Goal: Task Accomplishment & Management: Use online tool/utility

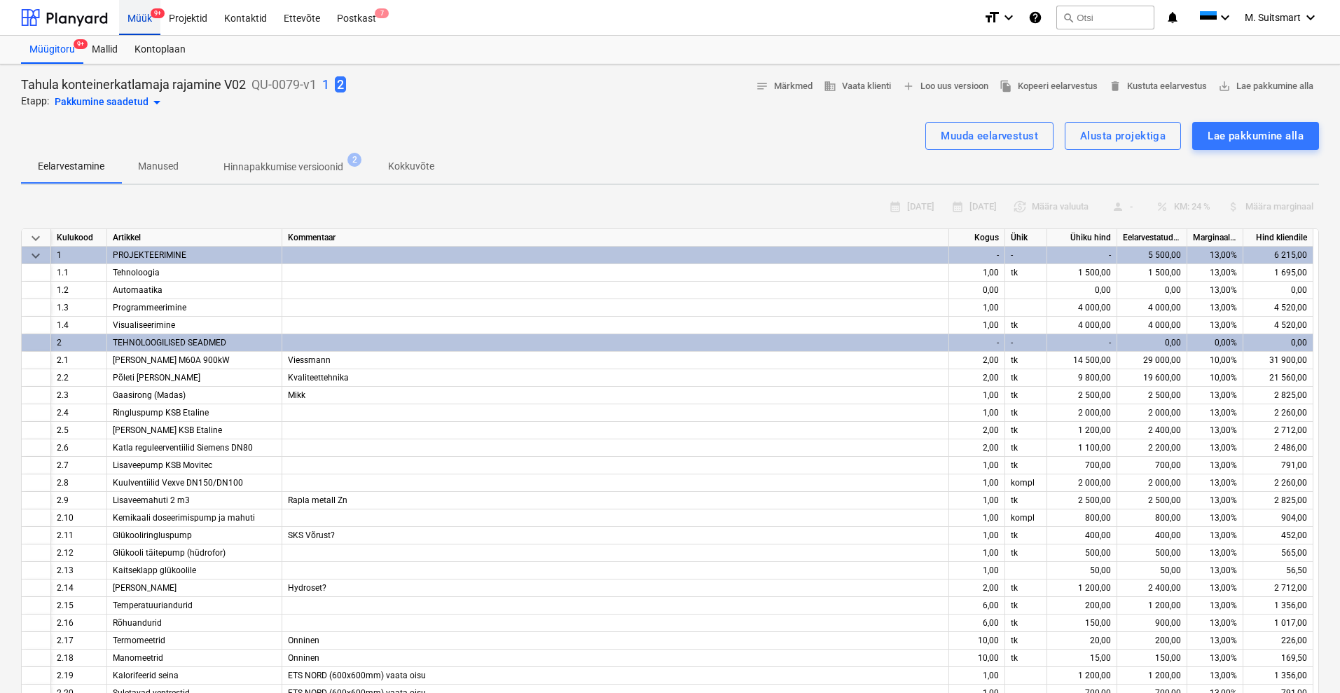
click at [133, 10] on div "Müük 9+" at bounding box center [139, 17] width 41 height 36
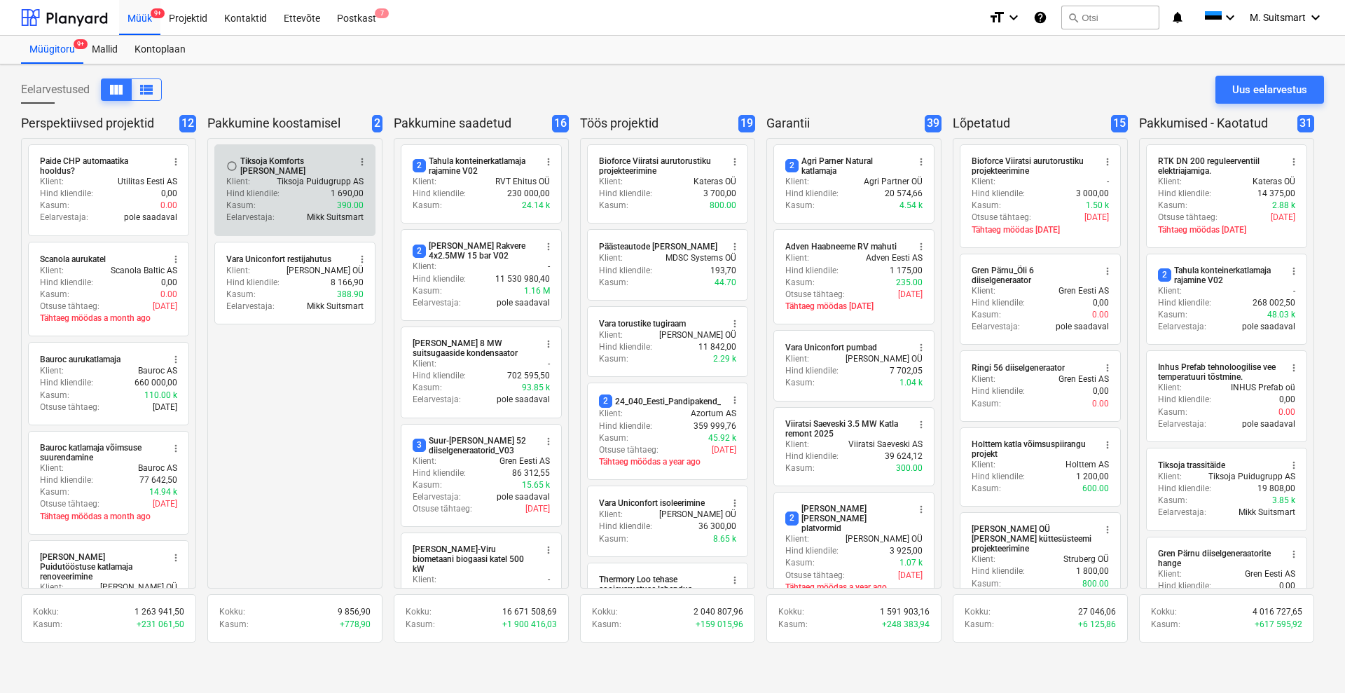
click at [303, 195] on div "Hind kliendile : 1 690,00" at bounding box center [294, 194] width 137 height 12
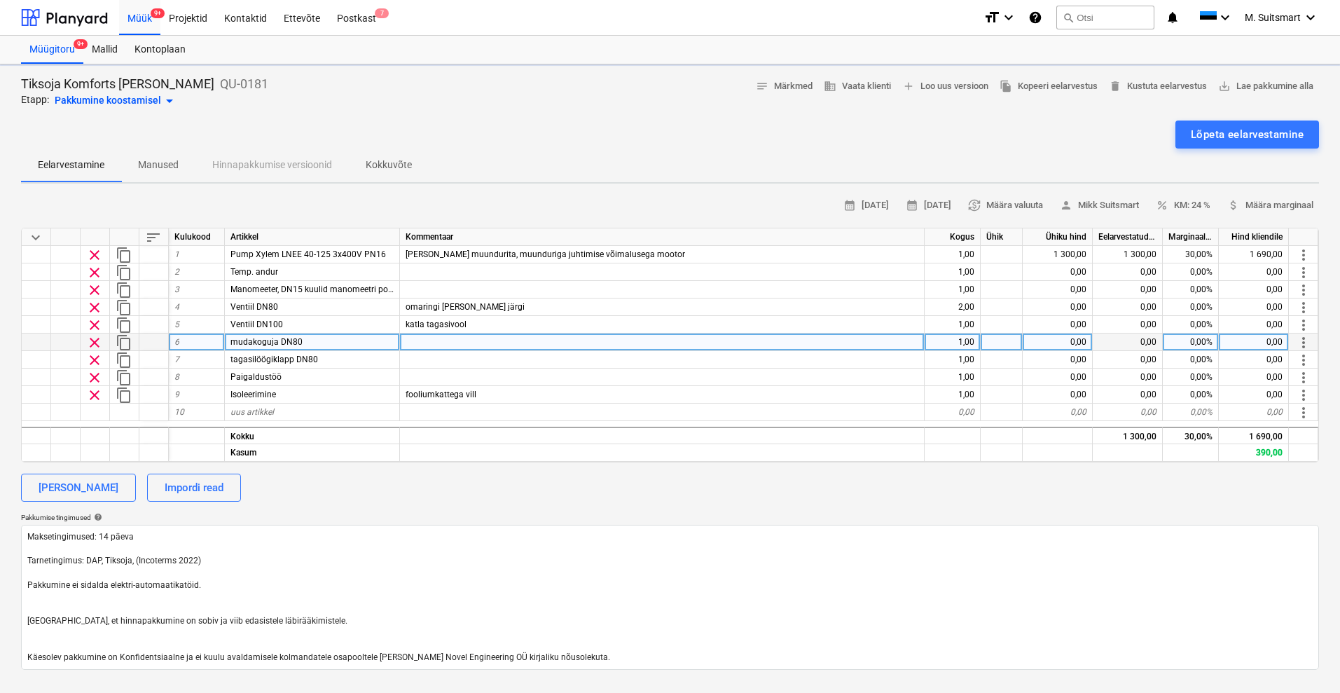
type textarea "x"
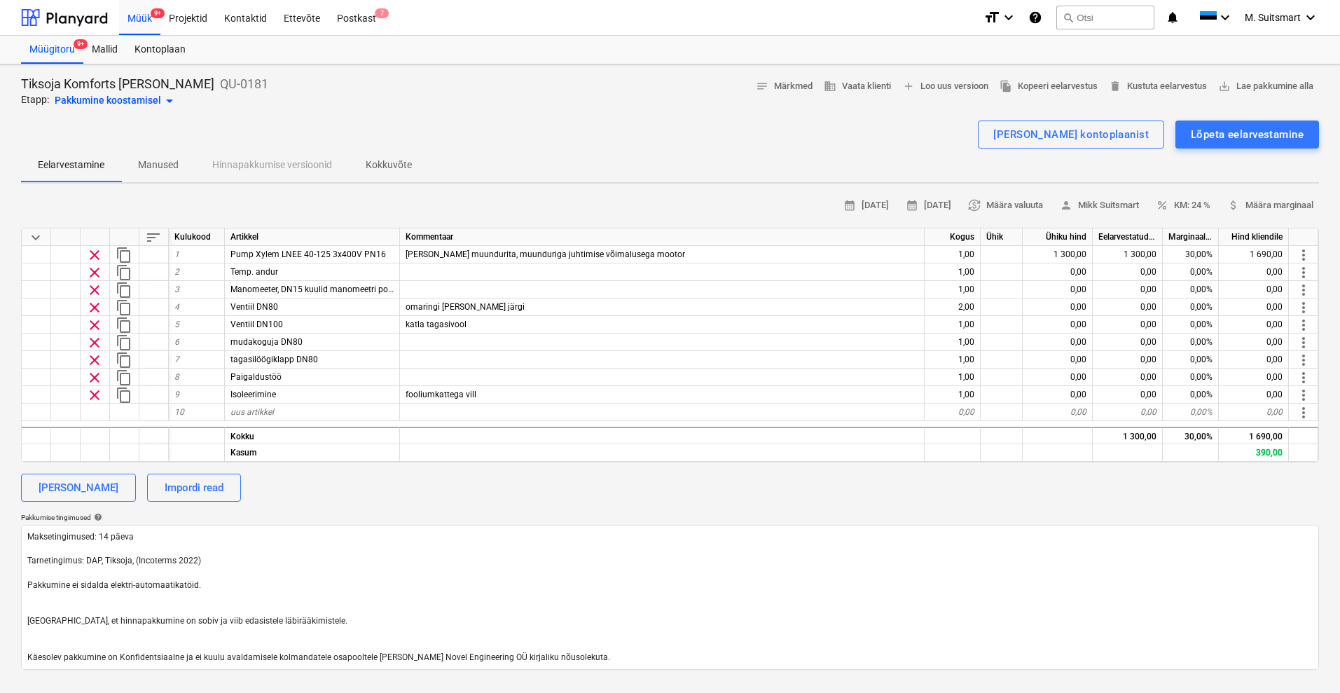
click at [1158, 505] on div "calendar_month [DATE] calendar_month [DATE] currency_exchange Määra valuuta per…" at bounding box center [670, 432] width 1298 height 475
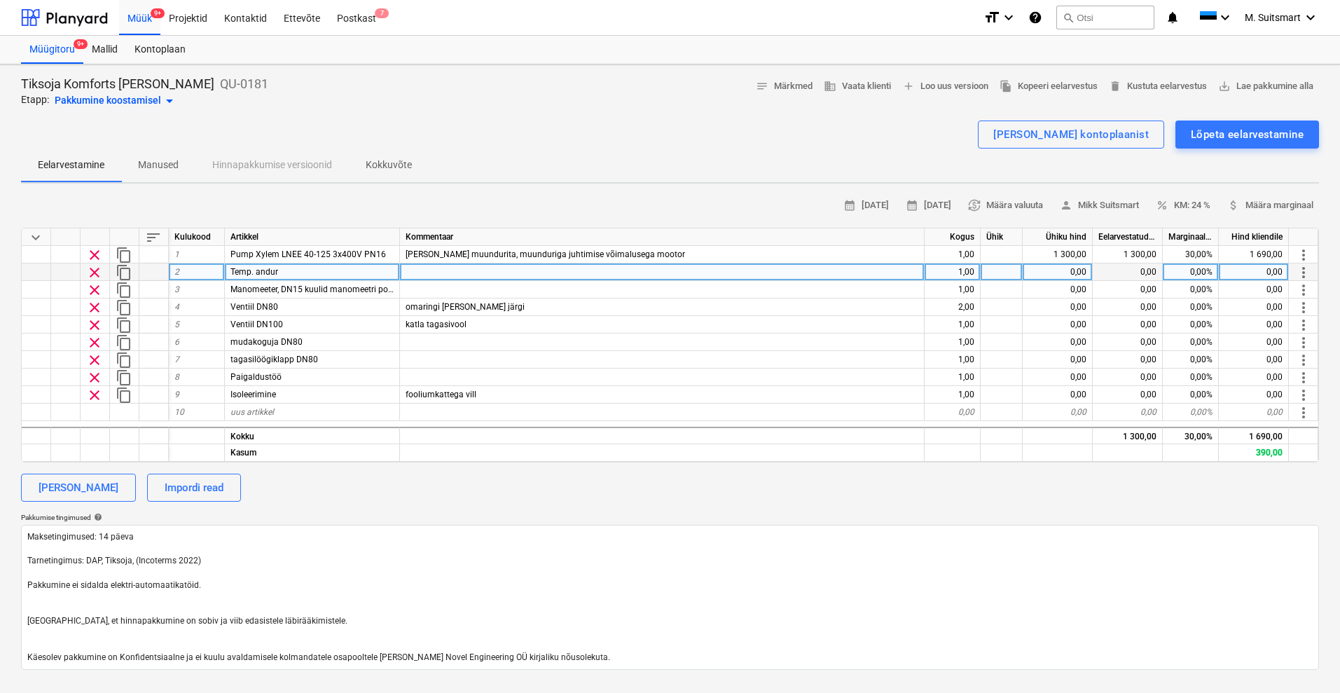
click at [362, 270] on div "Temp. andur" at bounding box center [312, 272] width 175 height 18
click at [362, 270] on input "Temp. andur" at bounding box center [312, 271] width 174 height 17
click at [357, 268] on input "Temp. andur" at bounding box center [312, 271] width 174 height 17
click at [342, 269] on input "Temp. andur" at bounding box center [312, 271] width 174 height 17
click at [319, 271] on input "Temp. andur" at bounding box center [312, 271] width 174 height 17
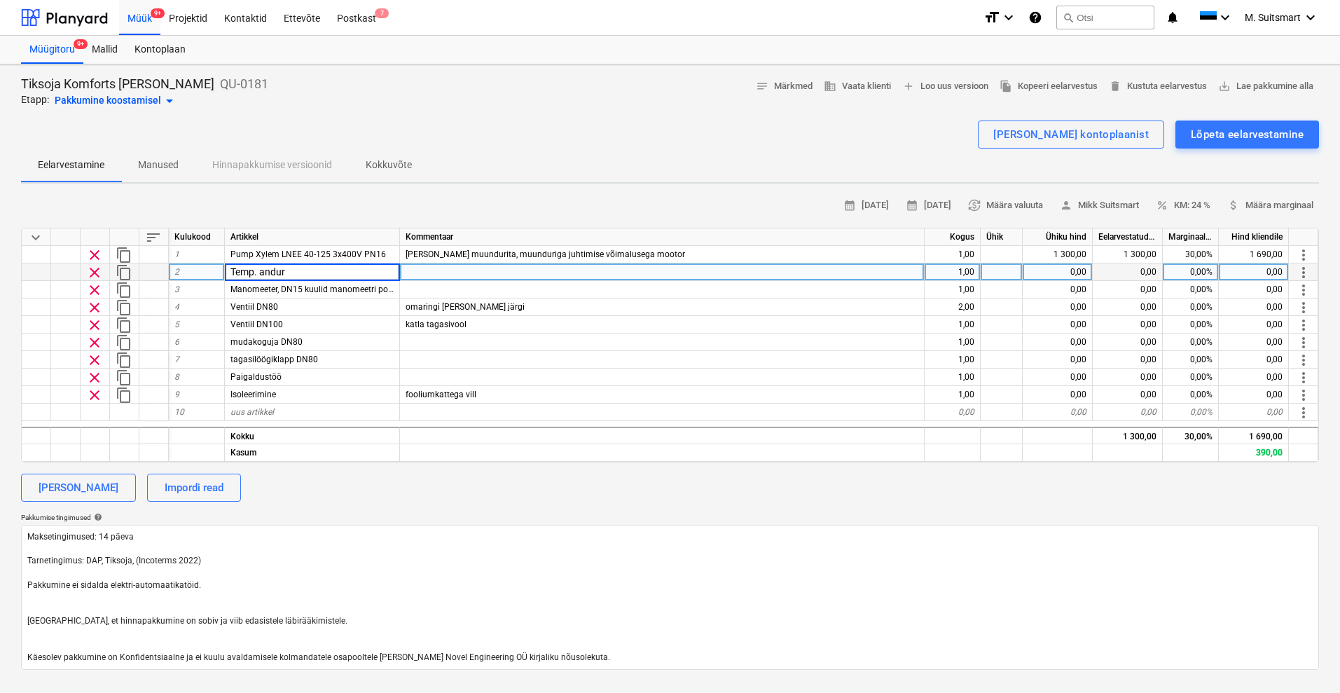
click at [318, 270] on input "Temp. andur" at bounding box center [312, 271] width 174 height 17
click at [324, 270] on input "Temp. andur" at bounding box center [312, 271] width 174 height 17
type input "Temp. andur Ø10×E160 mm"
type textarea "x"
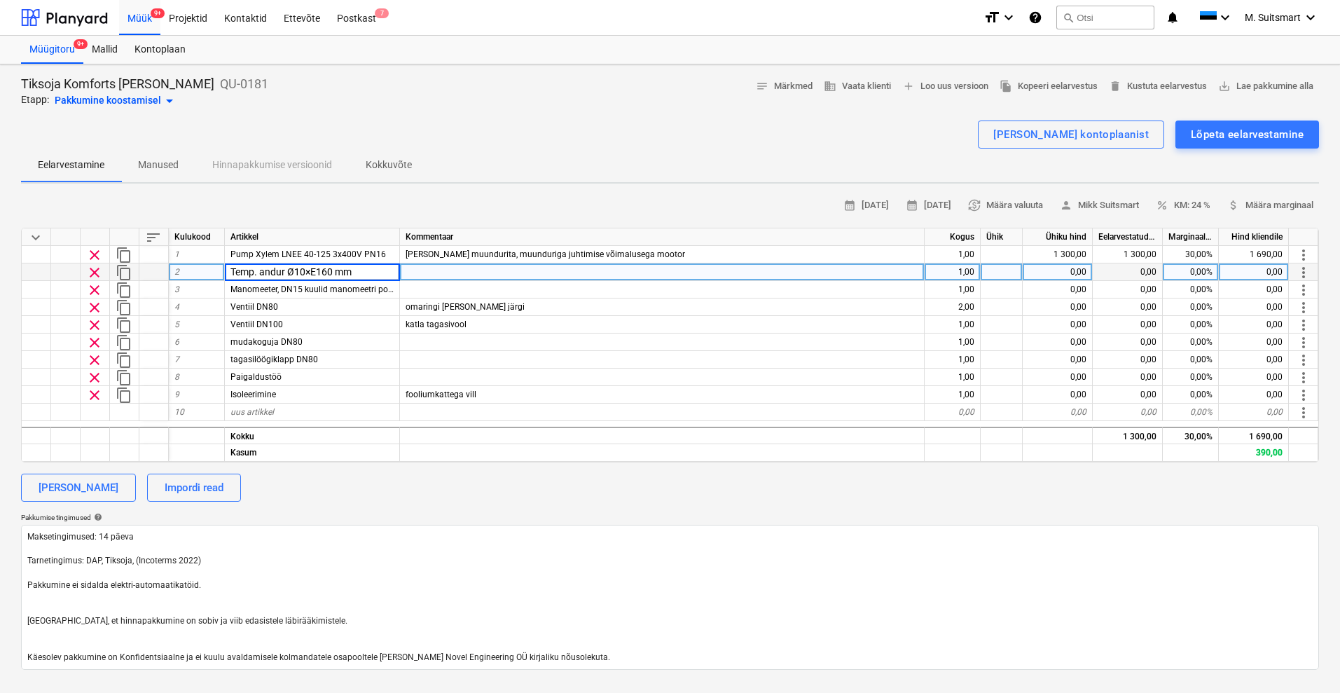
click at [449, 273] on div at bounding box center [662, 272] width 525 height 18
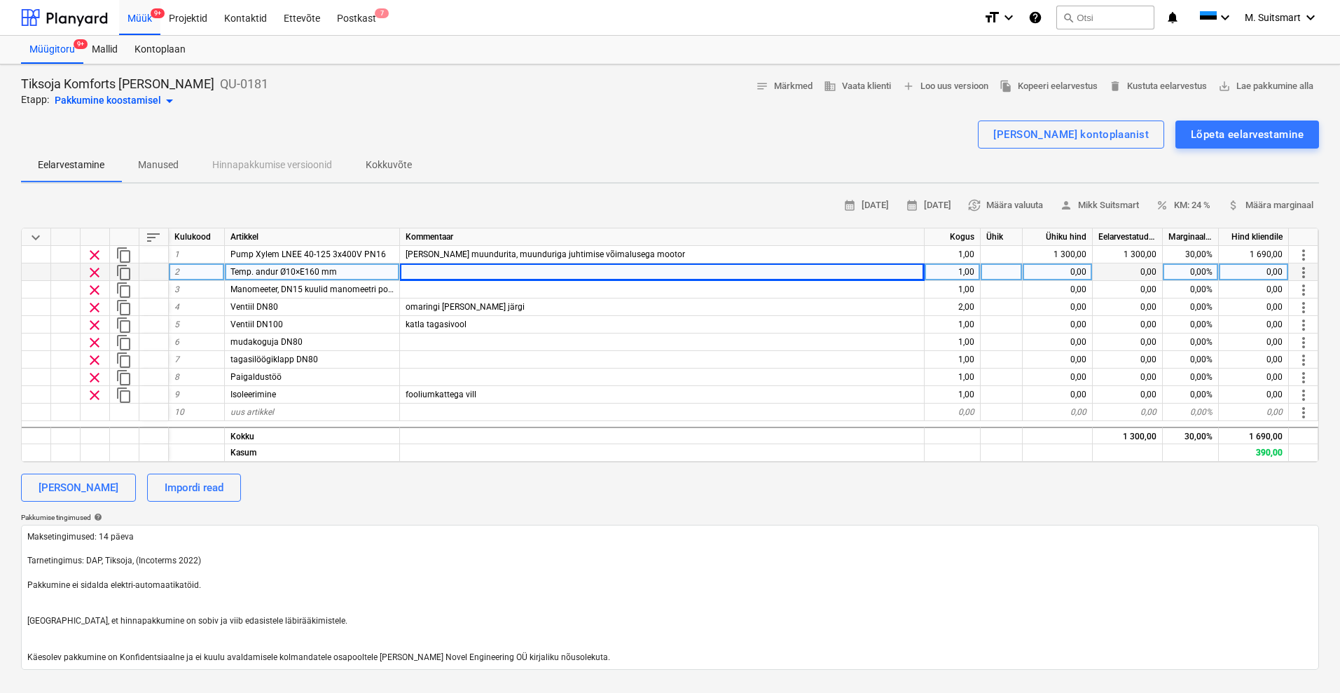
click at [479, 268] on div at bounding box center [662, 272] width 525 height 18
type input "4-20 mA mõõtemuundur, [GEOGRAPHIC_DATA]: 0...+150°C"
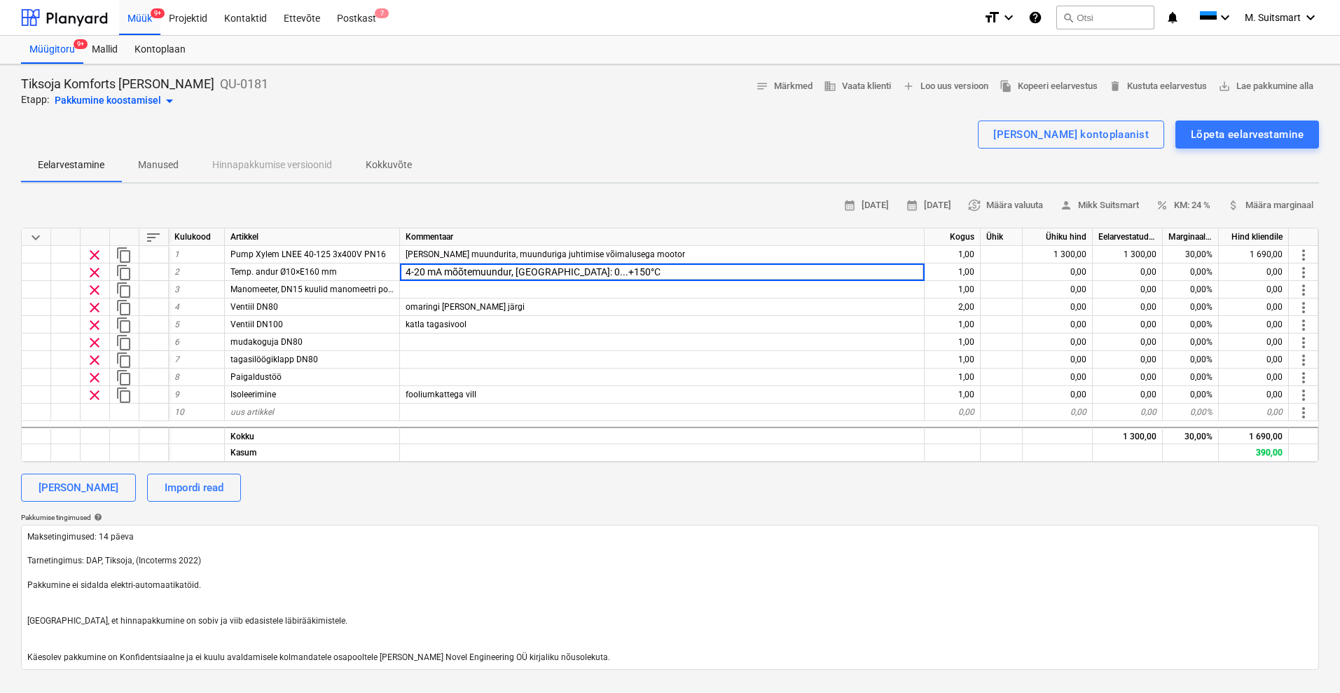
type textarea "x"
click at [628, 480] on div "[PERSON_NAME] Impordi read" at bounding box center [670, 487] width 1298 height 28
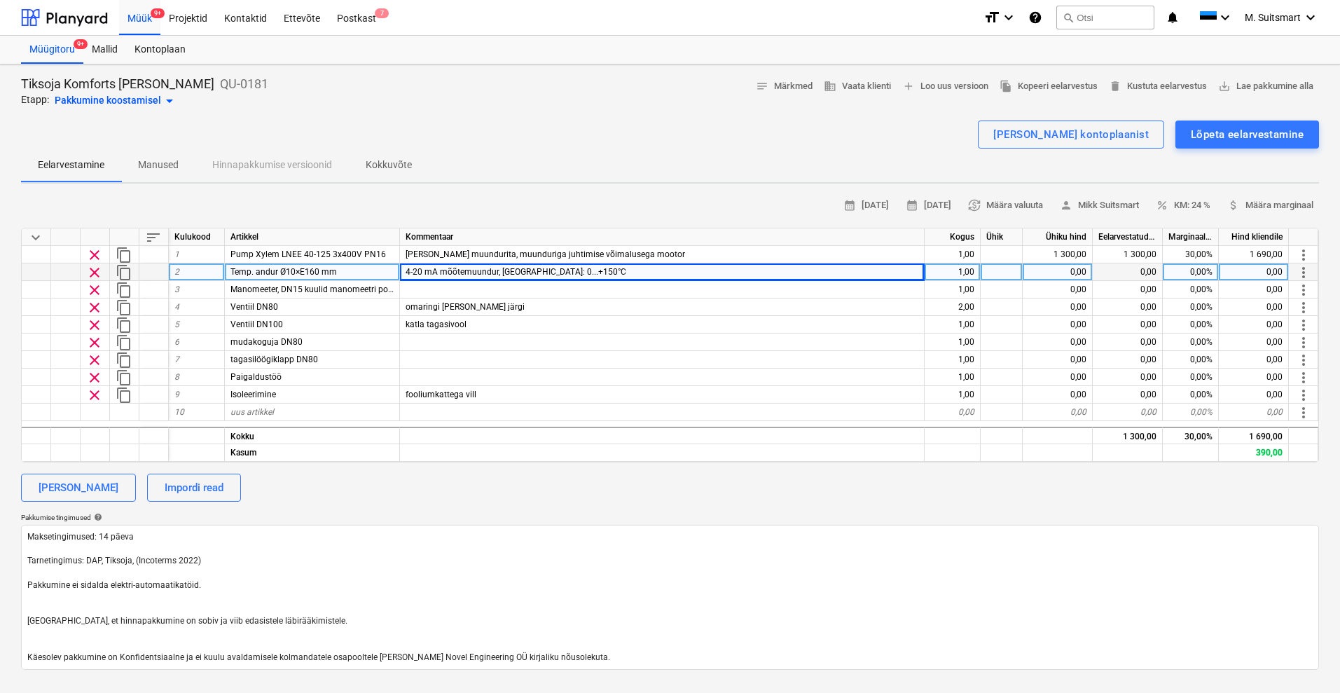
click at [1051, 265] on div "0,00" at bounding box center [1058, 272] width 70 height 18
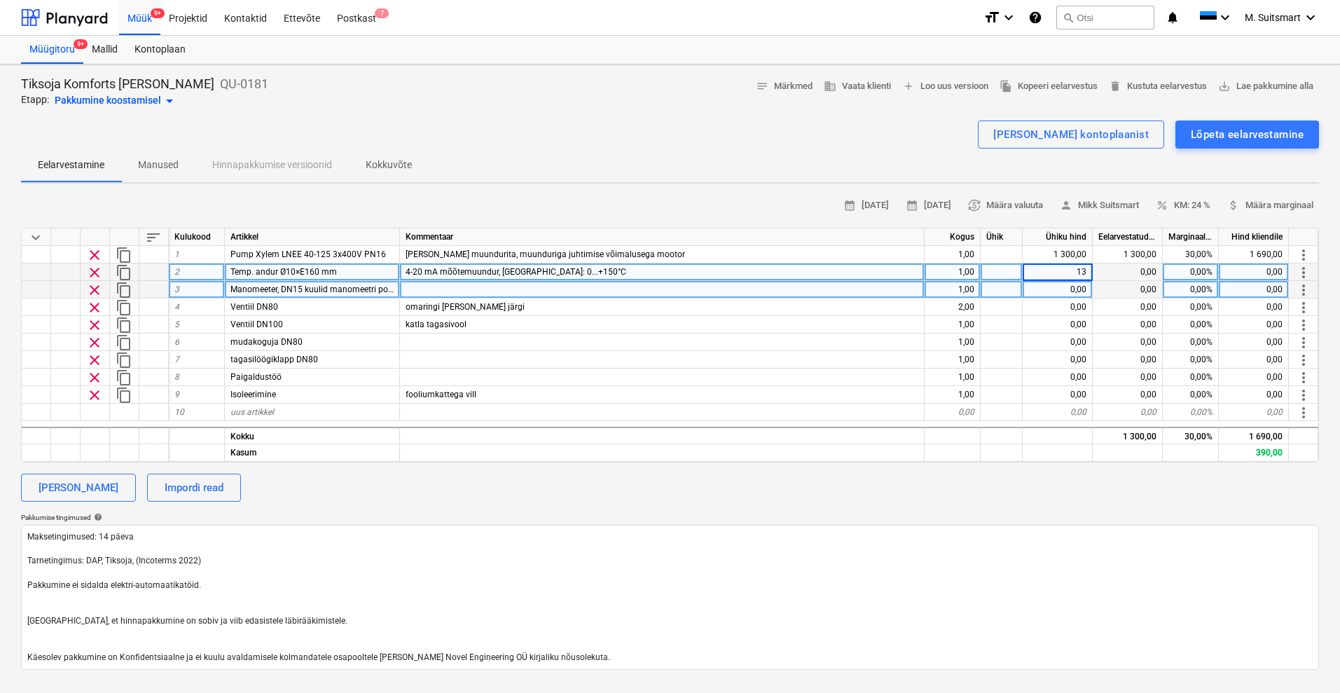
type input "135"
type textarea "x"
type input "30"
type textarea "x"
click at [329, 286] on span "Manomeeter, DN15 kuulid manomeetri postile" at bounding box center [316, 289] width 173 height 10
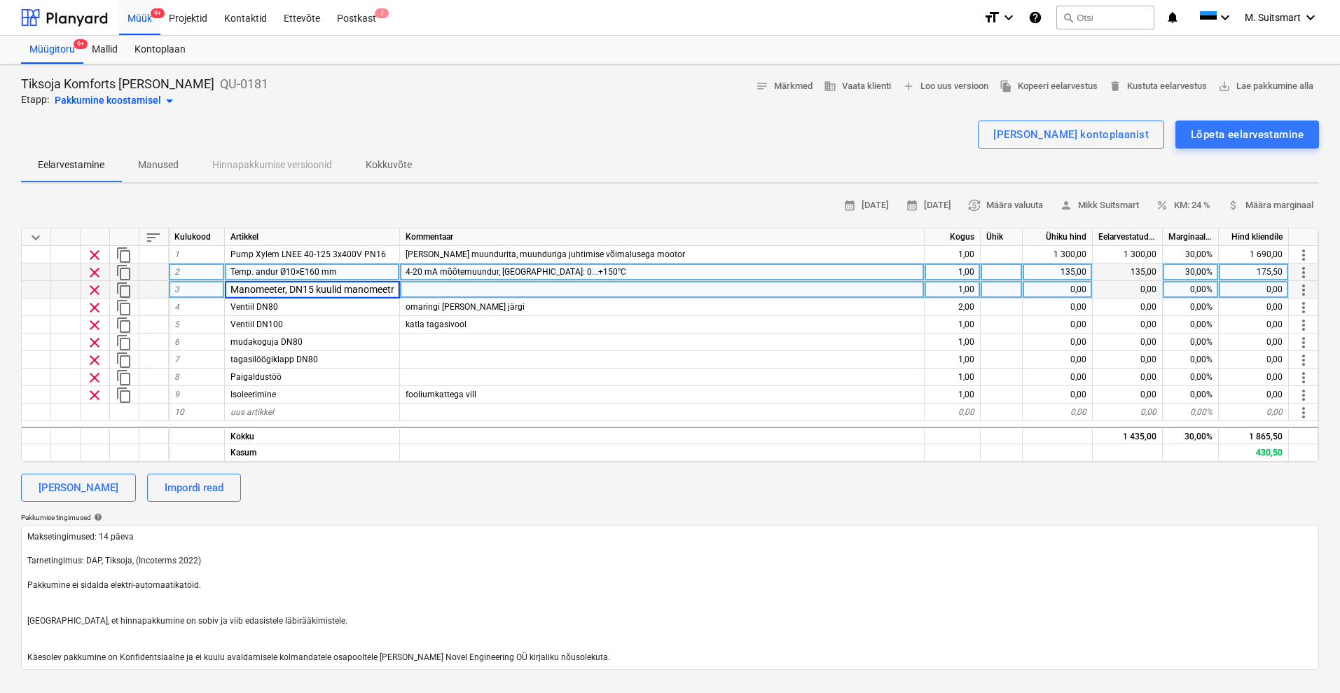
scroll to position [0, 36]
click at [1078, 287] on div "0,00" at bounding box center [1058, 290] width 70 height 18
type input "35"
type textarea "x"
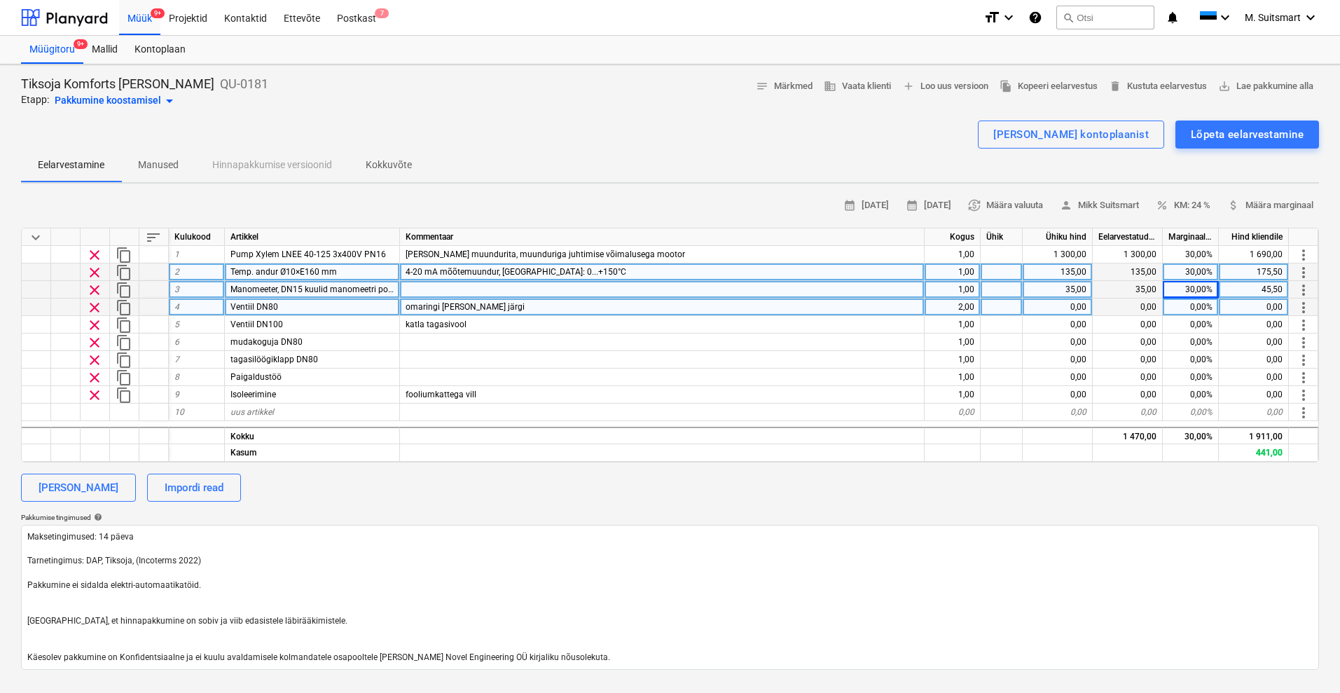
click at [1062, 302] on div "0,00" at bounding box center [1058, 307] width 70 height 18
type input "88"
type textarea "x"
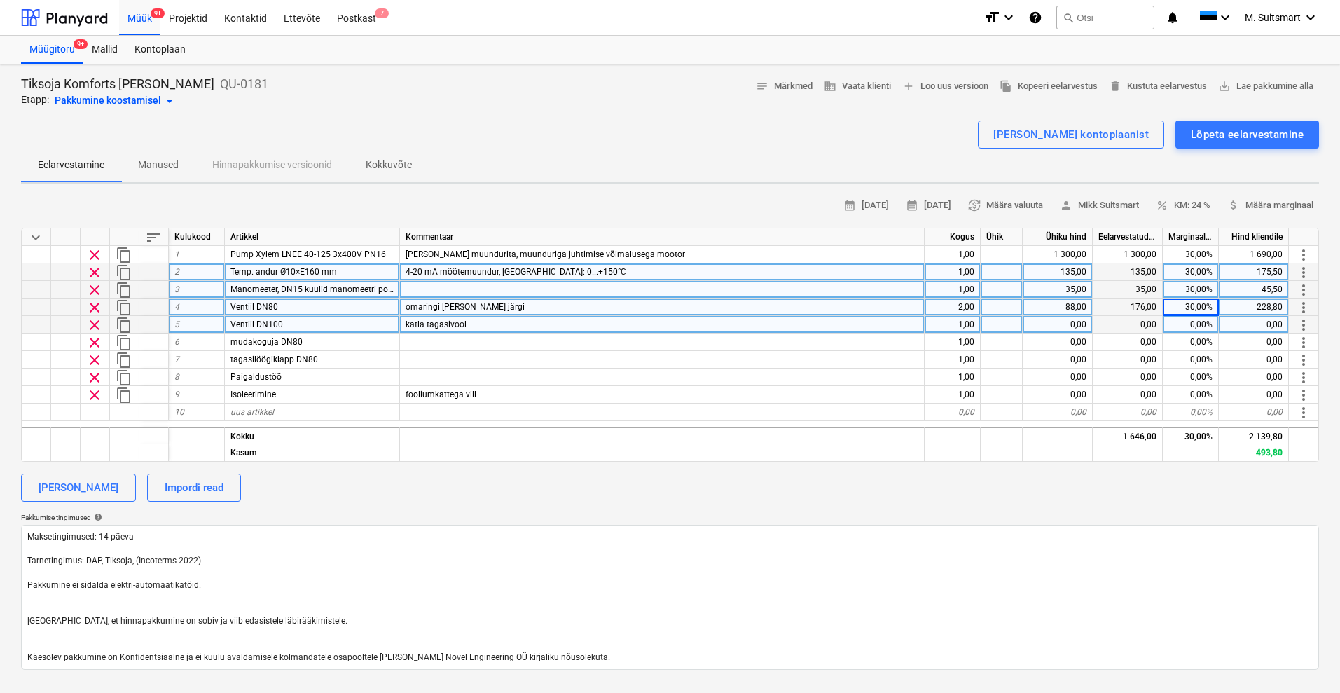
click at [1135, 322] on div "0,00" at bounding box center [1128, 325] width 70 height 18
click at [1071, 320] on div "0,00" at bounding box center [1058, 325] width 70 height 18
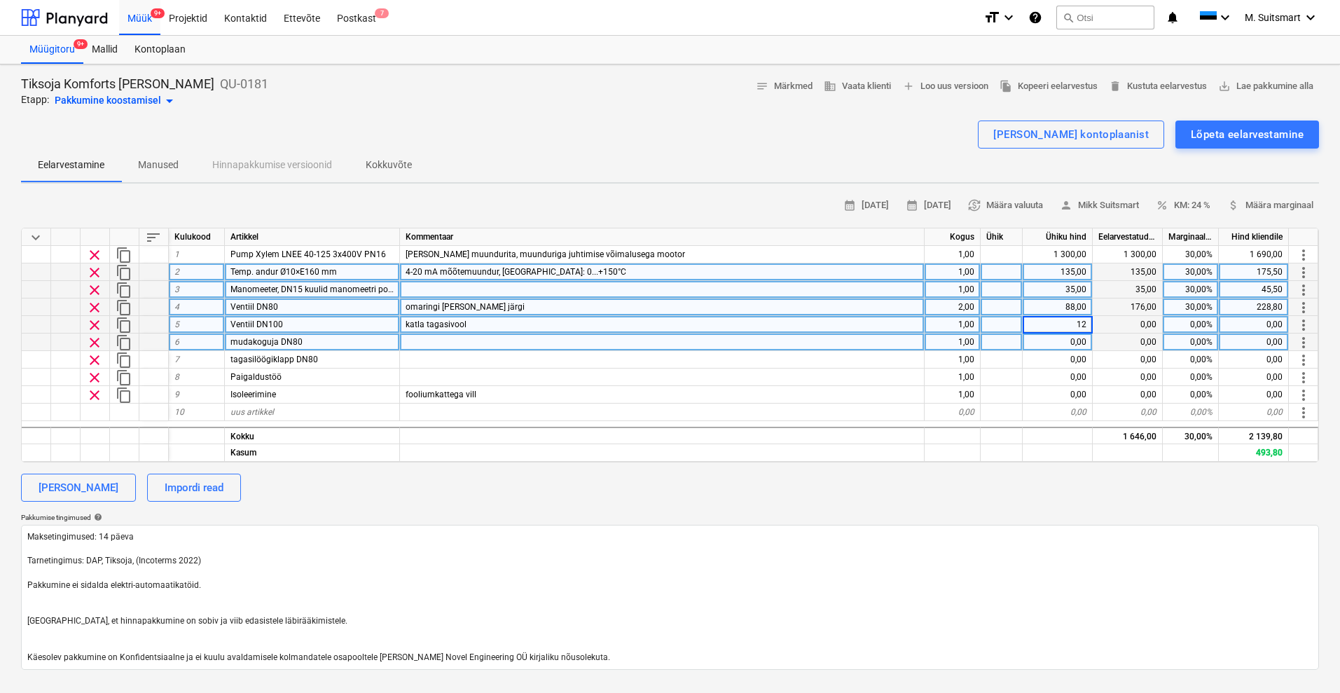
type input "121"
type textarea "x"
type input "30"
type textarea "x"
click at [1060, 344] on div "0,00" at bounding box center [1058, 342] width 70 height 18
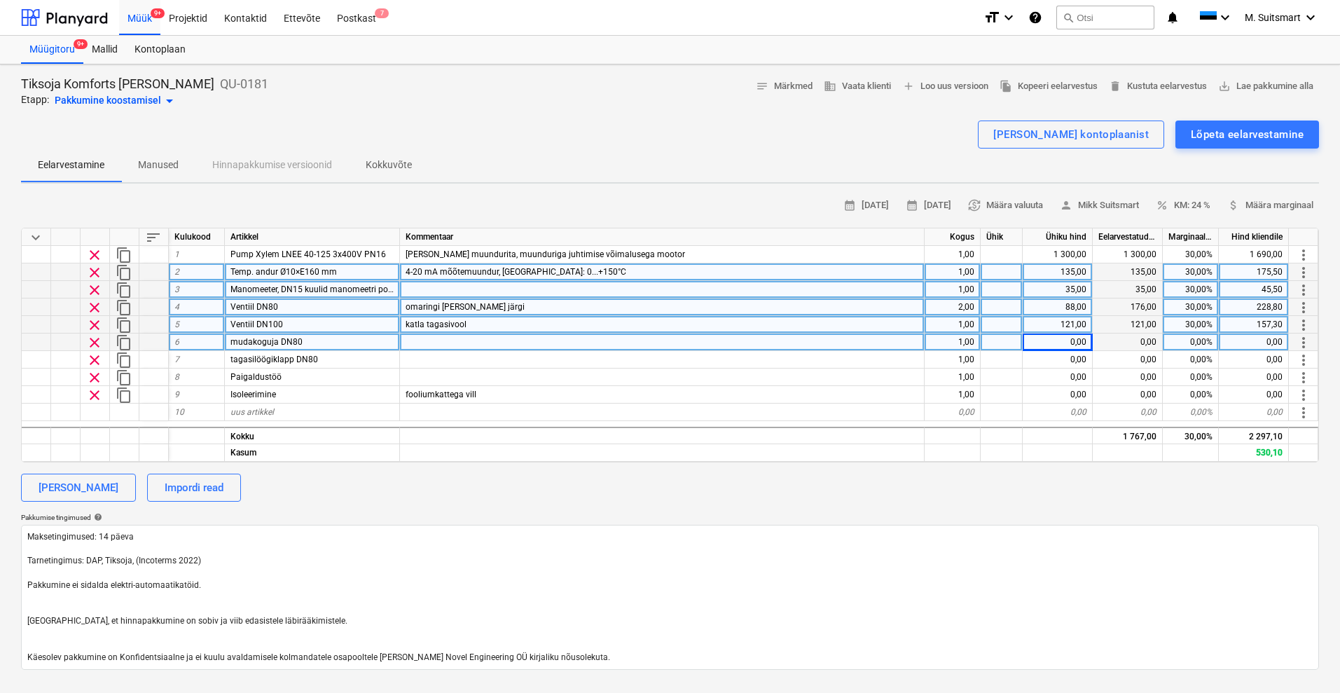
click at [1070, 338] on div "0,00" at bounding box center [1058, 342] width 70 height 18
type input "113"
type textarea "x"
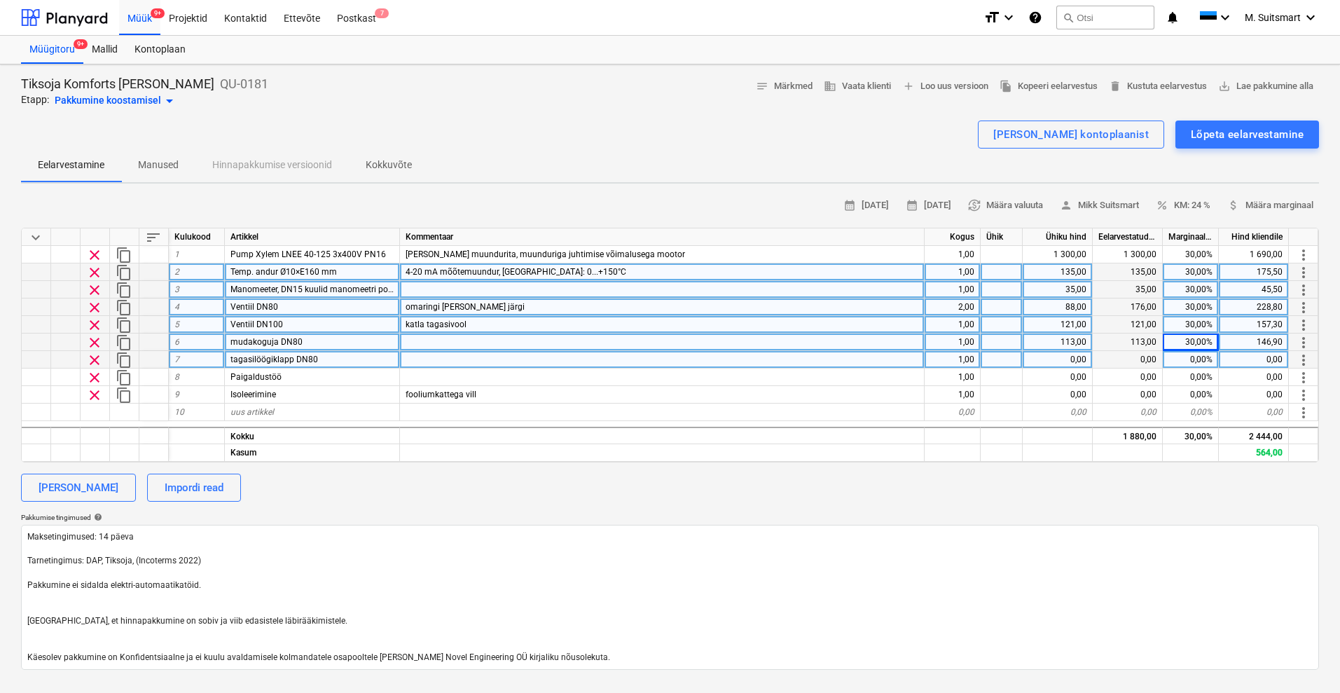
click at [1074, 355] on div "0,00" at bounding box center [1058, 360] width 70 height 18
type input "84"
type textarea "x"
click at [1193, 359] on div "0,00%" at bounding box center [1191, 360] width 56 height 18
type input "30"
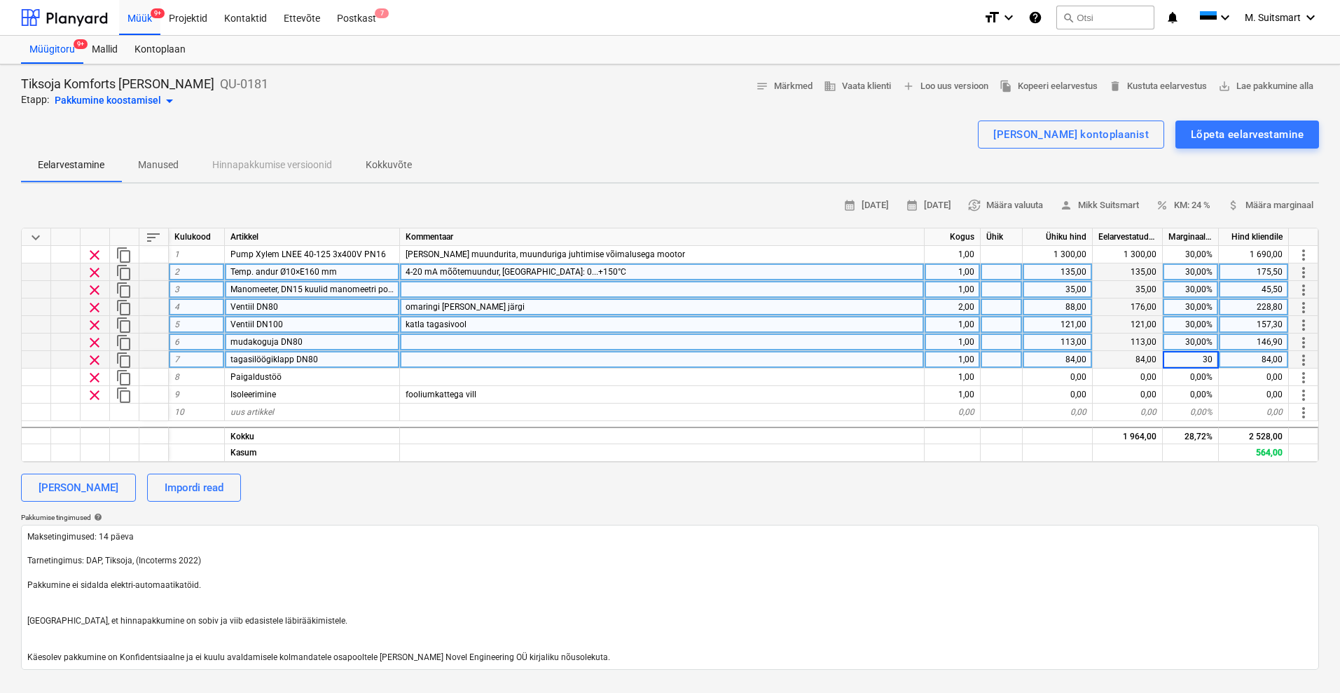
type textarea "x"
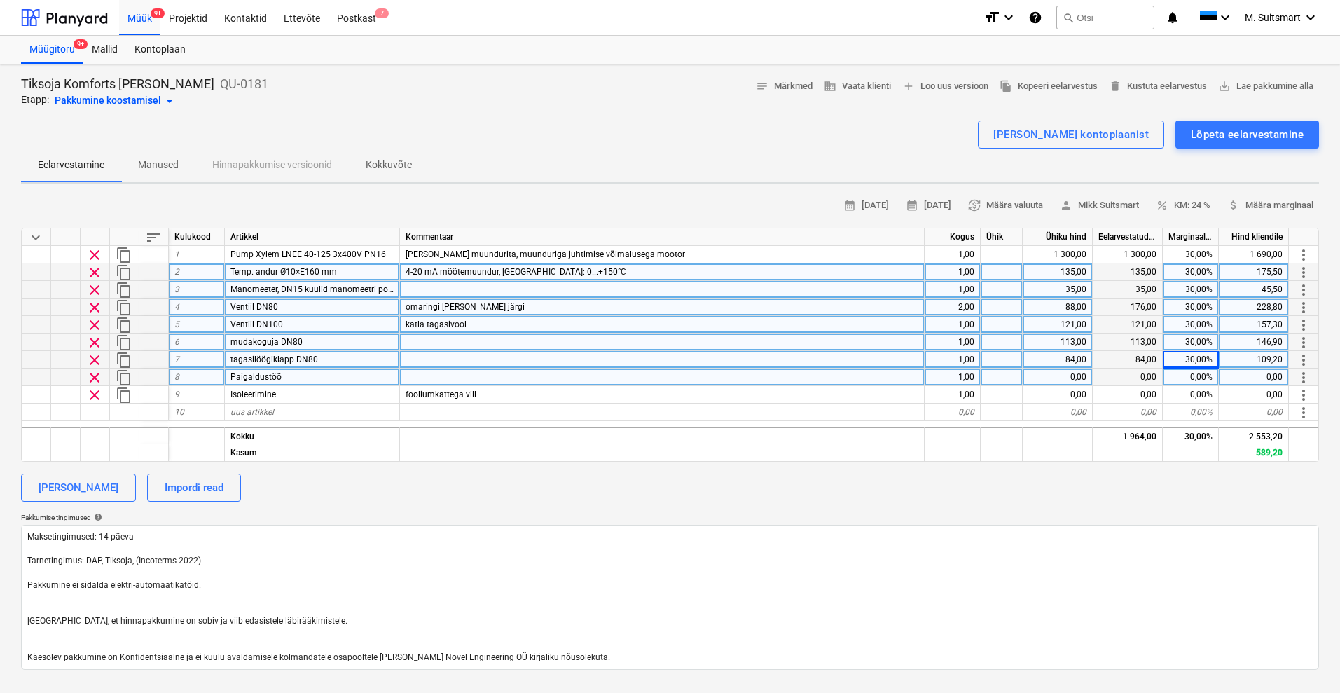
click at [452, 373] on div at bounding box center [662, 377] width 525 height 18
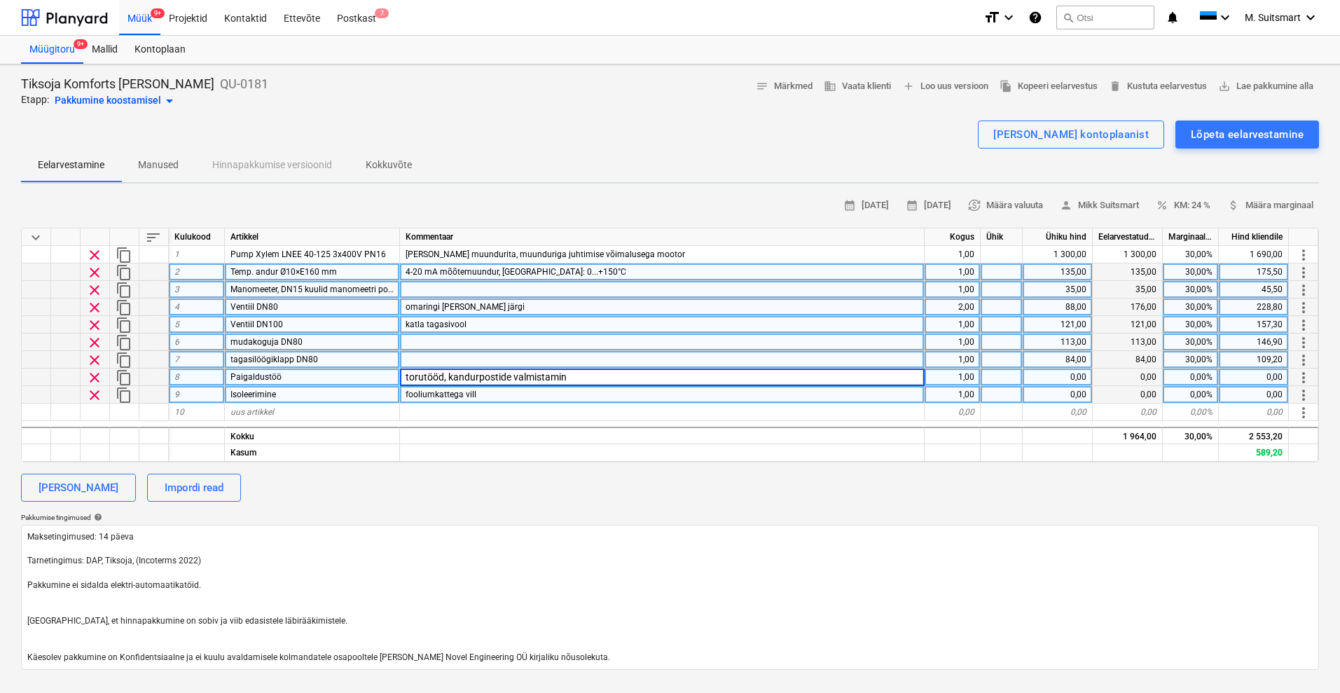
type input "torutööd, kandurpostide valmistamine"
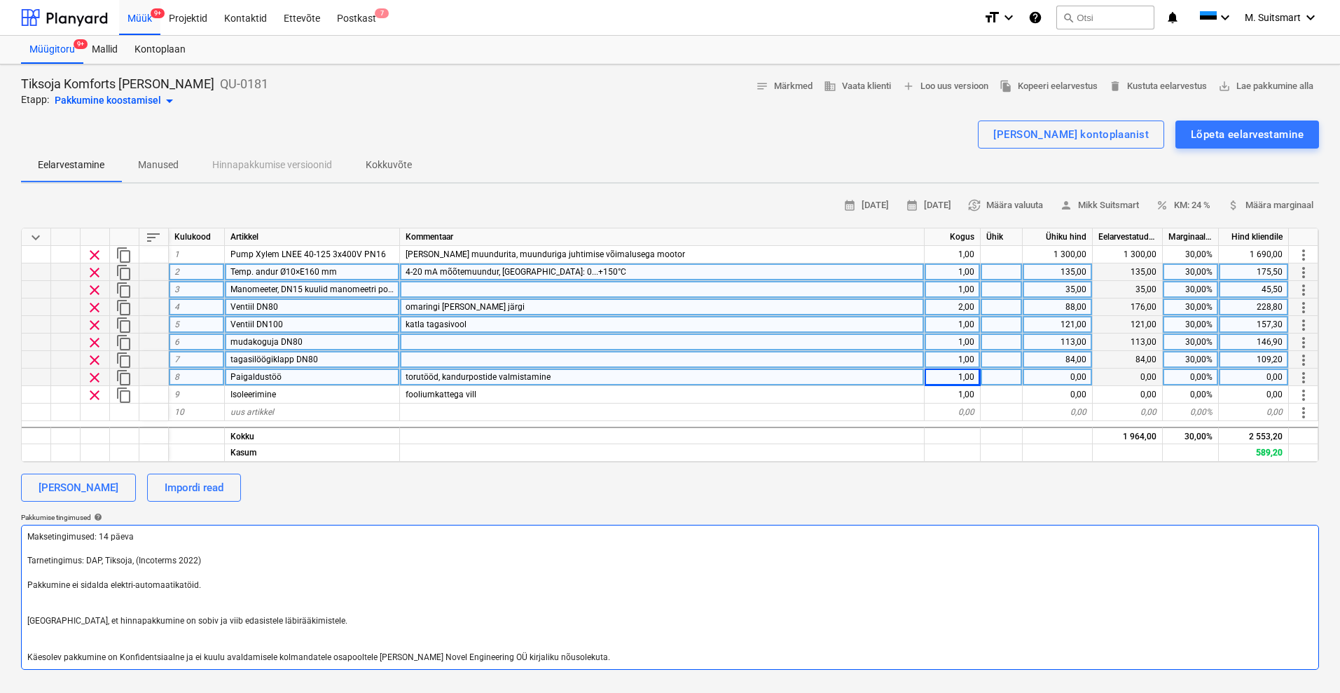
click at [61, 597] on textarea "Maksetingimused: 14 päeva Tarnetingimus: DAP, Tiksoja, (Incoterms 2022) Pakkumi…" at bounding box center [670, 597] width 1298 height 145
type textarea "x"
type textarea "Maksetingimused: 14 päeva Tarnetingimus: DAP, Tiksoja, (Incoterms 2022) Pakkumi…"
type textarea "x"
type textarea "Maksetingimused: 14 päeva Tarnetingimus: DAP, Tiksoja, (Incoterms 2022) Pakkumi…"
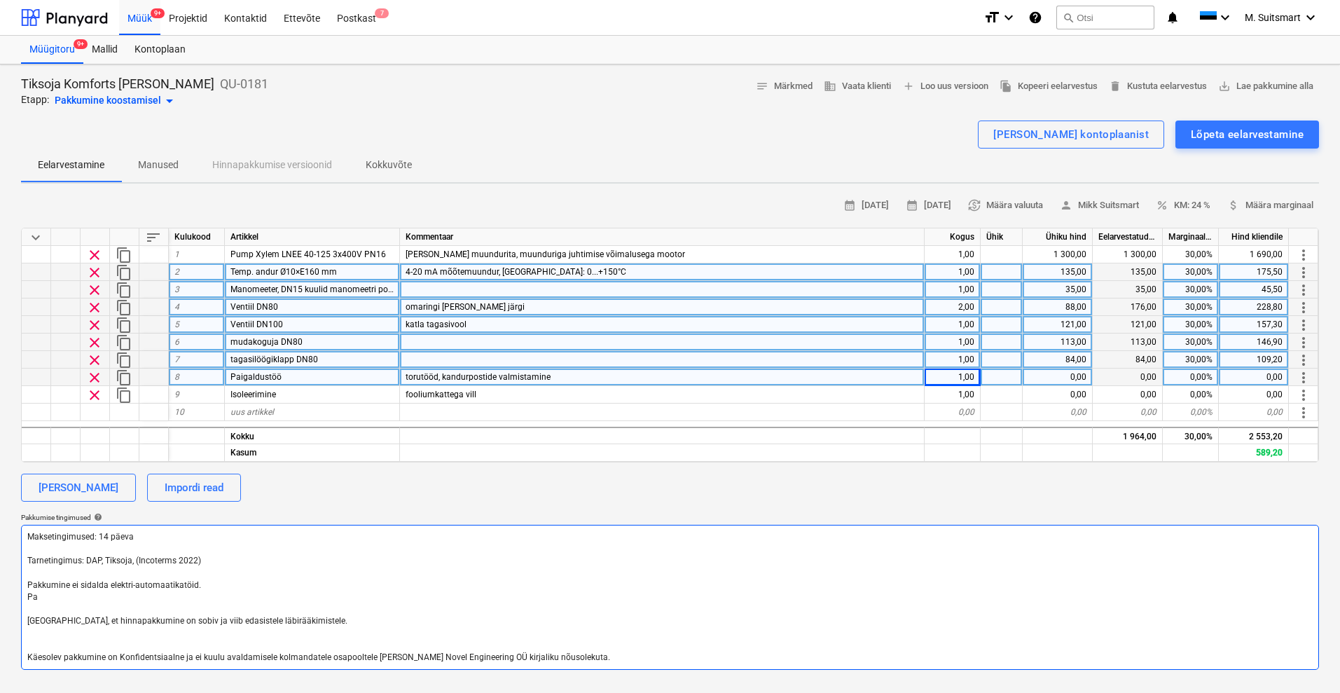
type textarea "x"
type textarea "Maksetingimused: 14 päeva Tarnetingimus: DAP, Tiksoja, (Incoterms 2022) Pakkumi…"
type textarea "x"
type textarea "Maksetingimused: 14 päeva Tarnetingimus: DAP, Tiksoja, (Incoterms 2022) Pakkumi…"
type textarea "x"
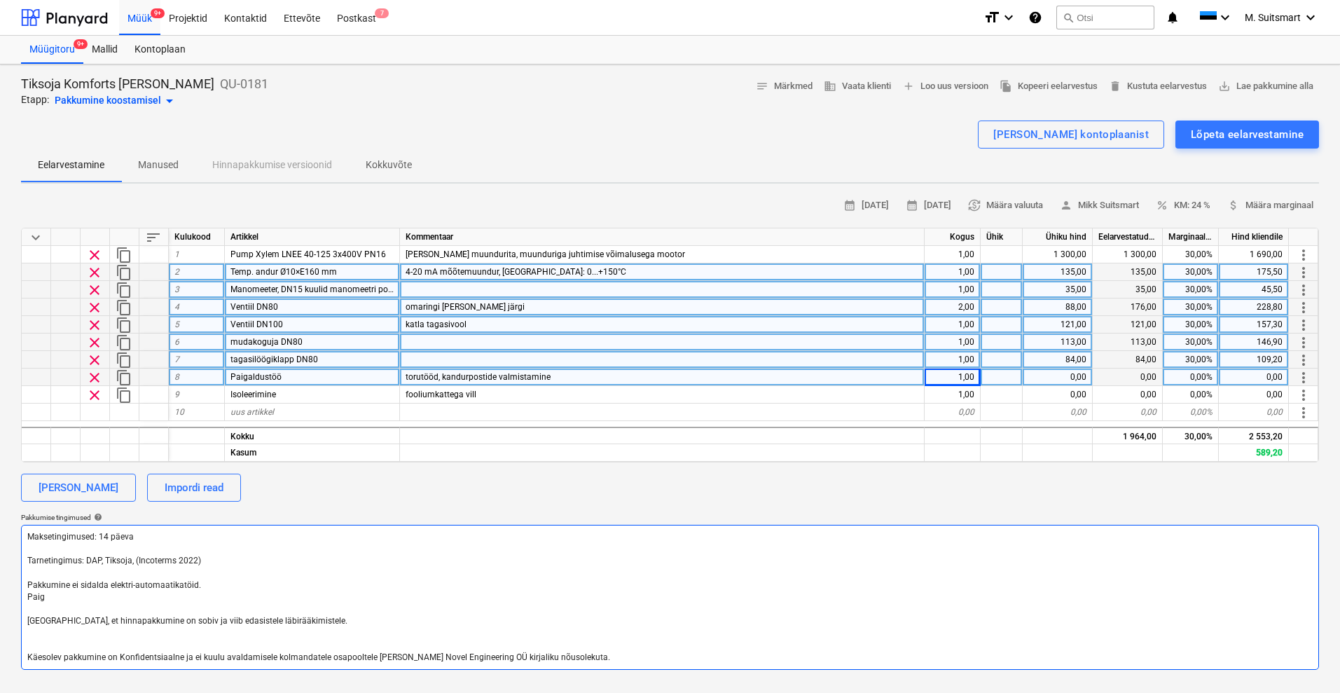
type textarea "Maksetingimused: 14 päeva Tarnetingimus: DAP, Tiksoja, (Incoterms 2022) Pakkumi…"
type textarea "x"
type textarea "Maksetingimused: 14 päeva Tarnetingimus: DAP, Tiksoja, (Incoterms 2022) Pakkumi…"
type textarea "x"
type textarea "Maksetingimused: 14 päeva Tarnetingimus: DAP, Tiksoja, (Incoterms 2022) Pakkumi…"
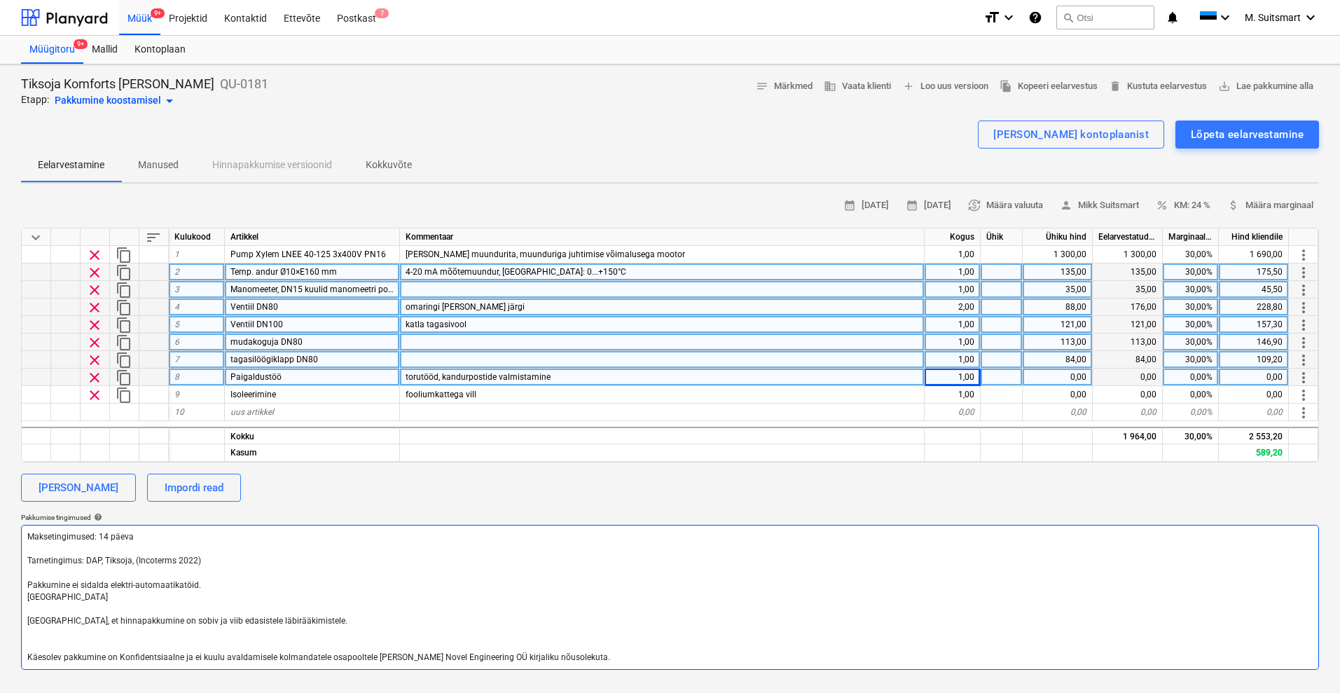
type textarea "x"
type textarea "Maksetingimused: 14 päeva Tarnetingimus: DAP, Tiksoja, (Incoterms 2022) Pakkumi…"
type textarea "x"
type textarea "Maksetingimused: 14 päeva Tarnetingimus: DAP, Tiksoja, (Incoterms 2022) Pakkumi…"
type textarea "x"
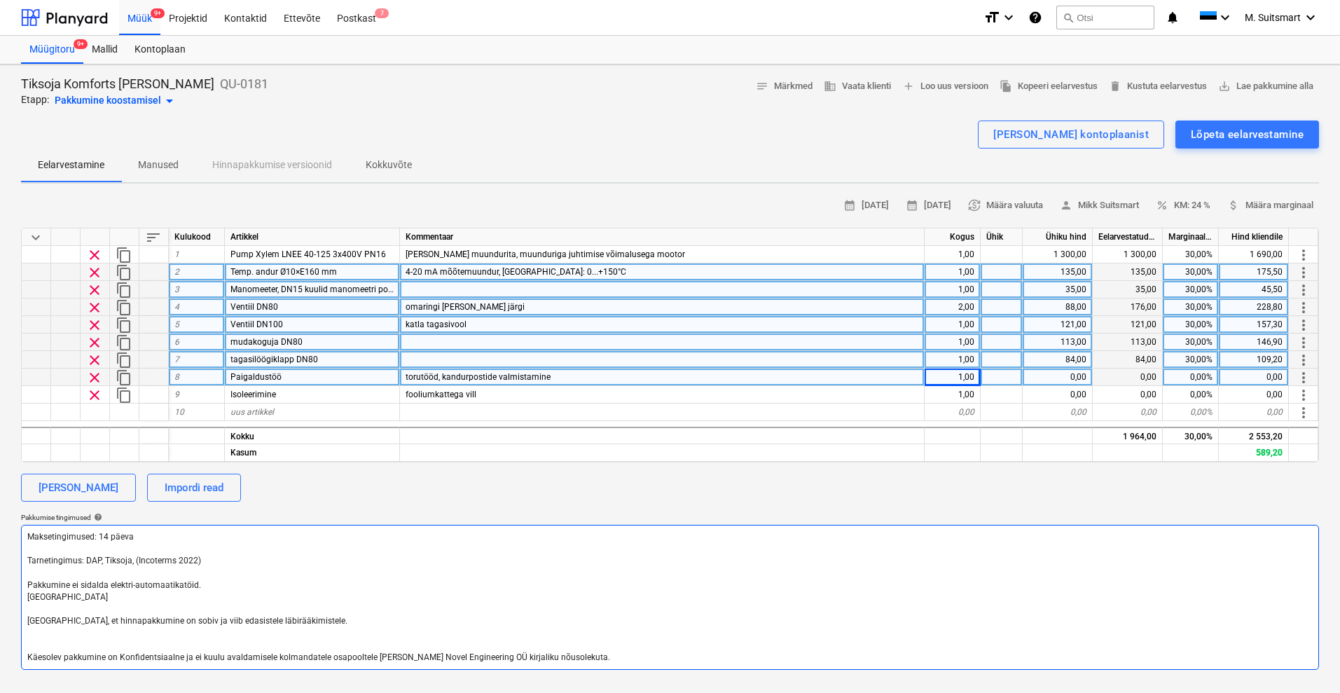
type textarea "Maksetingimused: 14 päeva Tarnetingimus: DAP, Tiksoja, (Incoterms 2022) Pakkumi…"
type textarea "x"
type textarea "Maksetingimused: 14 päeva Tarnetingimus: DAP, Tiksoja, (Incoterms 2022) Pakkumi…"
type textarea "x"
type textarea "Maksetingimused: 14 päeva Tarnetingimus: DAP, Tiksoja, (Incoterms 2022) Pakkumi…"
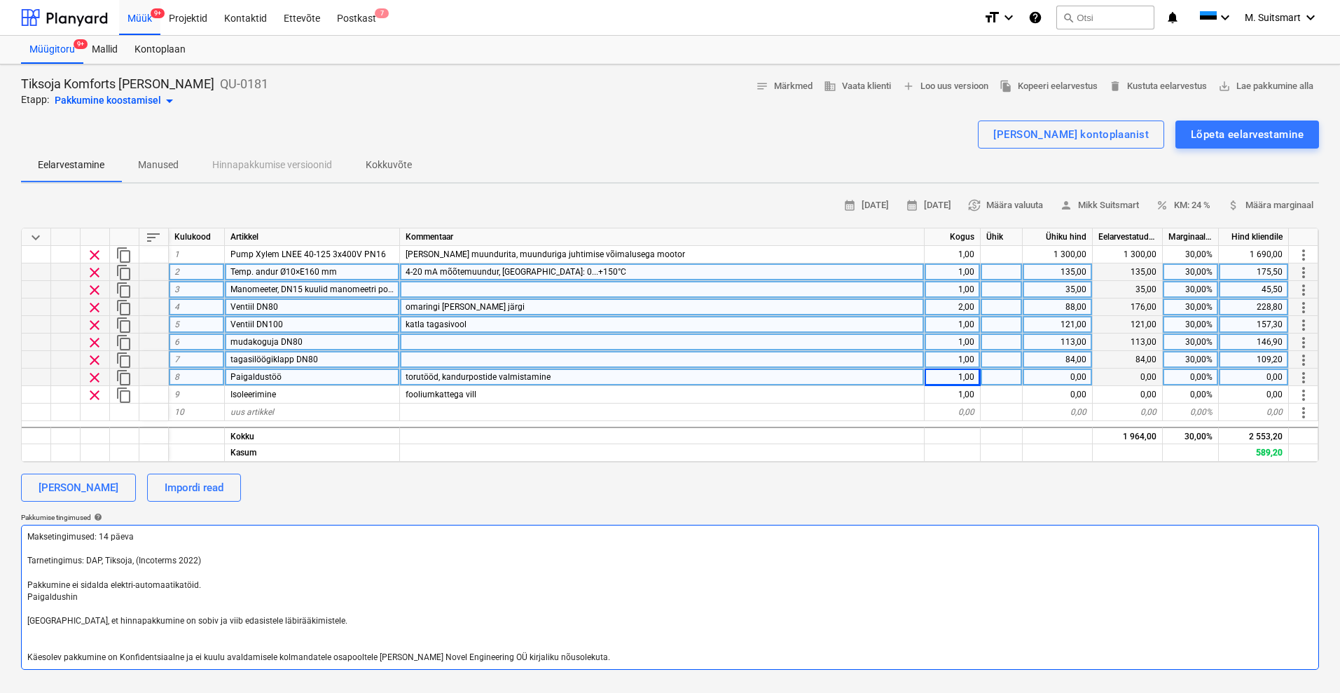
type textarea "x"
type textarea "Maksetingimused: 14 päeva Tarnetingimus: DAP, Tiksoja, (Incoterms 2022) Pakkumi…"
type textarea "x"
type textarea "Maksetingimused: 14 päeva Tarnetingimus: DAP, Tiksoja, (Incoterms 2022) Pakkumi…"
type textarea "x"
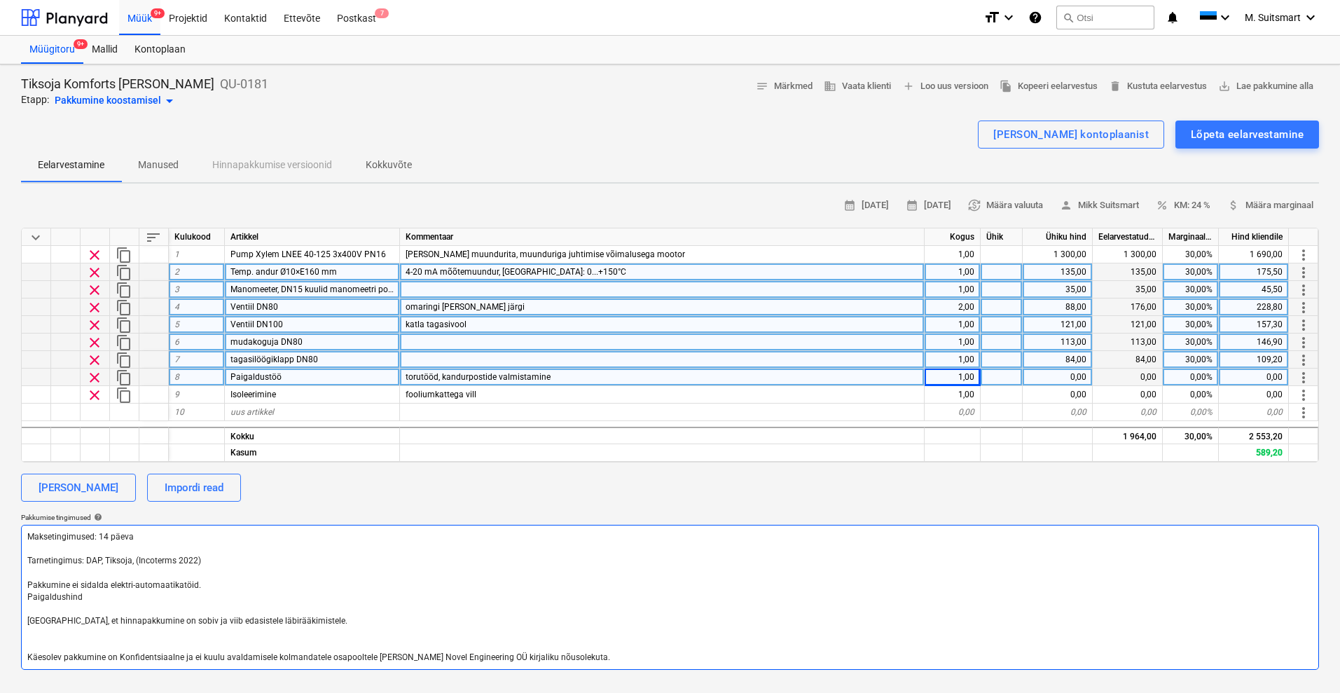
type textarea "Maksetingimused: 14 päeva Tarnetingimus: DAP, Tiksoja, (Incoterms 2022) Pakkumi…"
type textarea "x"
type textarea "Maksetingimused: 14 päeva Tarnetingimus: DAP, Tiksoja, (Incoterms 2022) Pakkumi…"
type textarea "x"
type textarea "Maksetingimused: 14 päeva Tarnetingimus: DAP, Tiksoja, (Incoterms 2022) Pakkumi…"
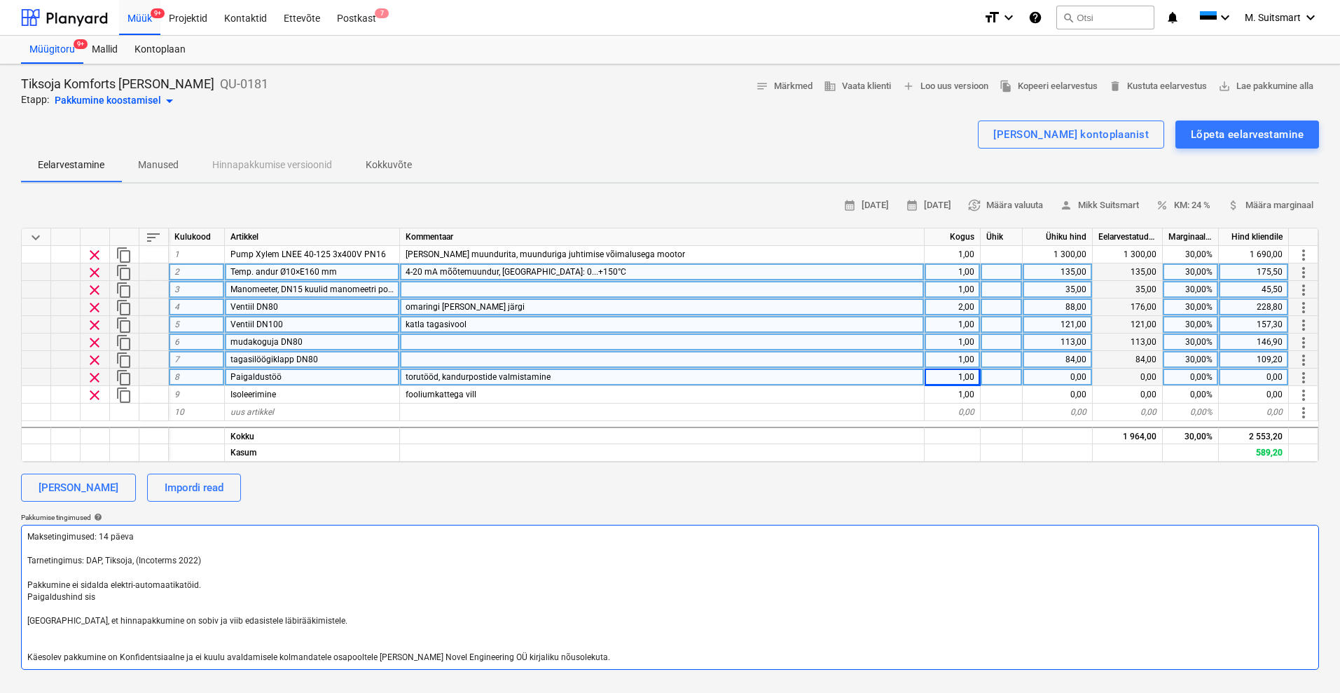
type textarea "x"
type textarea "Maksetingimused: 14 päeva Tarnetingimus: DAP, Tiksoja, (Incoterms 2022) Pakkumi…"
type textarea "x"
type textarea "Maksetingimused: 14 päeva Tarnetingimus: DAP, Tiksoja, (Incoterms 2022) Pakkumi…"
type textarea "x"
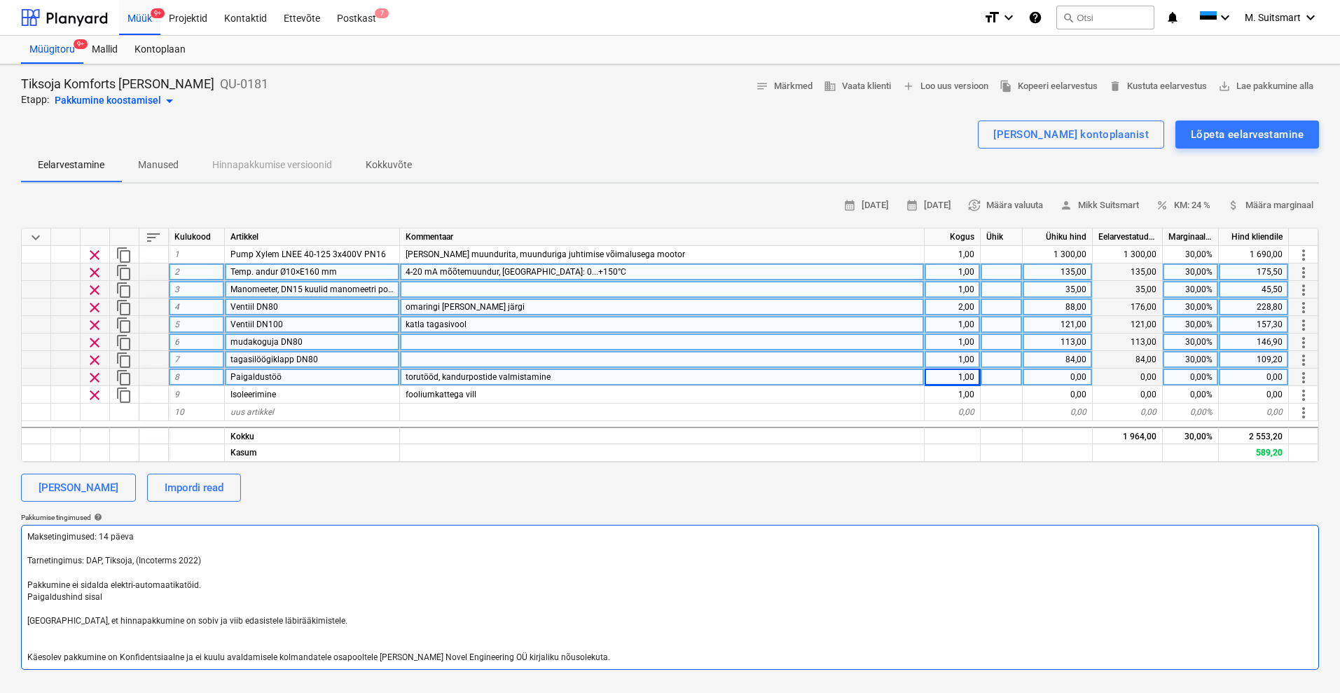
type textarea "Maksetingimused: 14 päeva Tarnetingimus: DAP, Tiksoja, (Incoterms 2022) Pakkumi…"
type textarea "x"
type textarea "Maksetingimused: 14 päeva Tarnetingimus: DAP, Tiksoja, (Incoterms 2022) Pakkumi…"
type textarea "x"
type textarea "Maksetingimused: 14 päeva Tarnetingimus: DAP, Tiksoja, (Incoterms 2022) Pakkumi…"
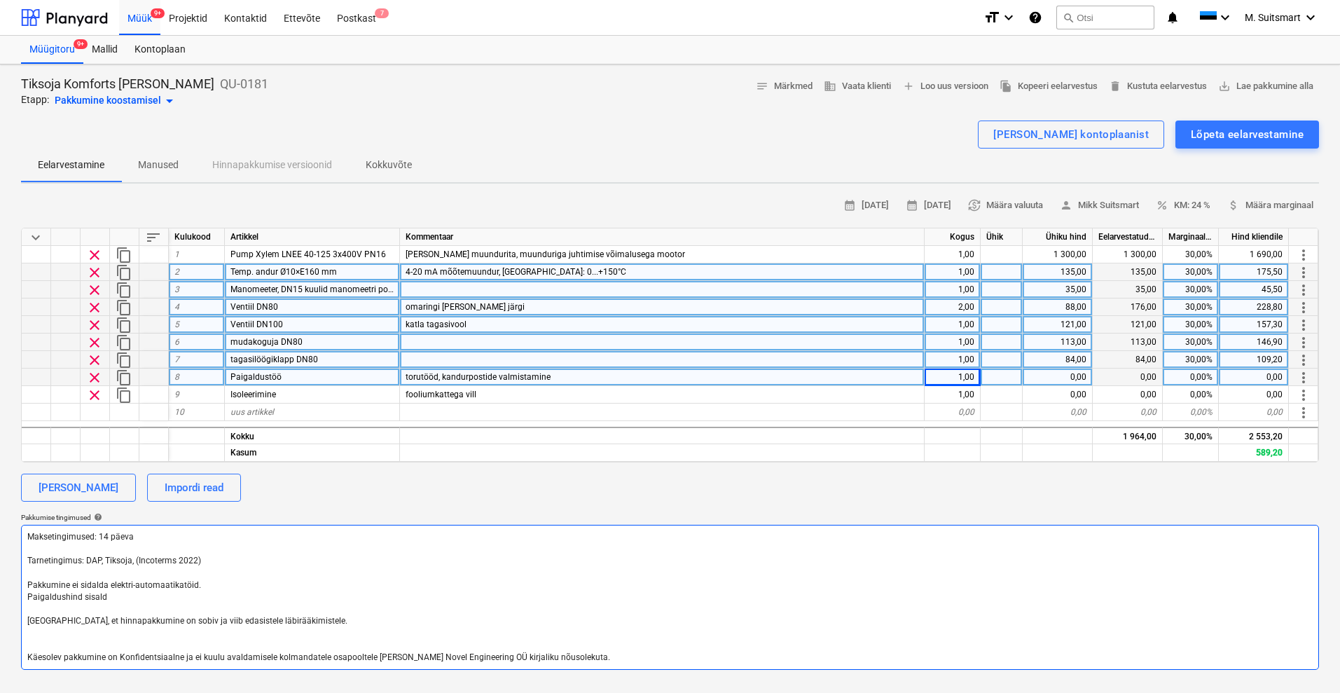
type textarea "x"
type textarea "Maksetingimused: 14 päeva Tarnetingimus: DAP, Tiksoja, (Incoterms 2022) Pakkumi…"
type textarea "x"
type textarea "Maksetingimused: 14 päeva Tarnetingimus: DAP, Tiksoja, (Incoterms 2022) Pakkumi…"
type textarea "x"
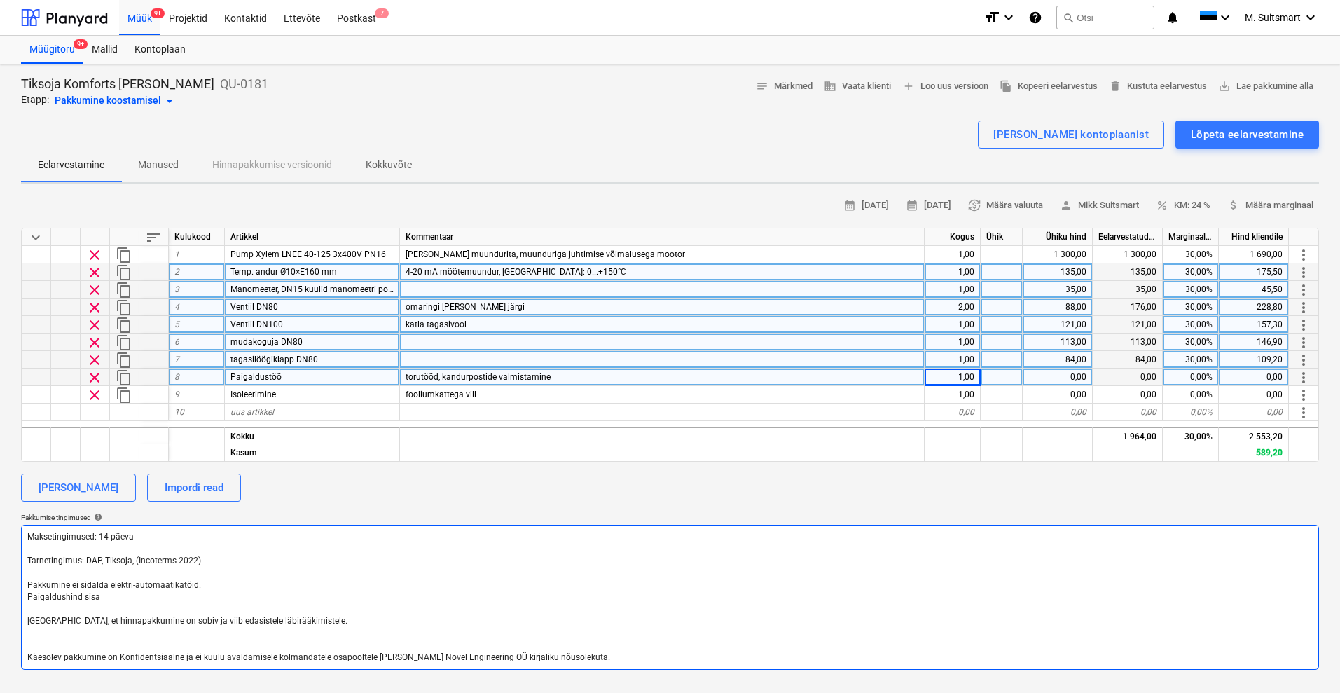
type textarea "Maksetingimused: 14 päeva Tarnetingimus: DAP, Tiksoja, (Incoterms 2022) Pakkumi…"
type textarea "x"
type textarea "Maksetingimused: 14 päeva Tarnetingimus: DAP, Tiksoja, (Incoterms 2022) Pakkumi…"
type textarea "x"
type textarea "Maksetingimused: 14 päeva Tarnetingimus: DAP, Tiksoja, (Incoterms 2022) Pakkumi…"
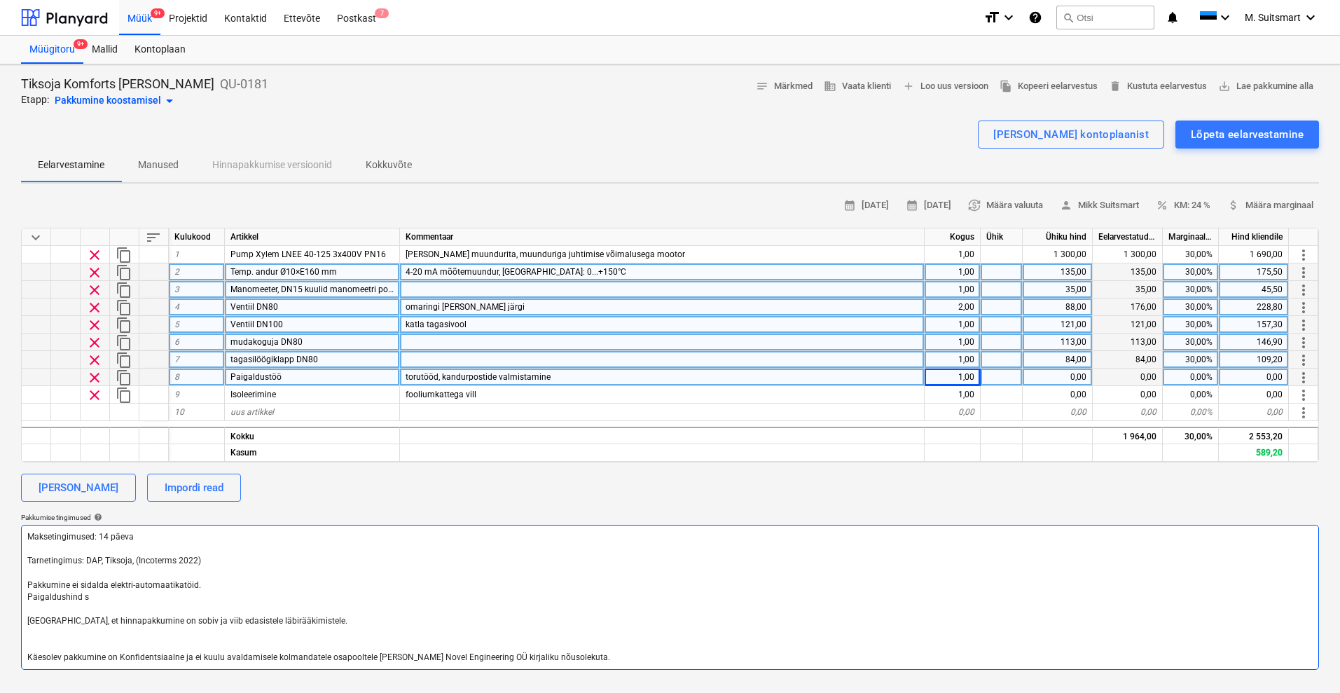
type textarea "x"
type textarea "Maksetingimused: 14 päeva Tarnetingimus: DAP, Tiksoja, (Incoterms 2022) Pakkumi…"
type textarea "x"
type textarea "Maksetingimused: 14 päeva Tarnetingimus: DAP, Tiksoja, (Incoterms 2022) Pakkumi…"
type textarea "x"
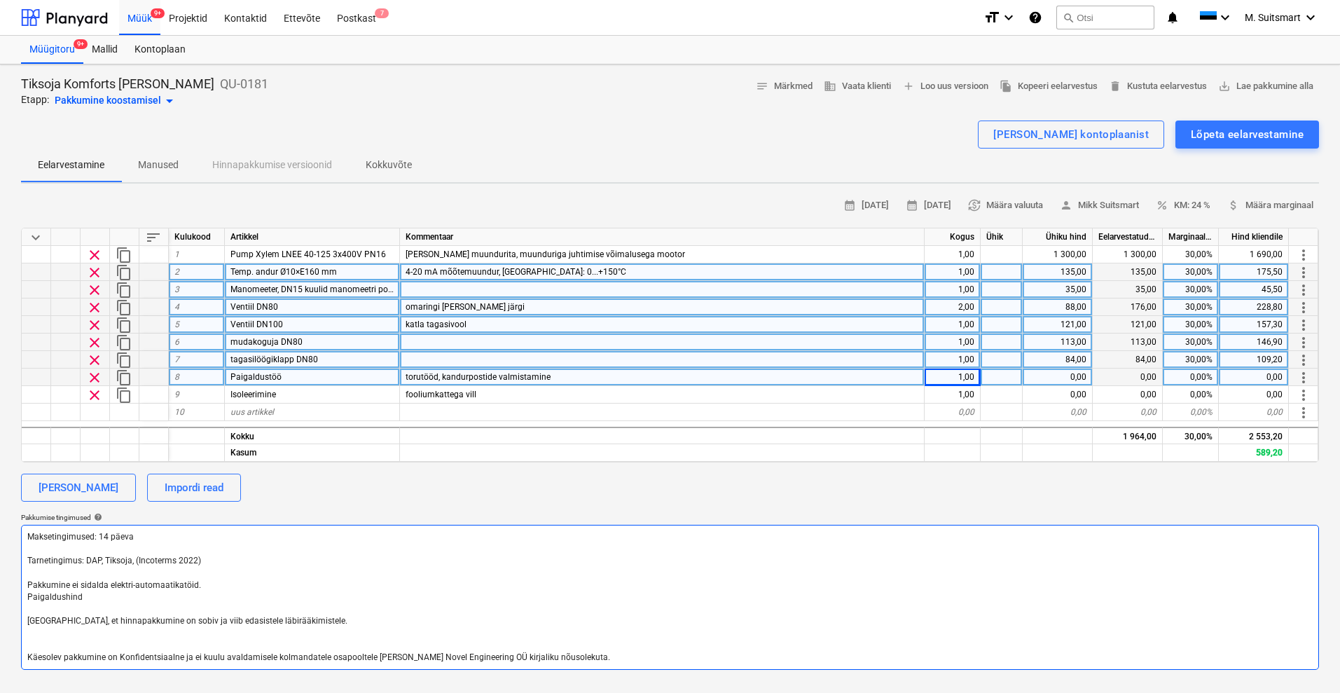
type textarea "Maksetingimused: 14 päeva Tarnetingimus: DAP, Tiksoja, (Incoterms 2022) Pakkumi…"
type textarea "x"
type textarea "Maksetingimused: 14 päeva Tarnetingimus: DAP, Tiksoja, (Incoterms 2022) Pakkumi…"
type textarea "x"
type textarea "Maksetingimused: 14 päeva Tarnetingimus: DAP, Tiksoja, (Incoterms 2022) Pakkumi…"
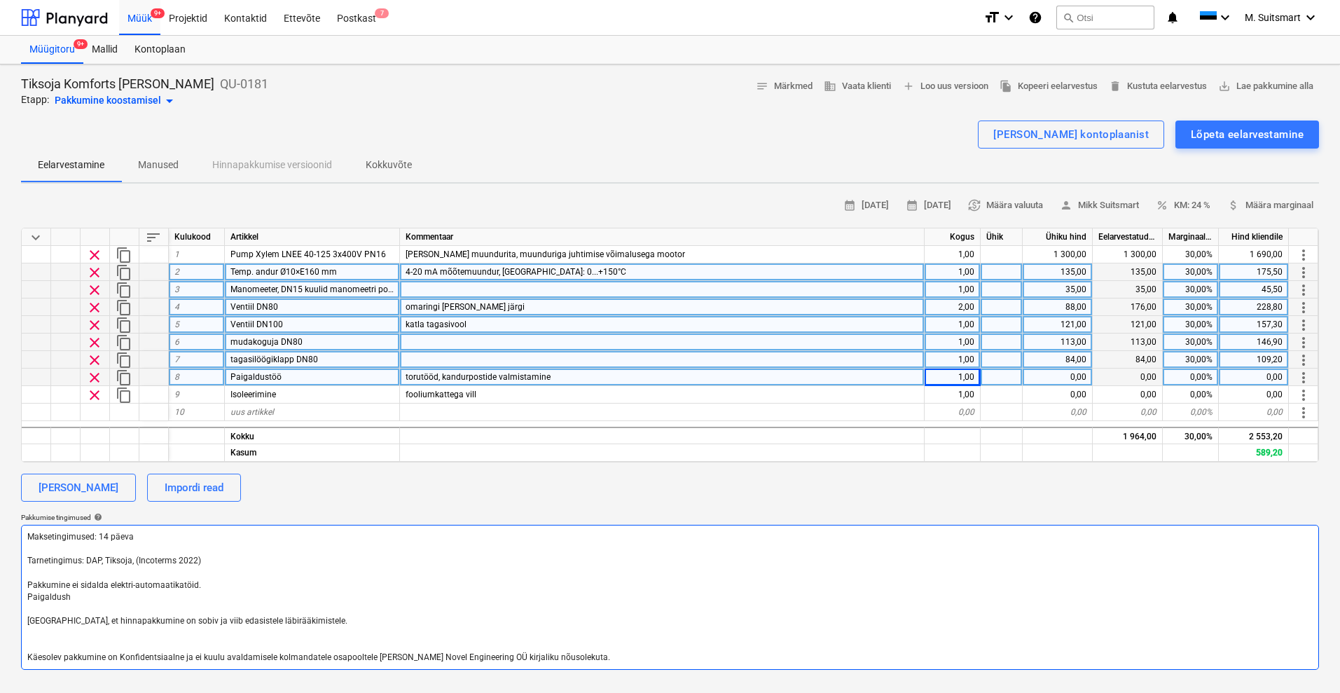
type textarea "x"
type textarea "Maksetingimused: 14 päeva Tarnetingimus: DAP, Tiksoja, (Incoterms 2022) Pakkumi…"
type textarea "x"
type textarea "Maksetingimused: 14 päeva Tarnetingimus: DAP, Tiksoja, (Incoterms 2022) Pakkumi…"
type textarea "x"
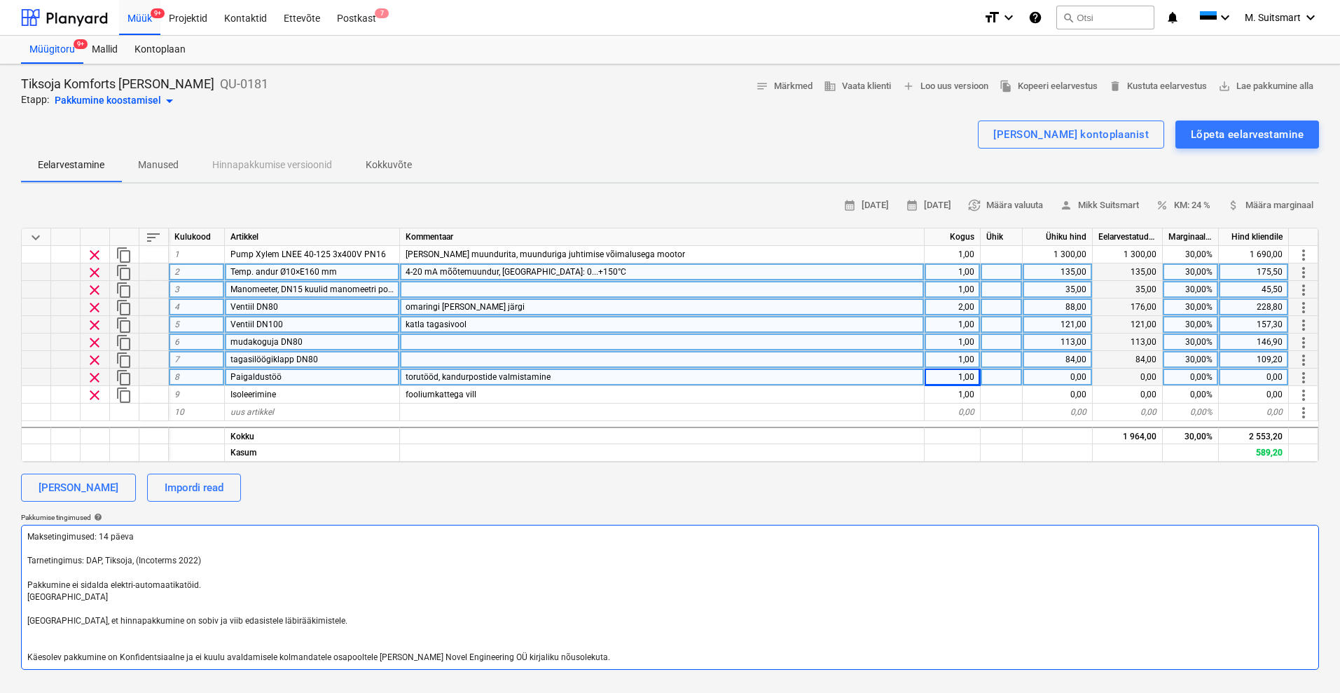
type textarea "Maksetingimused: 14 päeva Tarnetingimus: DAP, Tiksoja, (Incoterms 2022) Pakkumi…"
type textarea "x"
type textarea "Maksetingimused: 14 päeva Tarnetingimus: DAP, Tiksoja, (Incoterms 2022) Pakkumi…"
type textarea "x"
type textarea "Maksetingimused: 14 päeva Tarnetingimus: DAP, Tiksoja, (Incoterms 2022) Pakkumi…"
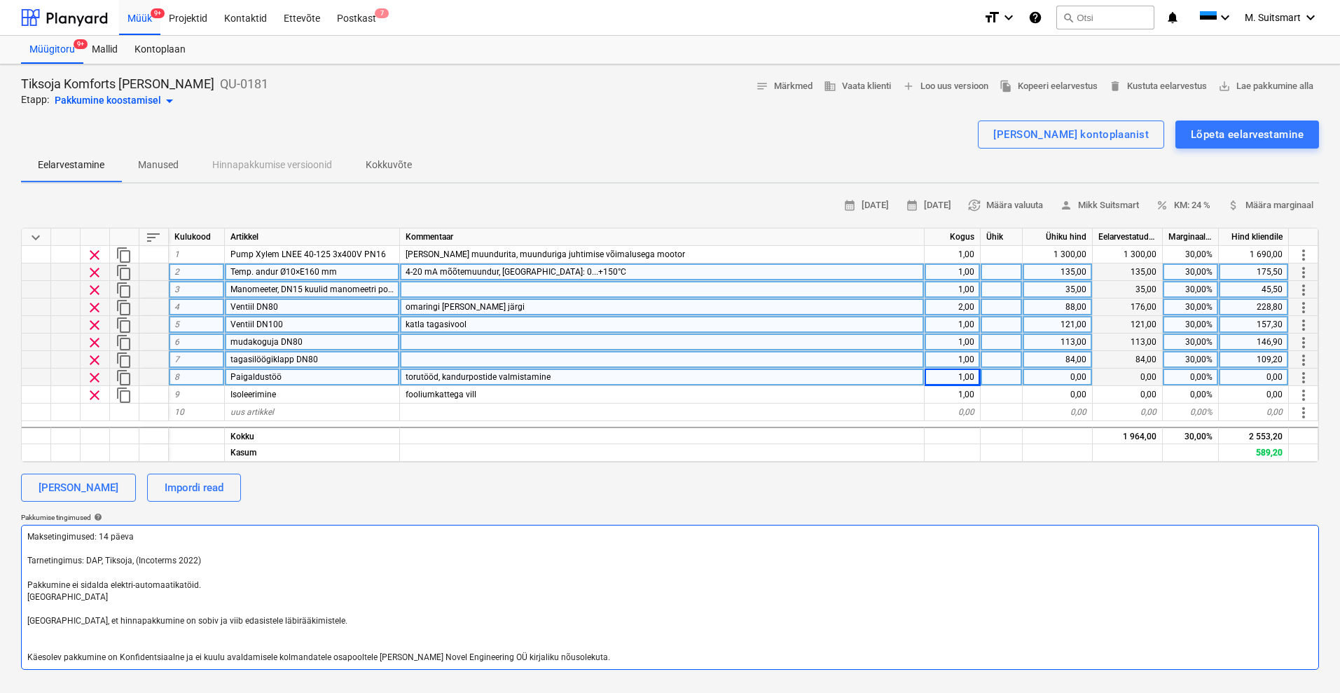
type textarea "x"
type textarea "Maksetingimused: 14 päeva Tarnetingimus: DAP, Tiksoja, (Incoterms 2022) Pakkumi…"
type textarea "x"
type textarea "Maksetingimused: 14 päeva Tarnetingimus: DAP, Tiksoja, (Incoterms 2022) Pakkumi…"
type textarea "x"
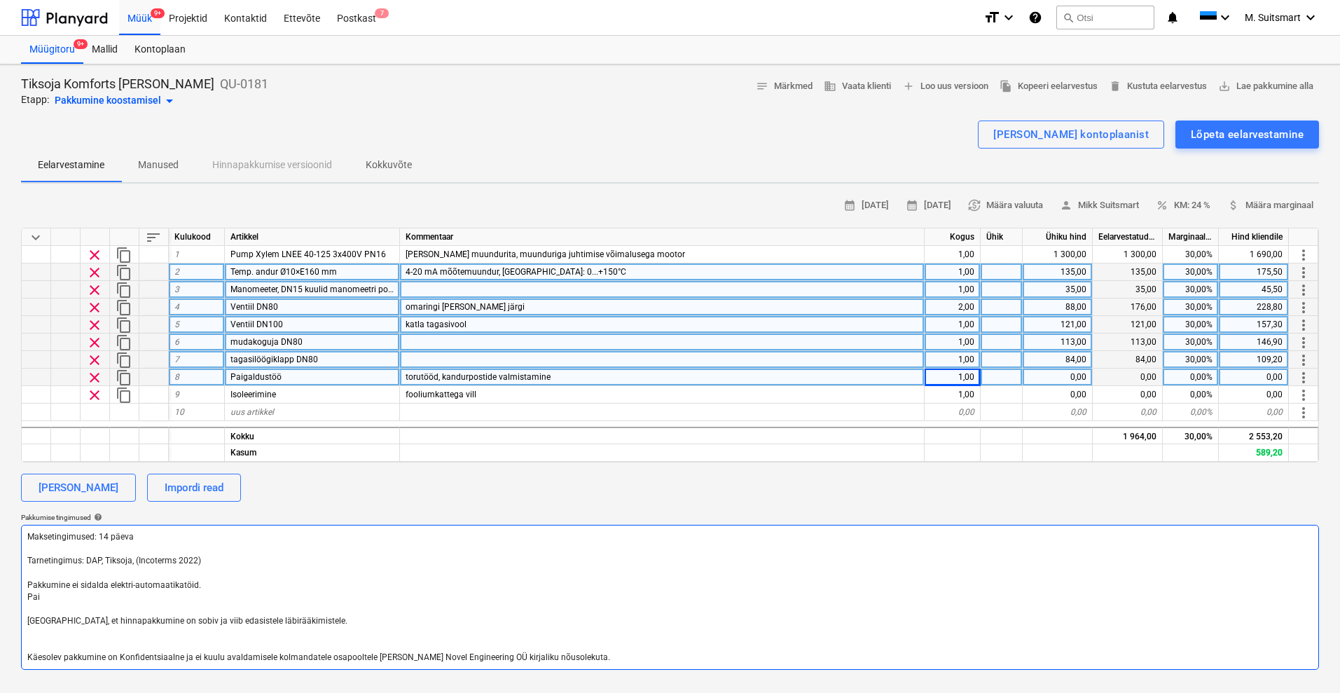
type textarea "Maksetingimused: 14 päeva Tarnetingimus: DAP, Tiksoja, (Incoterms 2022) Pakkumi…"
type textarea "x"
type textarea "Maksetingimused: 14 päeva Tarnetingimus: DAP, Tiksoja, (Incoterms 2022) Pakkumi…"
type textarea "x"
type textarea "Maksetingimused: 14 päeva Tarnetingimus: DAP, Tiksoja, (Incoterms 2022) Pakkumi…"
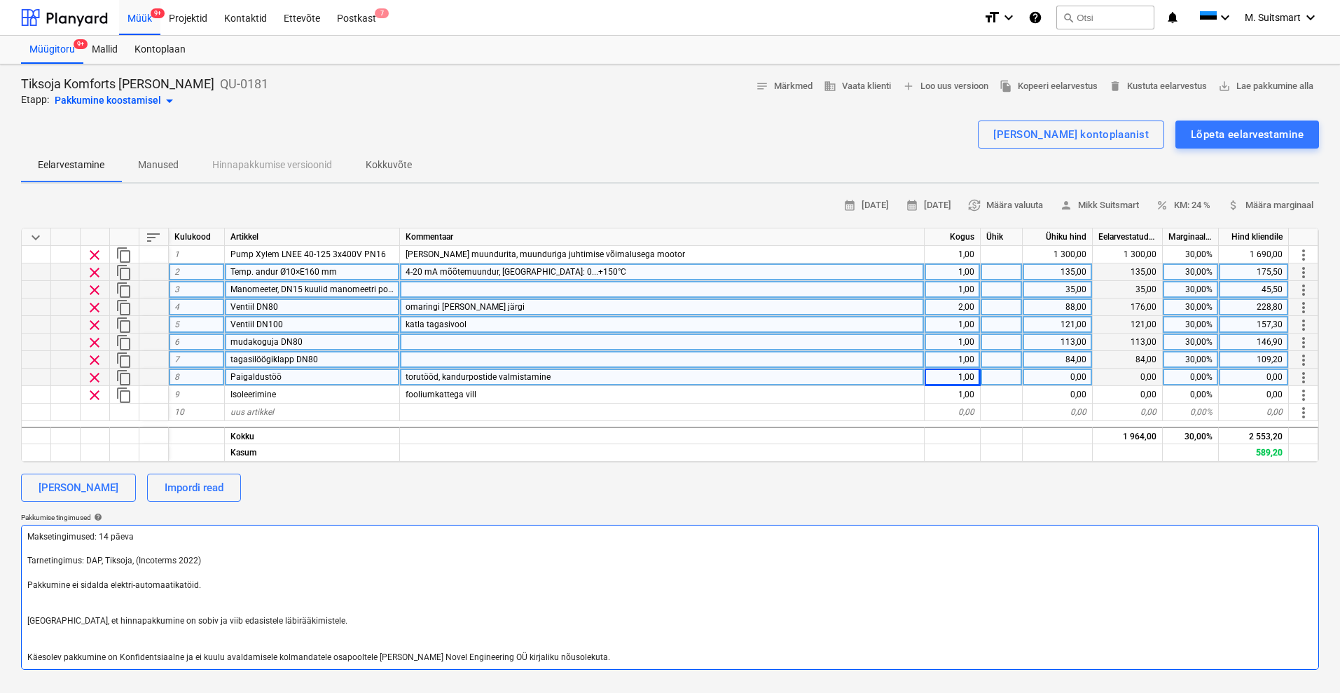
type textarea "x"
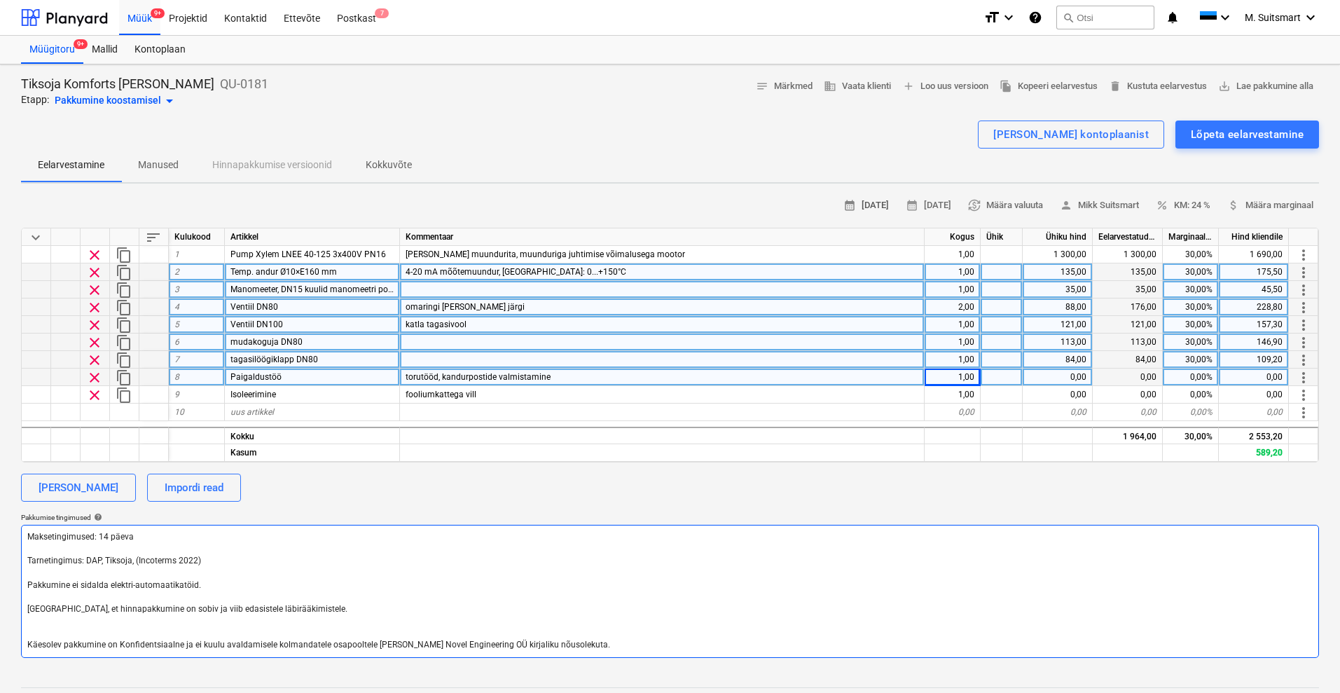
type textarea "Maksetingimused: 14 päeva Tarnetingimus: DAP, Tiksoja, (Incoterms 2022) Pakkumi…"
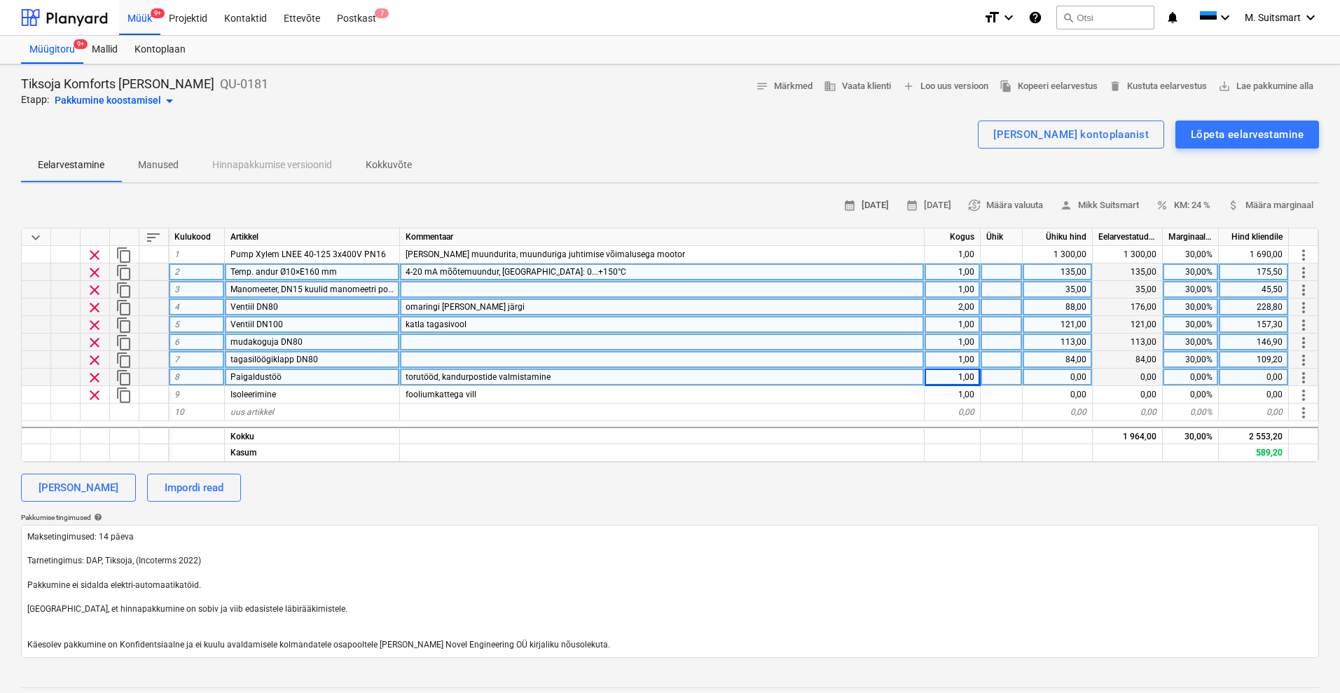
click at [848, 198] on span "calendar_month 11 Sep 2025" at bounding box center [866, 206] width 46 height 16
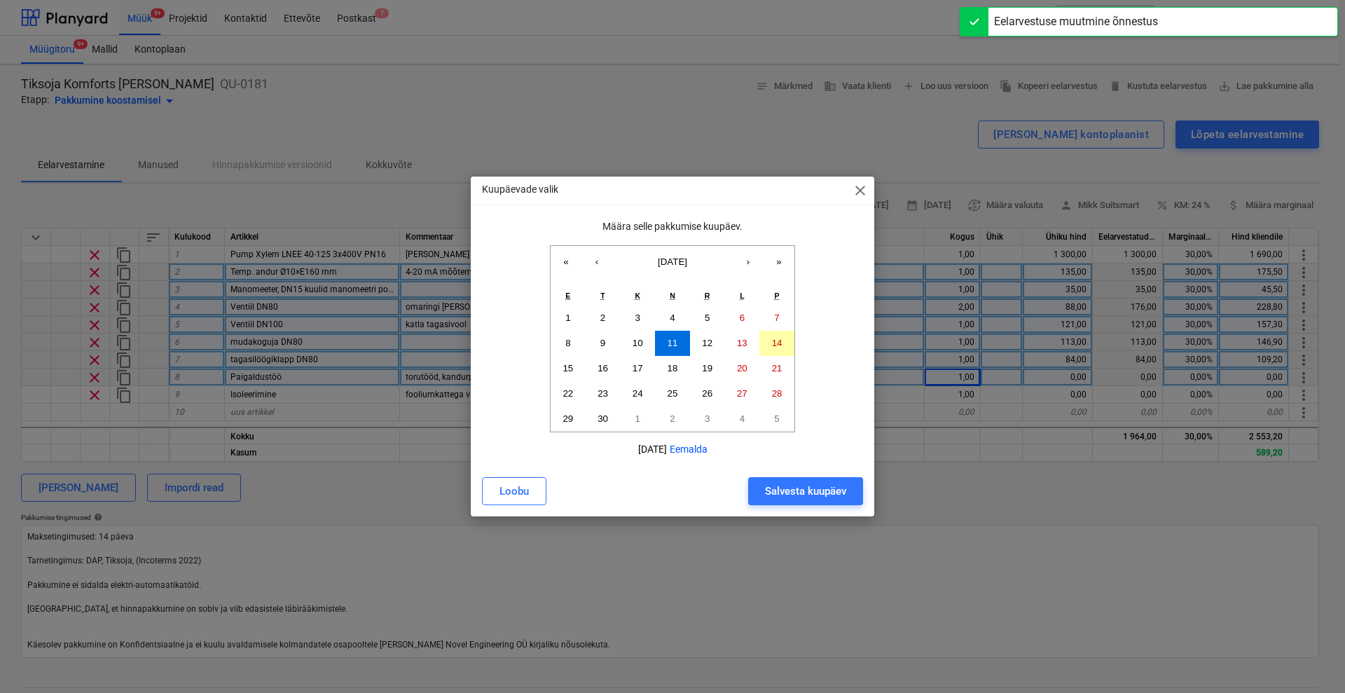
click at [772, 340] on abbr "14" at bounding box center [777, 343] width 11 height 11
click at [786, 488] on div "Salvesta kuupäev" at bounding box center [805, 491] width 81 height 18
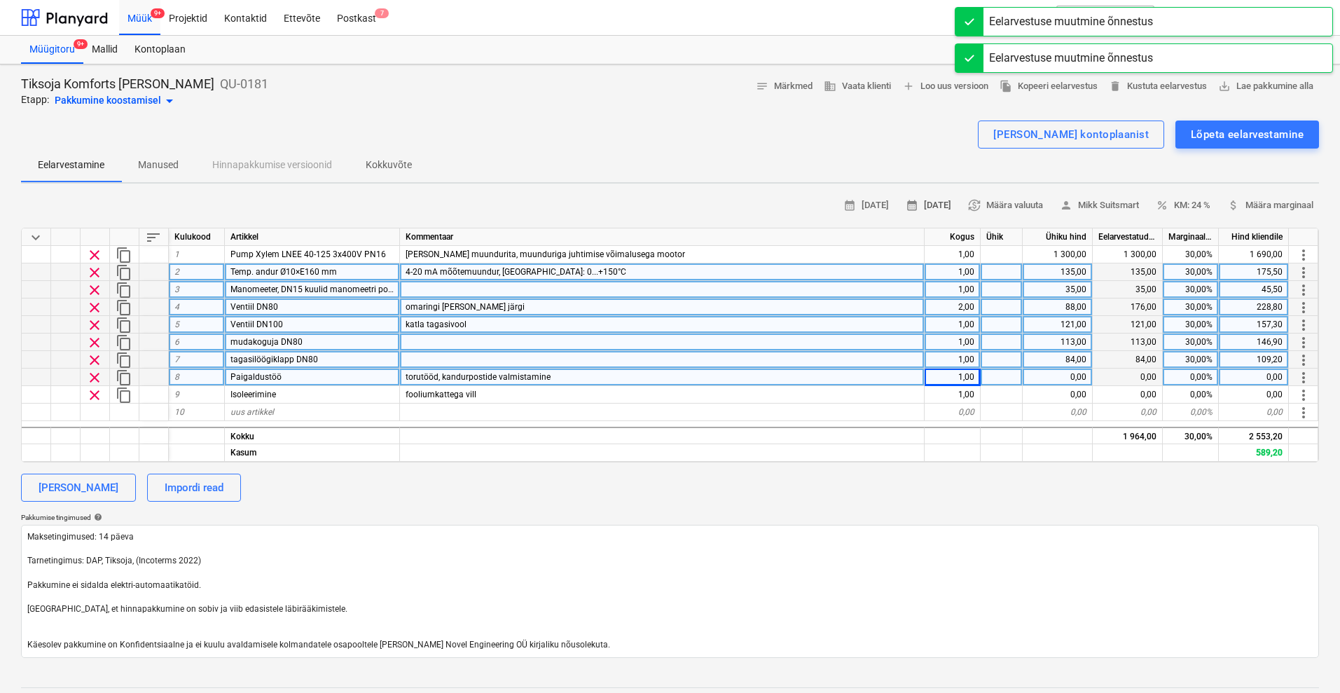
click at [910, 202] on span "calendar_month 25 Sep 2025" at bounding box center [929, 206] width 46 height 16
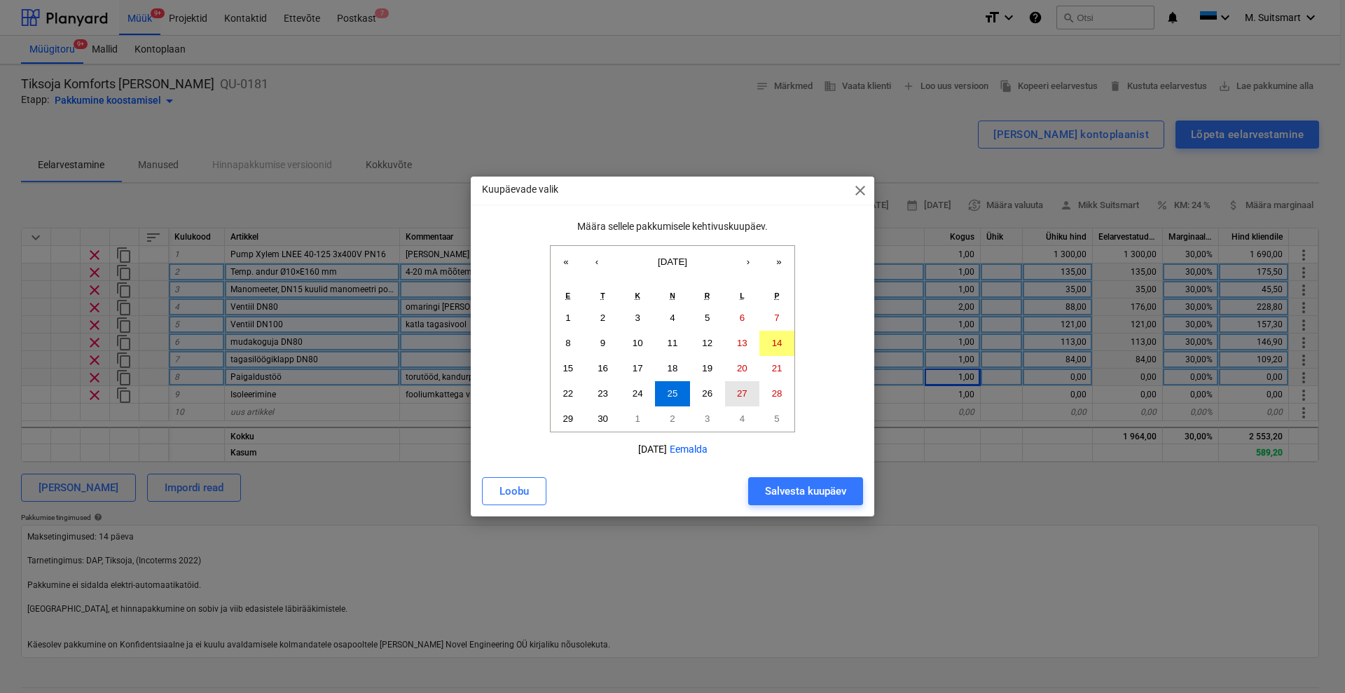
click at [745, 389] on abbr "27" at bounding box center [742, 393] width 11 height 11
click at [773, 419] on button "5" at bounding box center [776, 418] width 35 height 25
click at [789, 485] on div "Salvesta kuupäev" at bounding box center [805, 491] width 81 height 18
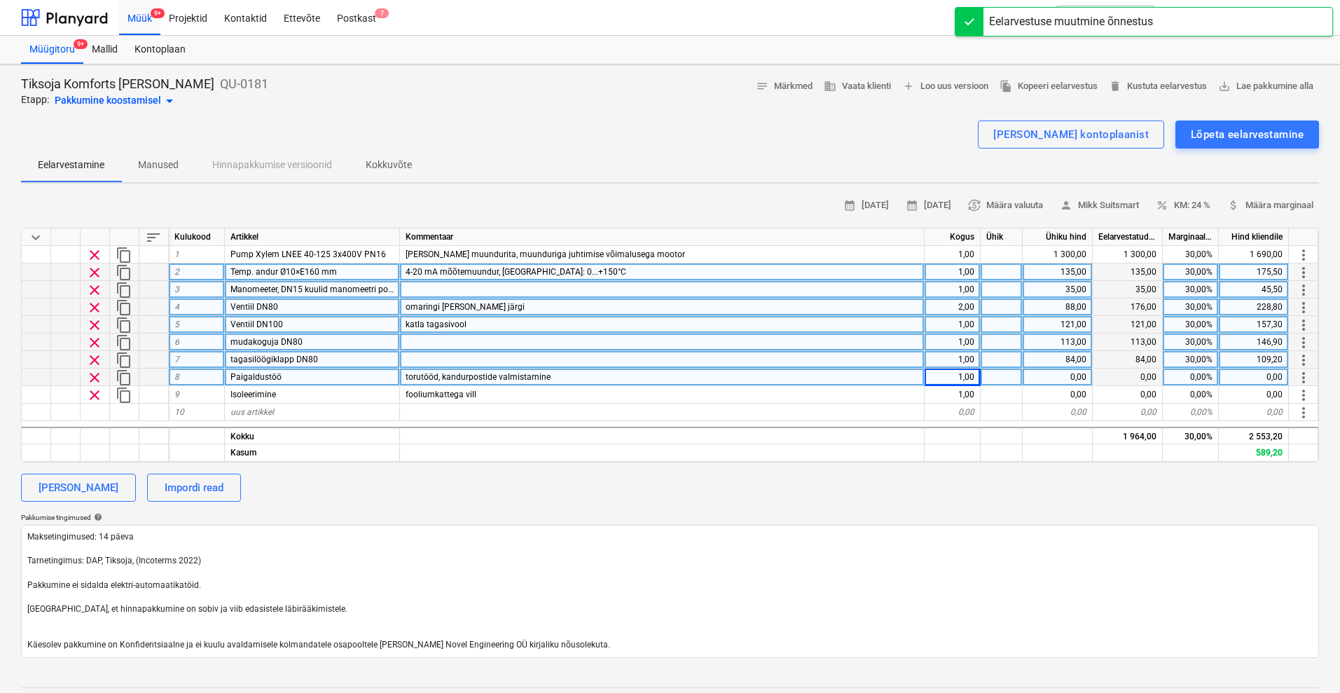
click at [693, 480] on div "Lisa kategooria Impordi read" at bounding box center [670, 487] width 1298 height 28
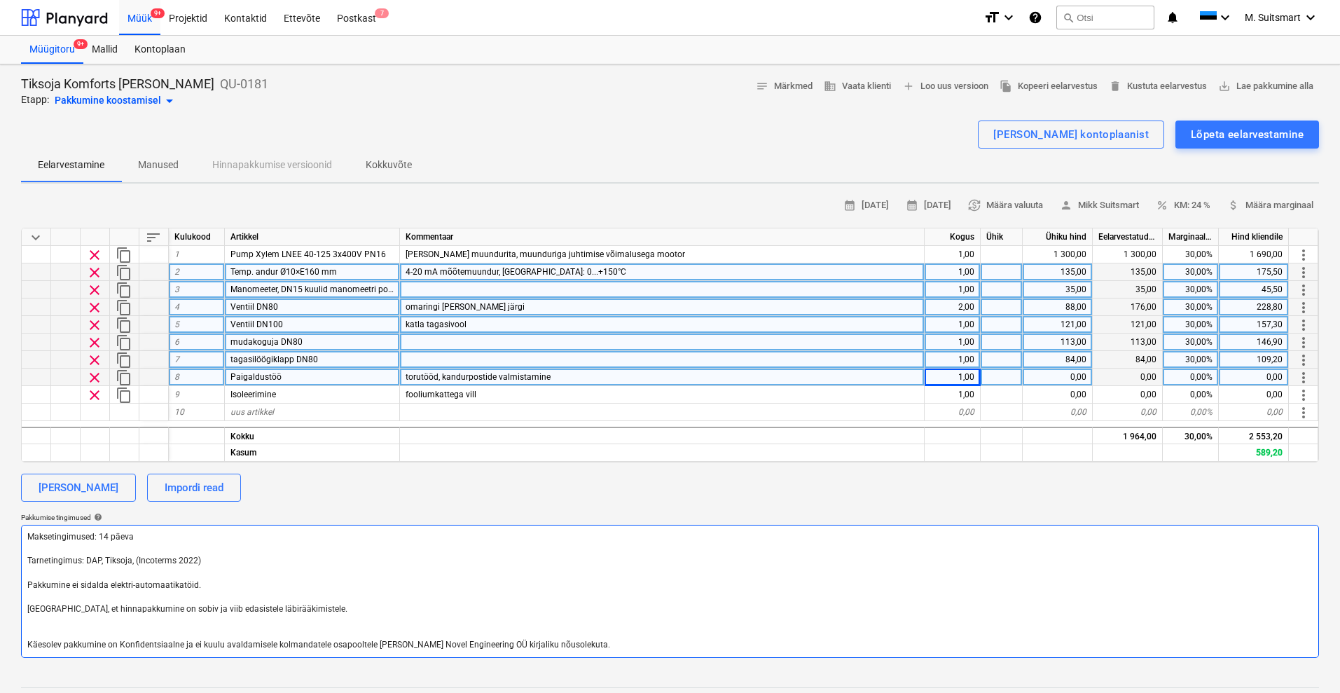
click at [230, 579] on textarea "Maksetingimused: 14 päeva Tarnetingimus: DAP, Tiksoja, (Incoterms 2022) Pakkumi…" at bounding box center [670, 591] width 1298 height 133
click at [256, 553] on textarea "Maksetingimused: 14 päeva Tarnetingimus: DAP, Tiksoja, (Incoterms 2022) Pakkumi…" at bounding box center [670, 591] width 1298 height 133
click at [262, 560] on textarea "Maksetingimused: 14 päeva Tarnetingimus: DAP, Tiksoja, (Incoterms 2022) Pakkumi…" at bounding box center [670, 591] width 1298 height 133
type textarea "x"
type textarea "Maksetingimused: 14 päeva Tarnetingimus: DAP, Tiksoja, (Incoterms 2022) Pakkumi…"
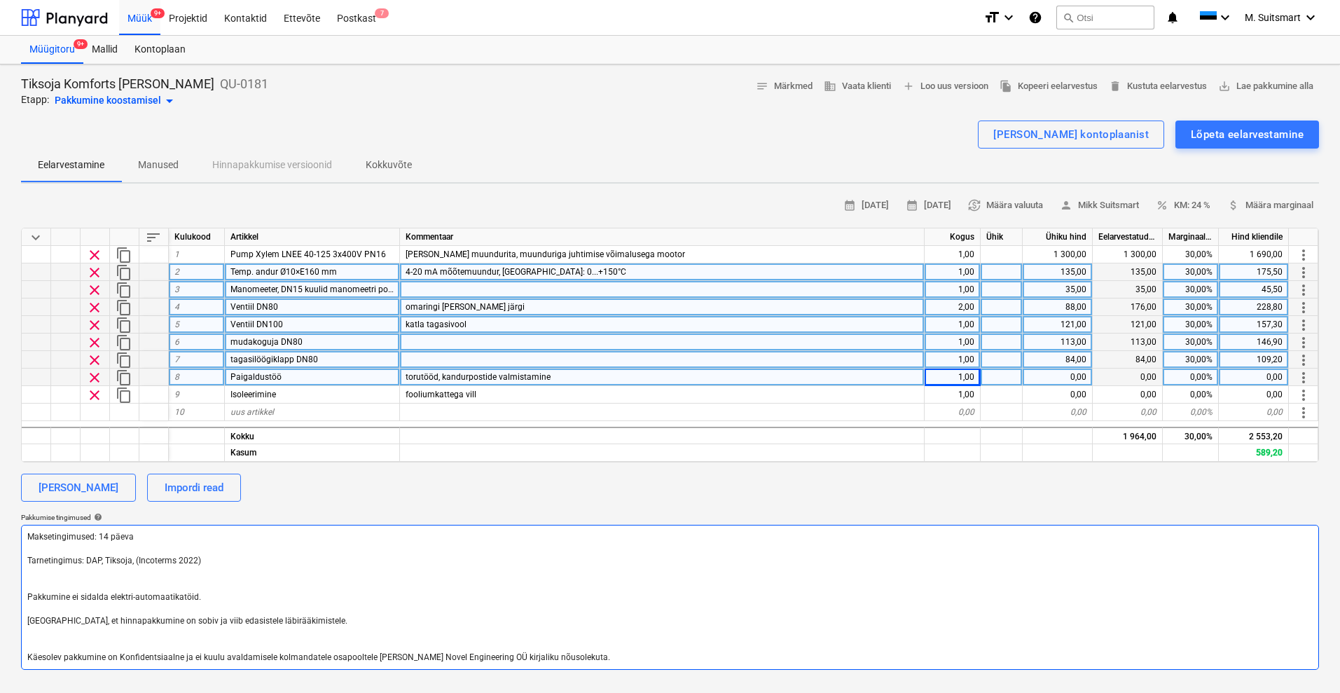
type textarea "x"
type textarea "Maksetingimused: 14 päeva Tarnetingimus: DAP, Tiksoja, (Incoterms 2022) P Pakku…"
type textarea "x"
type textarea "Maksetingimused: 14 päeva Tarnetingimus: DAP, Tiksoja, (Incoterms 2022) Pu Pakk…"
type textarea "x"
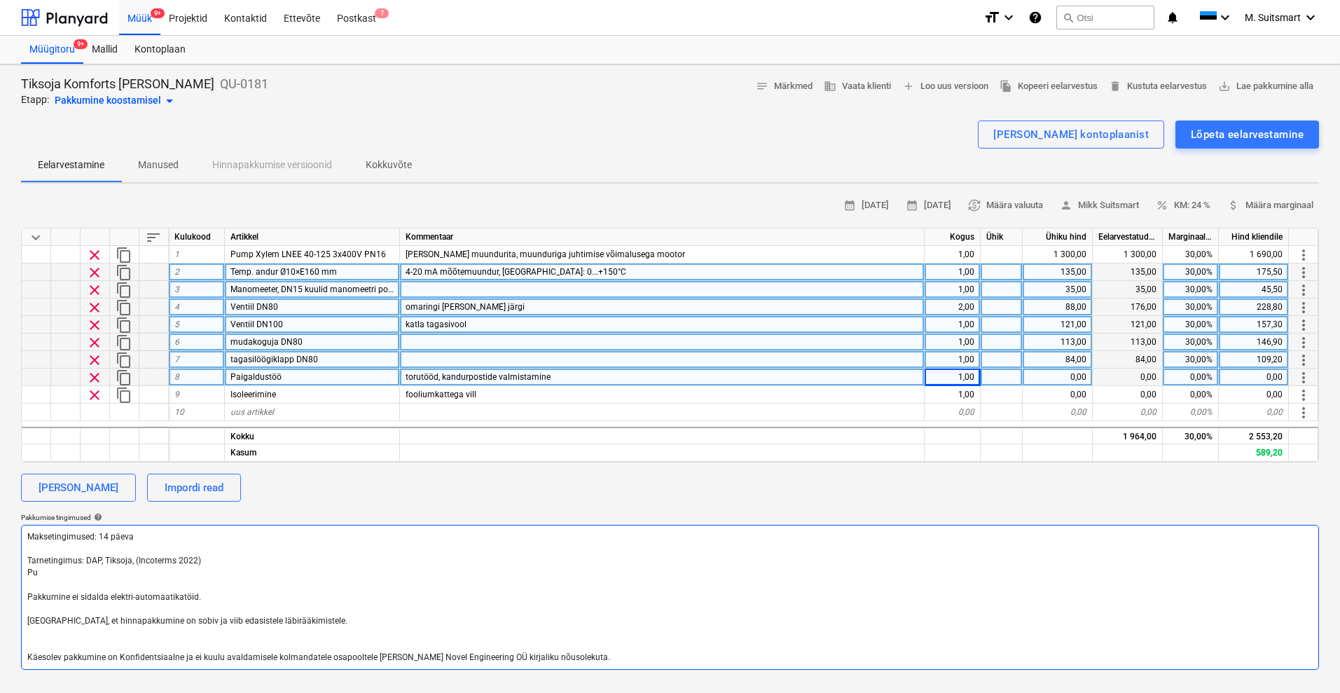
type textarea "Maksetingimused: 14 päeva Tarnetingimus: DAP, Tiksoja, (Incoterms 2022) Pum Pak…"
type textarea "x"
type textarea "Maksetingimused: 14 päeva Tarnetingimus: DAP, Tiksoja, (Incoterms 2022) Pumb Pa…"
type textarea "x"
type textarea "Maksetingimused: 14 päeva Tarnetingimus: DAP, Tiksoja, (Incoterms 2022) Pumba P…"
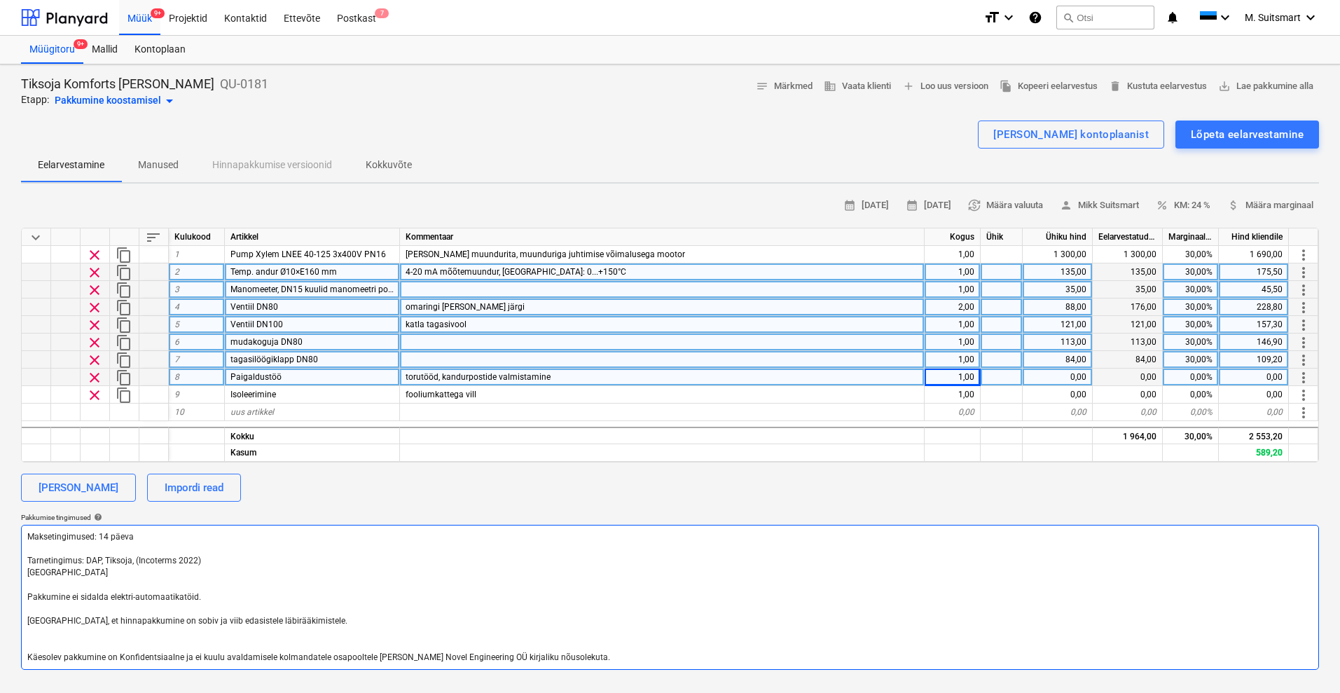
type textarea "x"
type textarea "Maksetingimused: 14 päeva Tarnetingimus: DAP, Tiksoja, (Incoterms 2022) Pumba P…"
type textarea "x"
type textarea "Maksetingimused: 14 päeva Tarnetingimus: DAP, Tiksoja, (Incoterms 2022) Pumba t…"
type textarea "x"
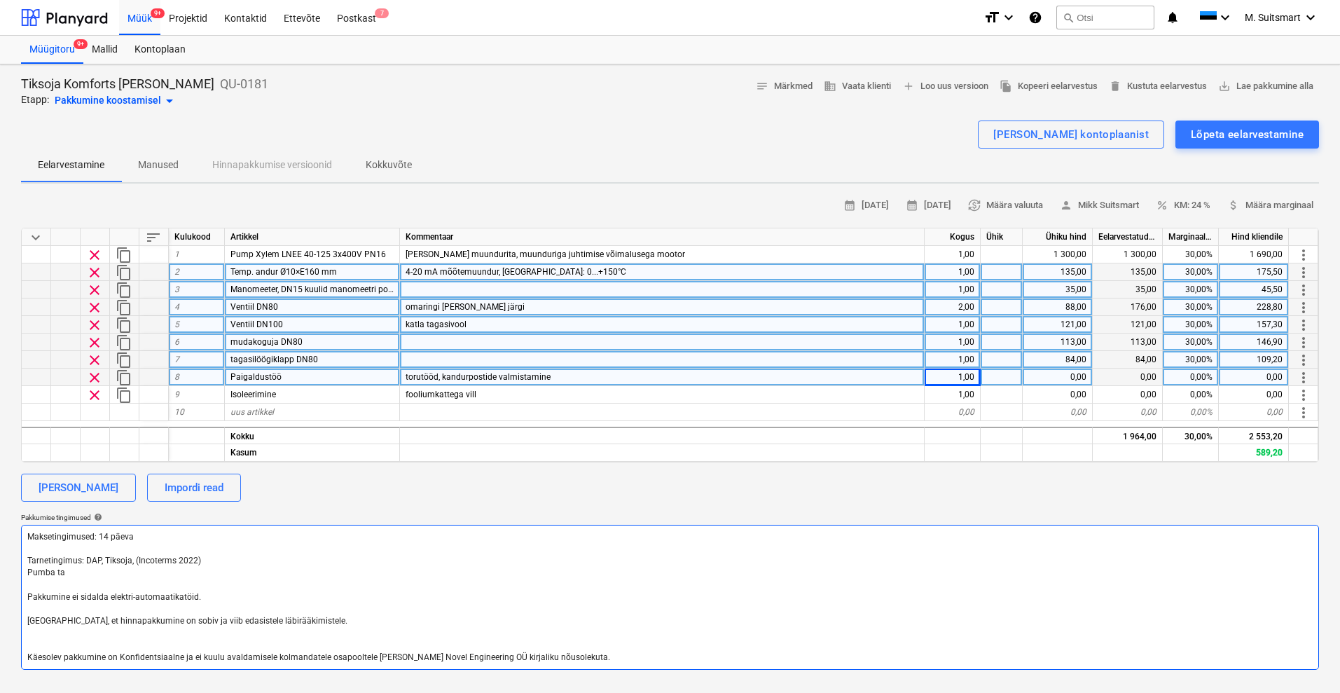
type textarea "Maksetingimused: 14 päeva Tarnetingimus: DAP, Tiksoja, (Incoterms 2022) Pumba t…"
type textarea "x"
type textarea "Maksetingimused: 14 päeva Tarnetingimus: DAP, Tiksoja, (Incoterms 2022) Pumba t…"
type textarea "x"
type textarea "Maksetingimused: 14 päeva Tarnetingimus: DAP, Tiksoja, (Incoterms 2022) Pumba t…"
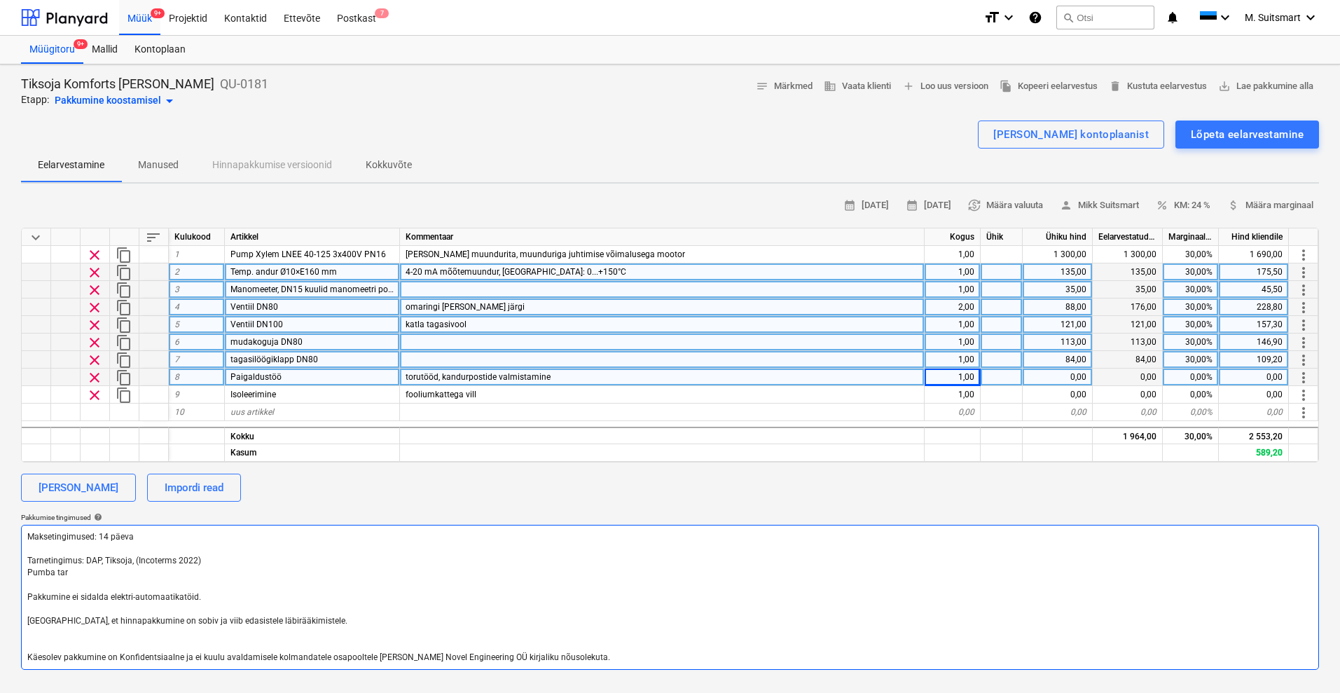
type textarea "x"
type textarea "Maksetingimused: 14 päeva Tarnetingimus: DAP, Tiksoja, (Incoterms 2022) Pumba t…"
type textarea "x"
type textarea "Maksetingimused: 14 päeva Tarnetingimus: DAP, Tiksoja, (Incoterms 2022) Pumba t…"
type textarea "x"
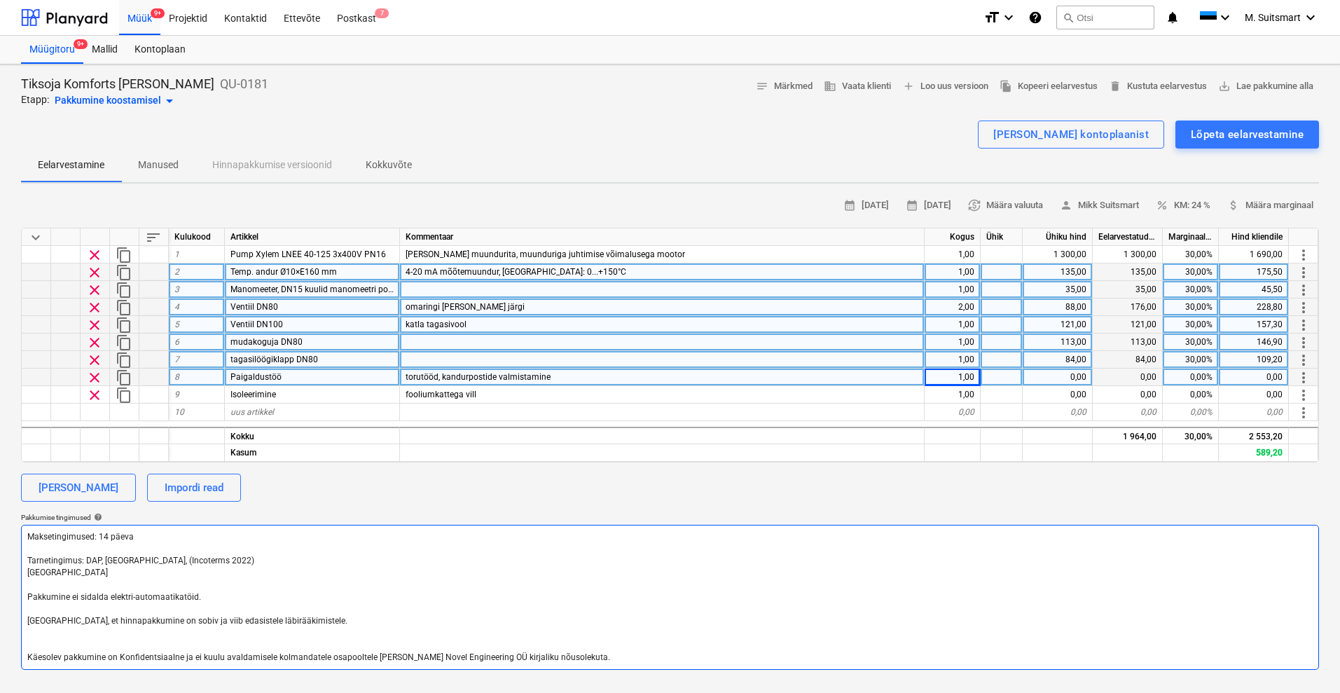
type textarea "Maksetingimused: 14 päeva Tarnetingimus: DAP, Tiksoja, (Incoterms 2022) Pumba t…"
type textarea "x"
type textarea "Maksetingimused: 14 päeva Tarnetingimus: DAP, Tiksoja, (Incoterms 2022) Pumba t…"
type textarea "x"
type textarea "Maksetingimused: 14 päeva Tarnetingimus: DAP, Tiksoja, (Incoterms 2022) Pumba t…"
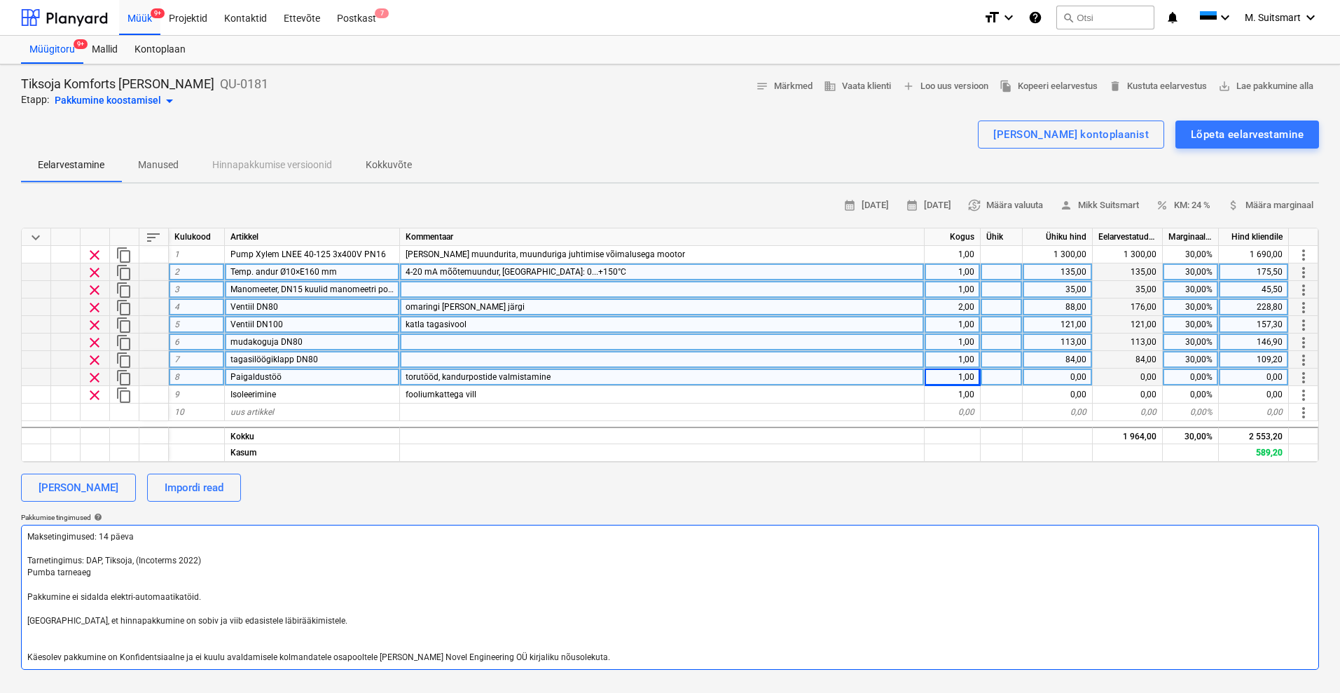
type textarea "x"
type textarea "Maksetingimused: 14 päeva Tarnetingimus: DAP, Tiksoja, (Incoterms 2022) Pumba t…"
type textarea "x"
type textarea "Maksetingimused: 14 päeva Tarnetingimus: DAP, Tiksoja, (Incoterms 2022) Pumba t…"
type textarea "x"
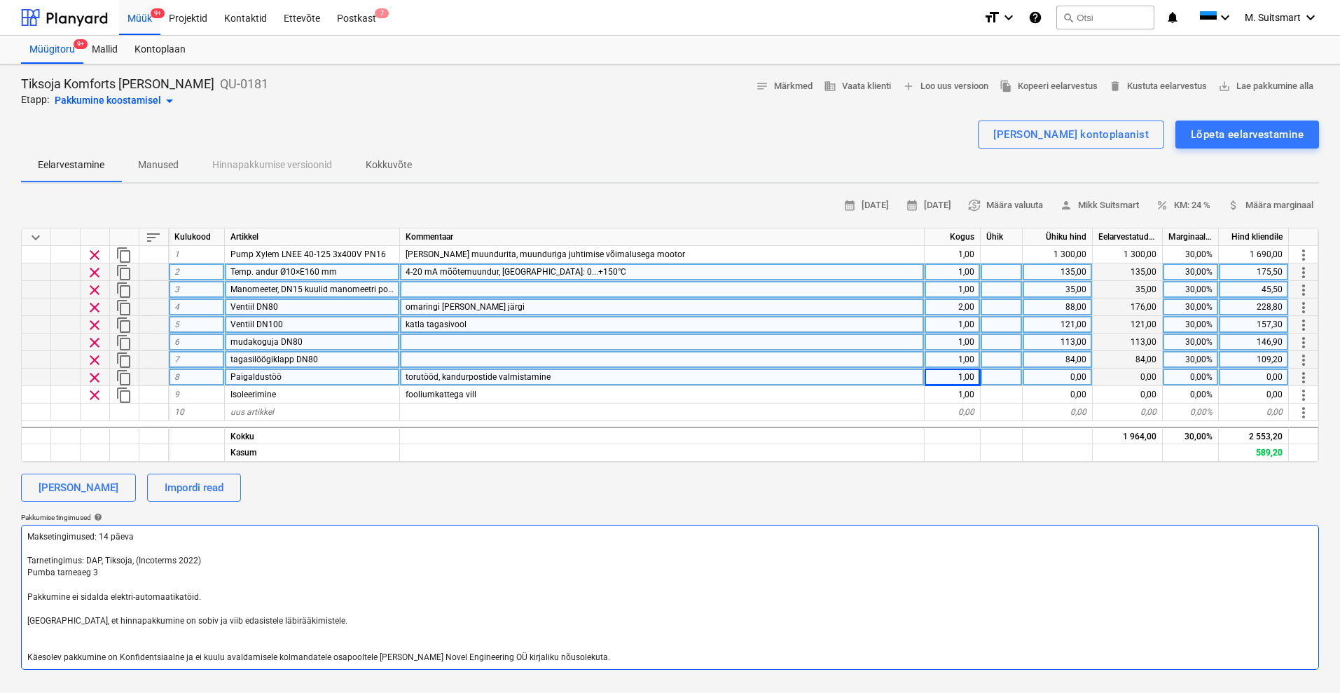
type textarea "Maksetingimused: 14 päeva Tarnetingimus: DAP, Tiksoja, (Incoterms 2022) Pumba t…"
type textarea "x"
type textarea "Maksetingimused: 14 päeva Tarnetingimus: DAP, Tiksoja, (Incoterms 2022) Pumba t…"
type textarea "x"
type textarea "Maksetingimused: 14 päeva Tarnetingimus: DAP, Tiksoja, (Incoterms 2022) Pumba t…"
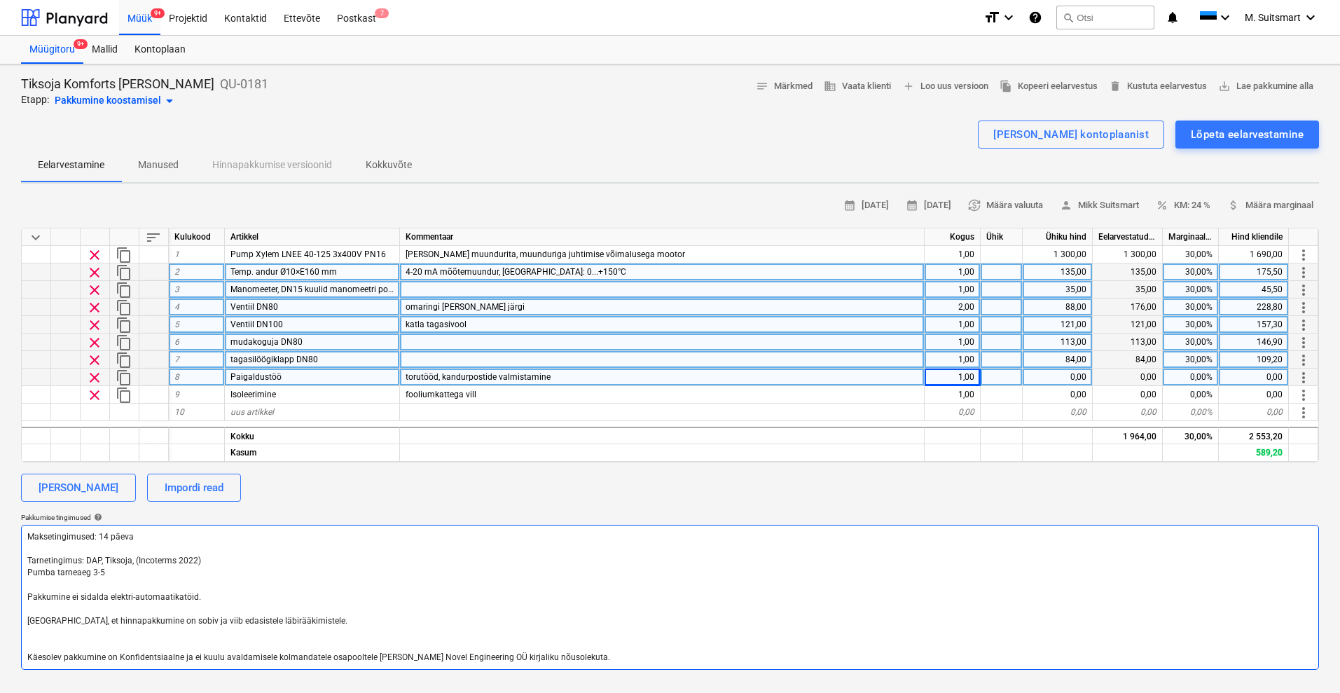
type textarea "x"
type textarea "Maksetingimused: 14 päeva Tarnetingimus: DAP, Tiksoja, (Incoterms 2022) Pumba t…"
type textarea "x"
type textarea "Maksetingimused: 14 päeva Tarnetingimus: DAP, Tiksoja, (Incoterms 2022) Pumba t…"
type textarea "x"
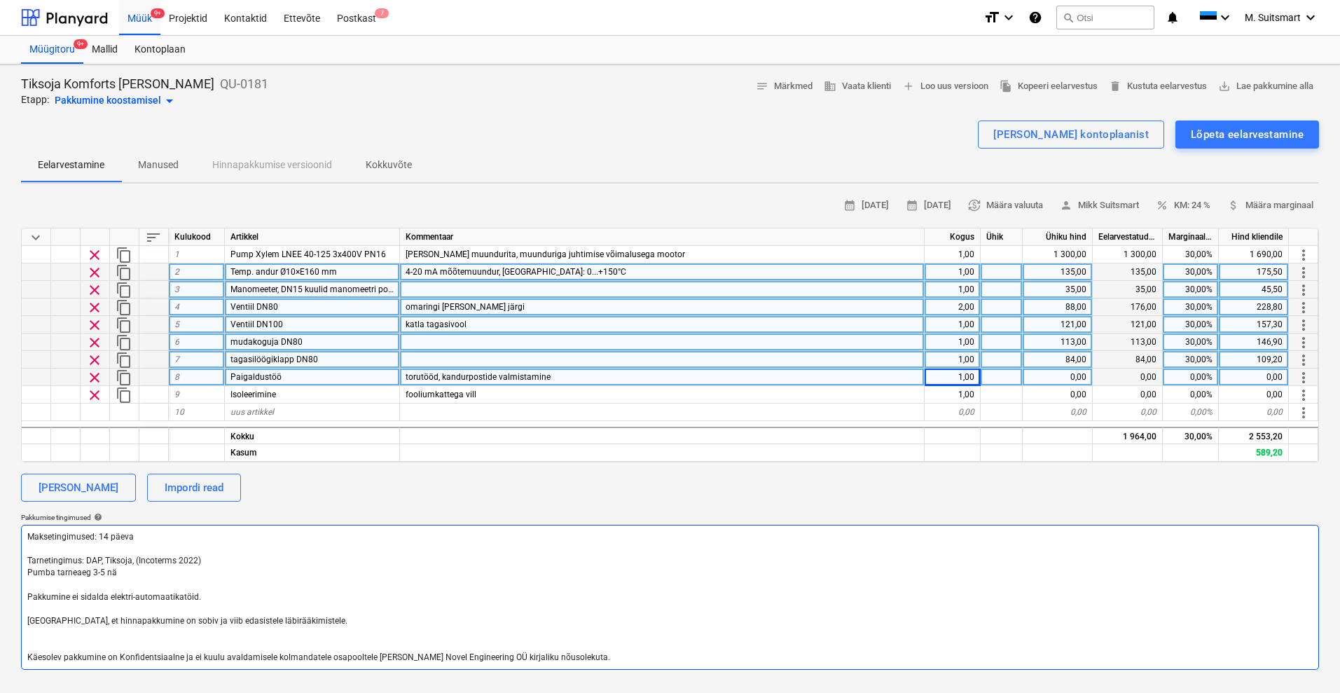
type textarea "Maksetingimused: 14 päeva Tarnetingimus: DAP, Tiksoja, (Incoterms 2022) Pumba t…"
type textarea "x"
type textarea "Maksetingimused: 14 päeva Tarnetingimus: DAP, Tiksoja, (Incoterms 2022) Pumba t…"
type textarea "x"
type textarea "Maksetingimused: 14 päeva Tarnetingimus: DAP, Tiksoja, (Incoterms 2022) Pumba t…"
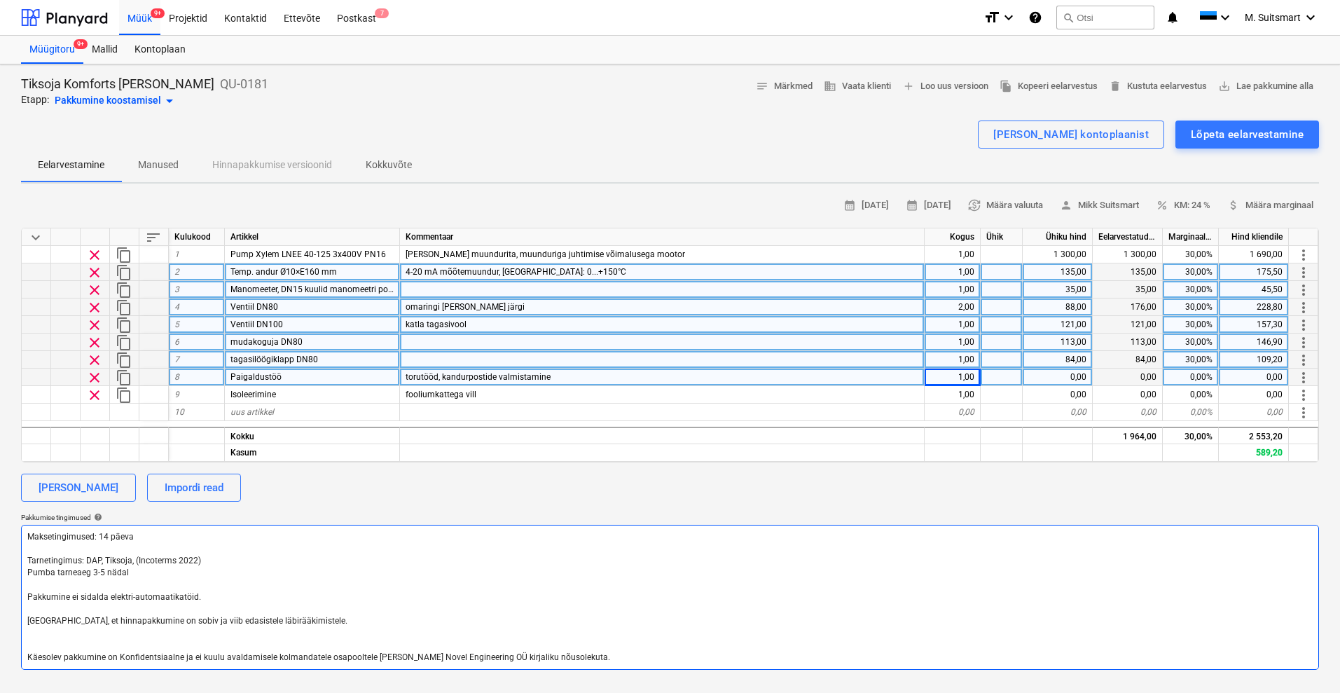
type textarea "x"
type textarea "Maksetingimused: 14 päeva Tarnetingimus: DAP, Tiksoja, (Incoterms 2022) Pumba t…"
type textarea "x"
type textarea "Maksetingimused: 14 päeva Tarnetingimus: DAP, Tiksoja, (Incoterms 2022) Pumba t…"
type textarea "x"
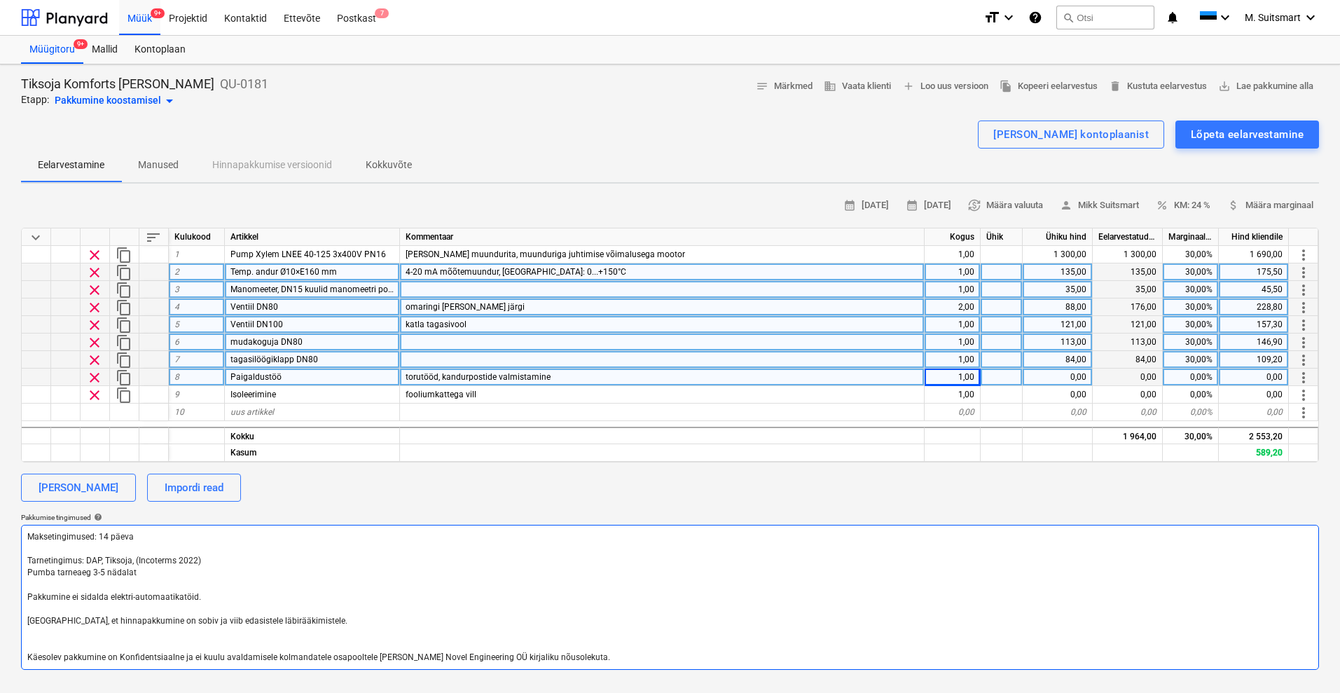
type textarea "Maksetingimused: 14 päeva Tarnetingimus: DAP, Tiksoja, (Incoterms 2022) Pumba t…"
type textarea "x"
type textarea "Maksetingimused: 14 päeva Tarnetingimus: DAP, Tiksoja, (Incoterms 2022) Pumba t…"
type textarea "x"
type textarea "Maksetingimused: 14 päeva Tarnetingimus: DAP, Tiksoja, (Incoterms 2022) Pumba t…"
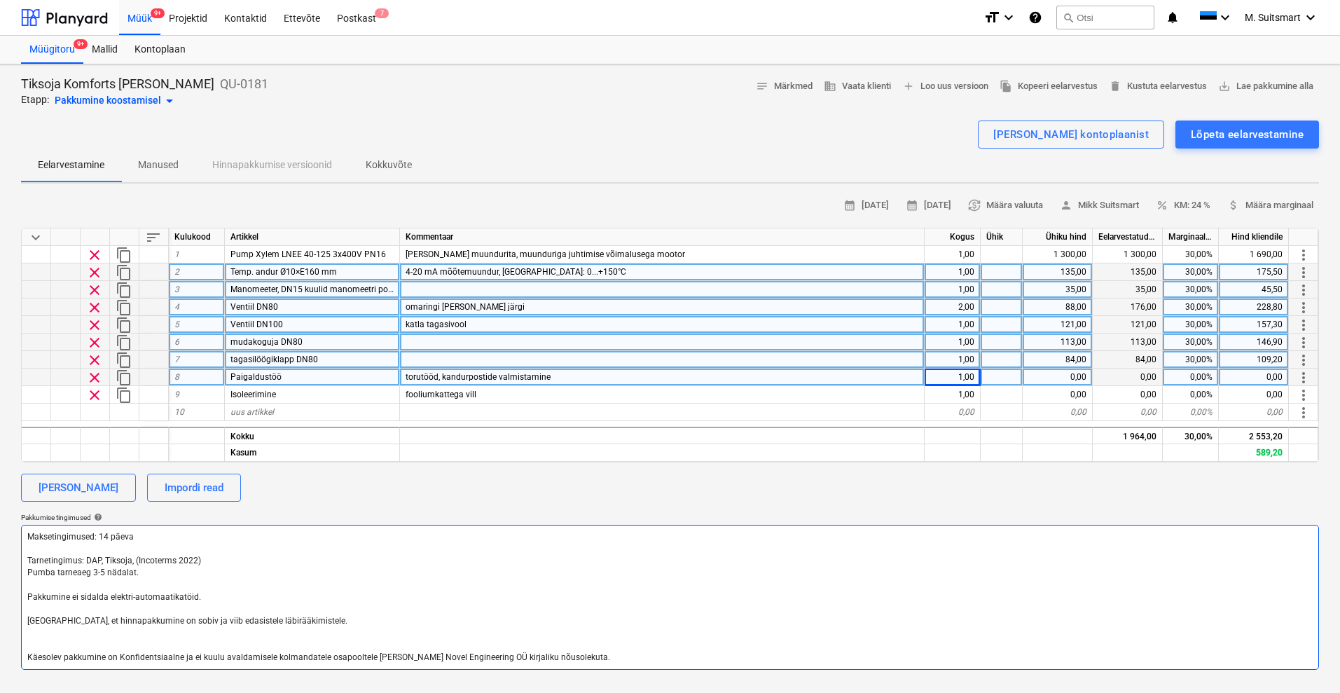
type textarea "x"
type textarea "Maksetingimused: 14 päeva Tarnetingimus: DAP, Tiksoja, (Incoterms 2022) Pumba t…"
type textarea "x"
type textarea "Maksetingimused: 14 päeva Tarnetingimus: DAP, Tiksoja, (Incoterms 2022) Pumba t…"
type textarea "x"
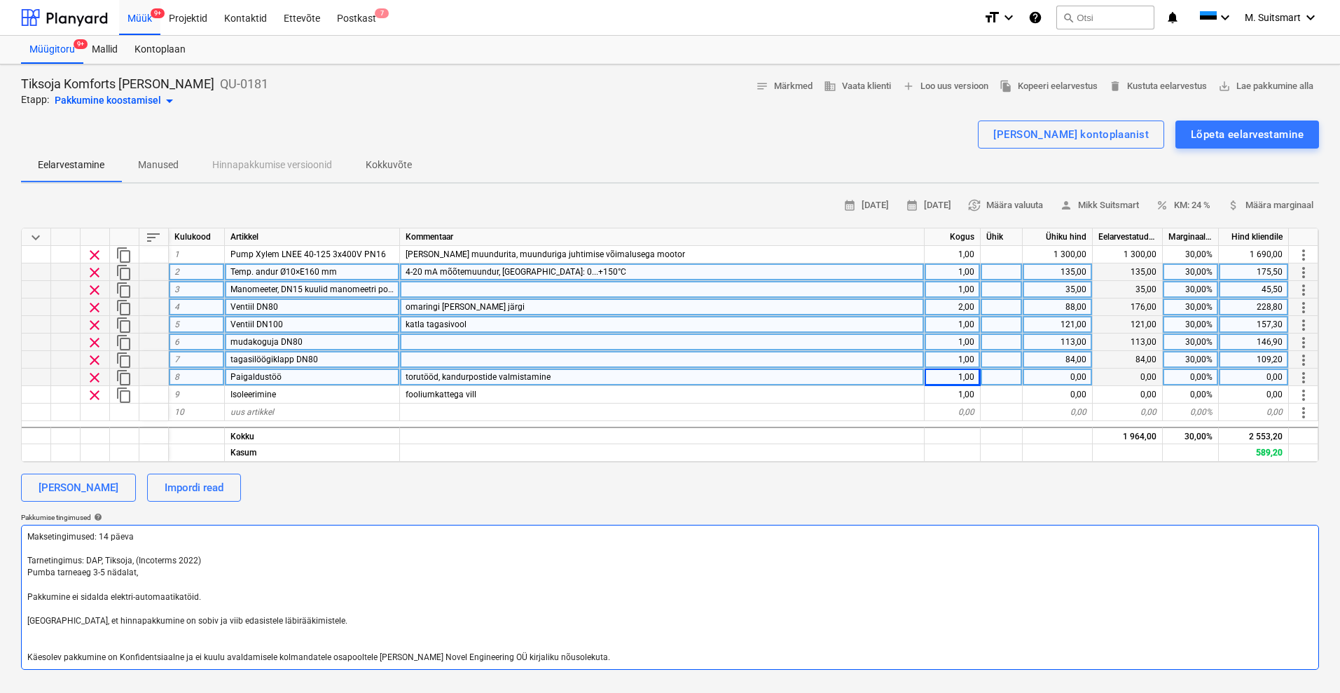
type textarea "Maksetingimused: 14 päeva Tarnetingimus: DAP, Tiksoja, (Incoterms 2022) Pumba t…"
type textarea "x"
type textarea "Maksetingimused: 14 päeva Tarnetingimus: DAP, Tiksoja, (Incoterms 2022) Pumba t…"
type textarea "x"
type textarea "Maksetingimused: 14 päeva Tarnetingimus: DAP, Tiksoja, (Incoterms 2022) Pumba t…"
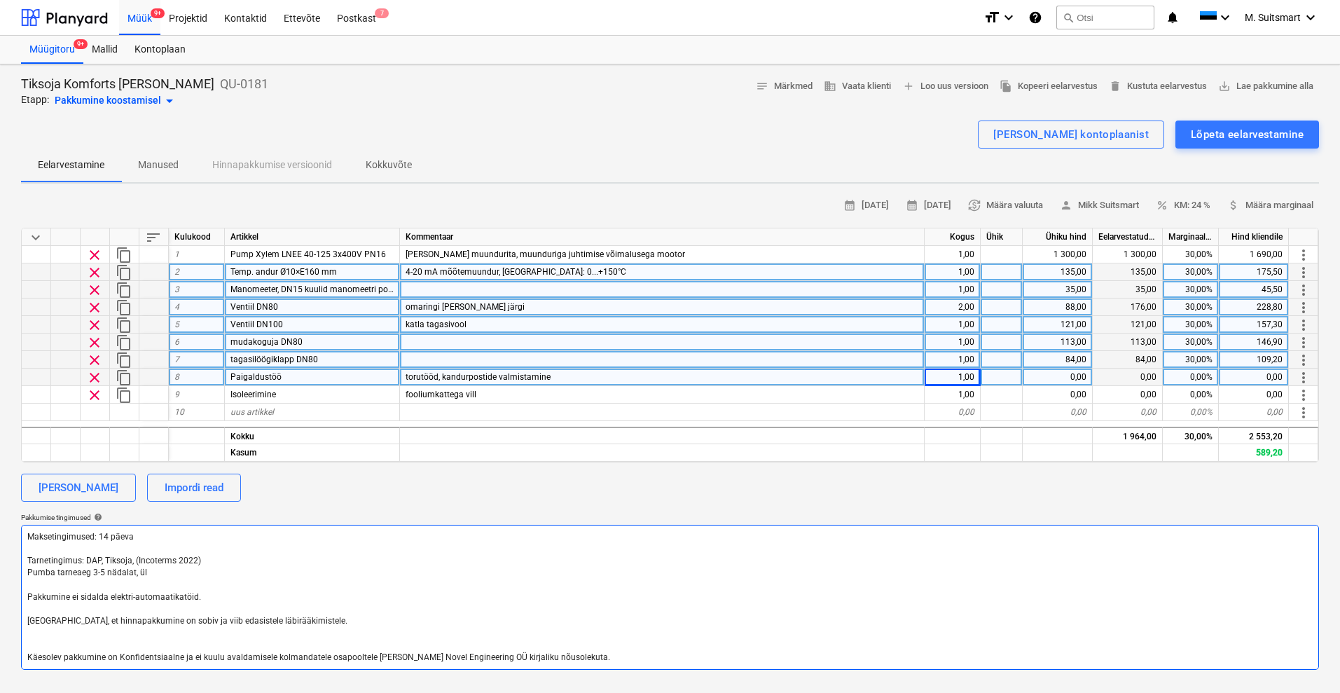
type textarea "x"
type textarea "Maksetingimused: 14 päeva Tarnetingimus: DAP, Tiksoja, (Incoterms 2022) Pumba t…"
type textarea "x"
type textarea "Maksetingimused: 14 päeva Tarnetingimus: DAP, Tiksoja, (Incoterms 2022) Pumba t…"
type textarea "x"
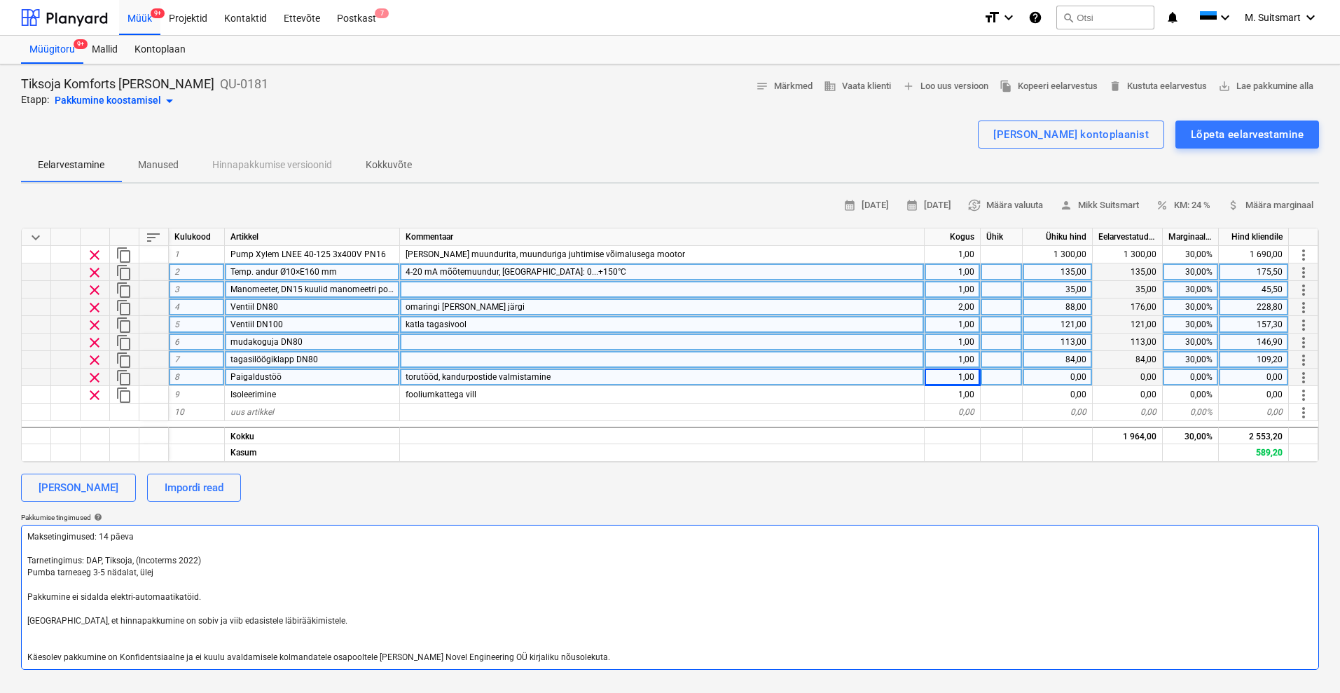
type textarea "Maksetingimused: 14 päeva Tarnetingimus: DAP, Tiksoja, (Incoterms 2022) Pumba t…"
type textarea "x"
type textarea "Maksetingimused: 14 päeva Tarnetingimus: DAP, Tiksoja, (Incoterms 2022) Pumba t…"
type textarea "x"
type textarea "Maksetingimused: 14 päeva Tarnetingimus: DAP, Tiksoja, (Incoterms 2022) Pumba t…"
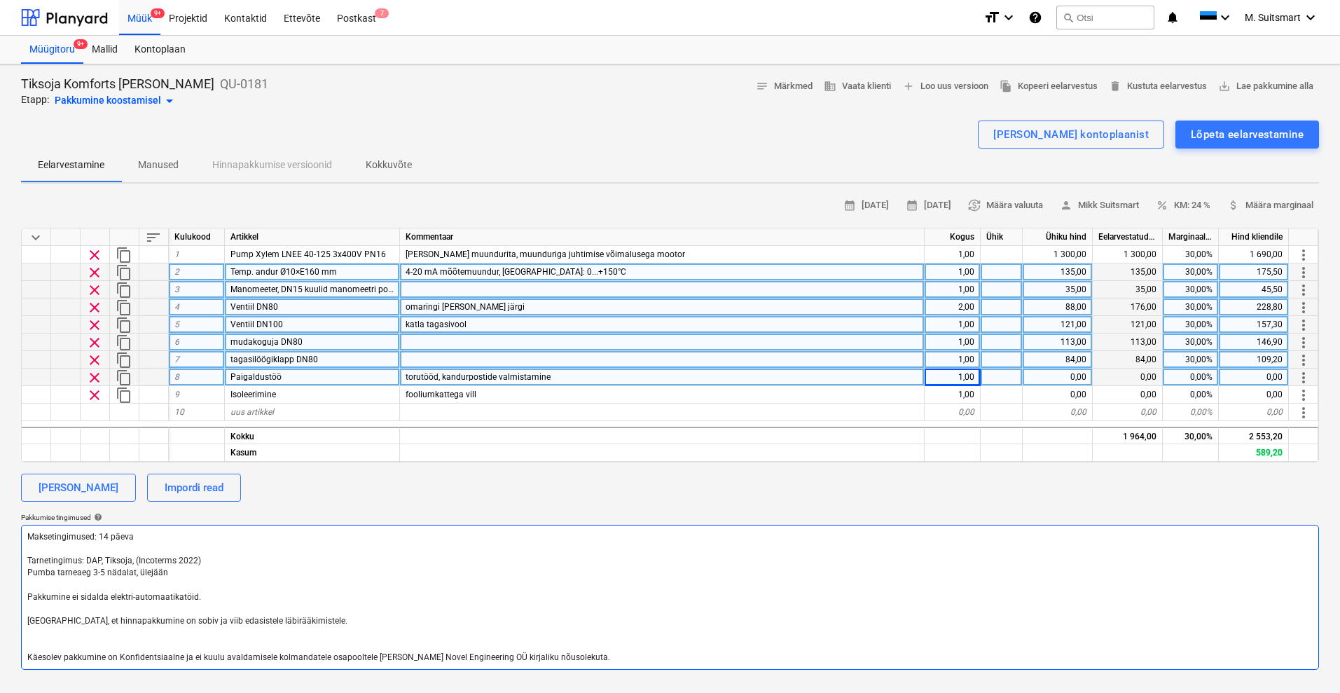
type textarea "x"
type textarea "Maksetingimused: 14 päeva Tarnetingimus: DAP, Tiksoja, (Incoterms 2022) Pumba t…"
type textarea "x"
type textarea "Maksetingimused: 14 päeva Tarnetingimus: DAP, Tiksoja, (Incoterms 2022) Pumba t…"
type textarea "x"
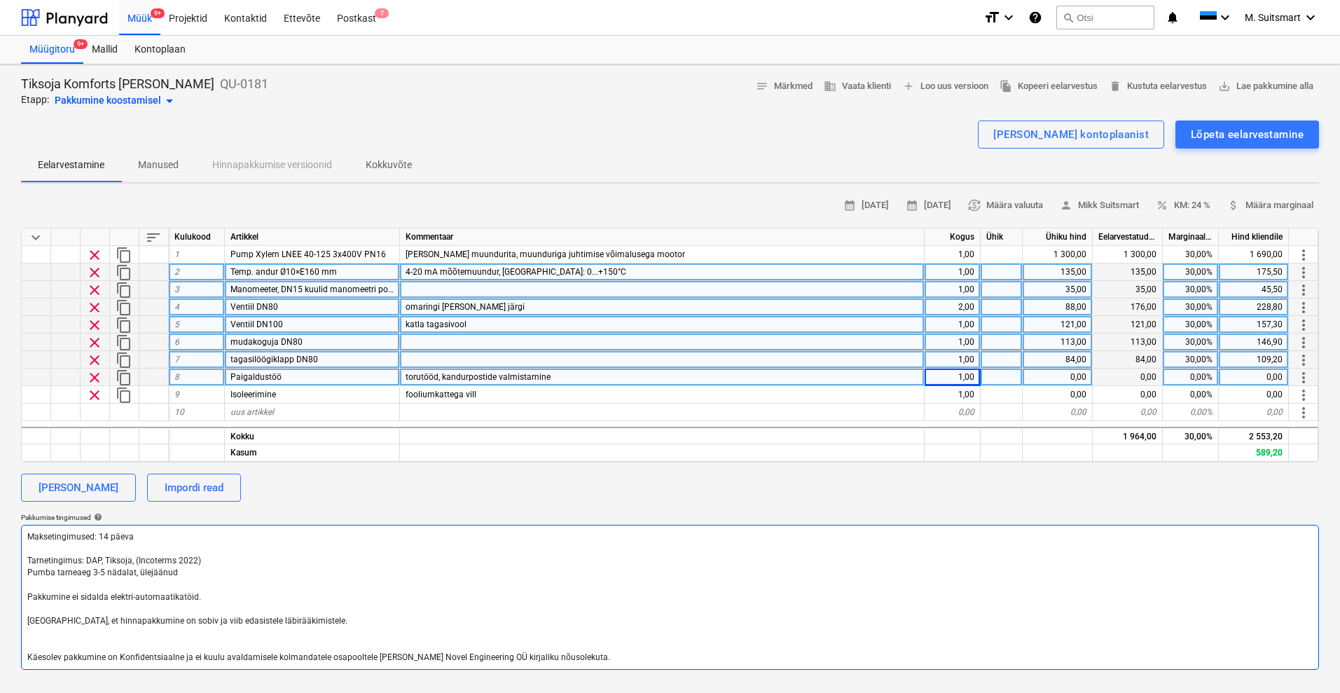
type textarea "Maksetingimused: 14 päeva Tarnetingimus: DAP, Tiksoja, (Incoterms 2022) Pumba t…"
type textarea "x"
type textarea "Maksetingimused: 14 päeva Tarnetingimus: DAP, Tiksoja, (Incoterms 2022) Pumba t…"
click at [177, 572] on textarea "Maksetingimused: 14 päeva Tarnetingimus: DAP, Tiksoja, (Incoterms 2022) Pumba t…" at bounding box center [670, 597] width 1298 height 145
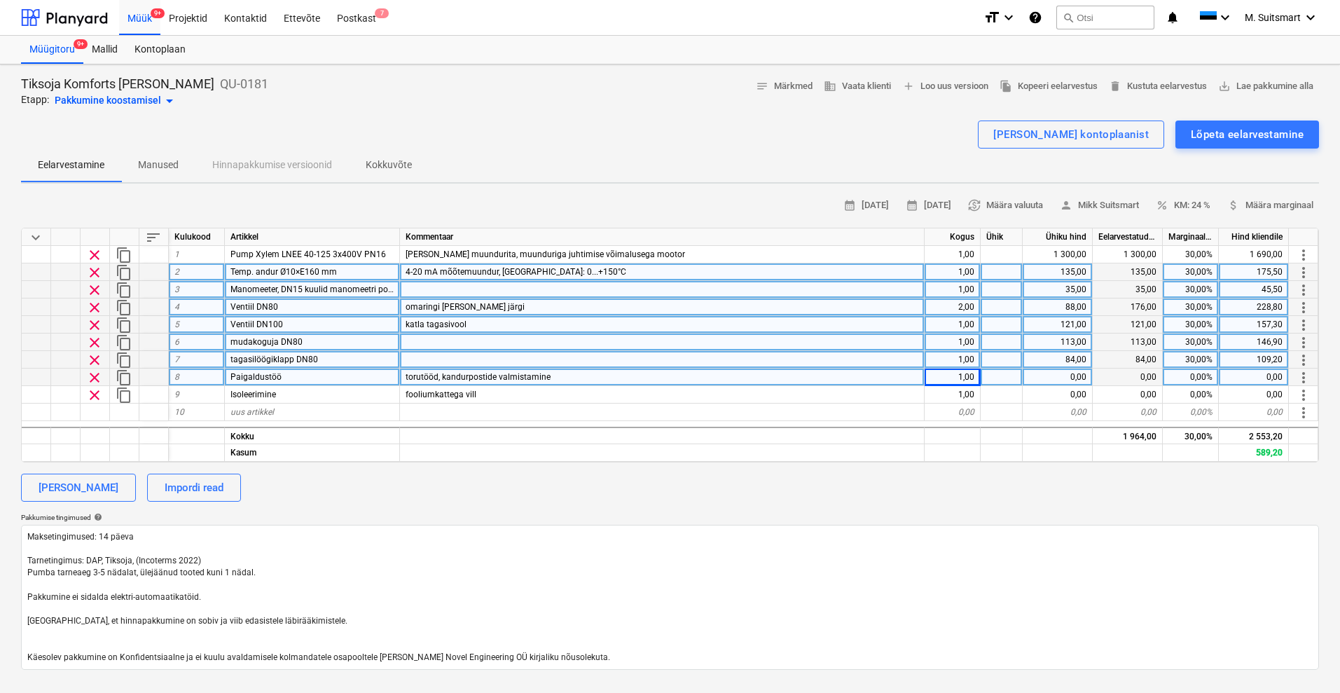
click at [322, 357] on div "tagasilöögiklapp DN80" at bounding box center [312, 360] width 175 height 18
click at [341, 360] on input "tagasilöögiklapp DN80" at bounding box center [312, 359] width 174 height 17
click at [443, 356] on div at bounding box center [662, 360] width 525 height 18
click at [1062, 357] on div "84,00" at bounding box center [1058, 360] width 70 height 18
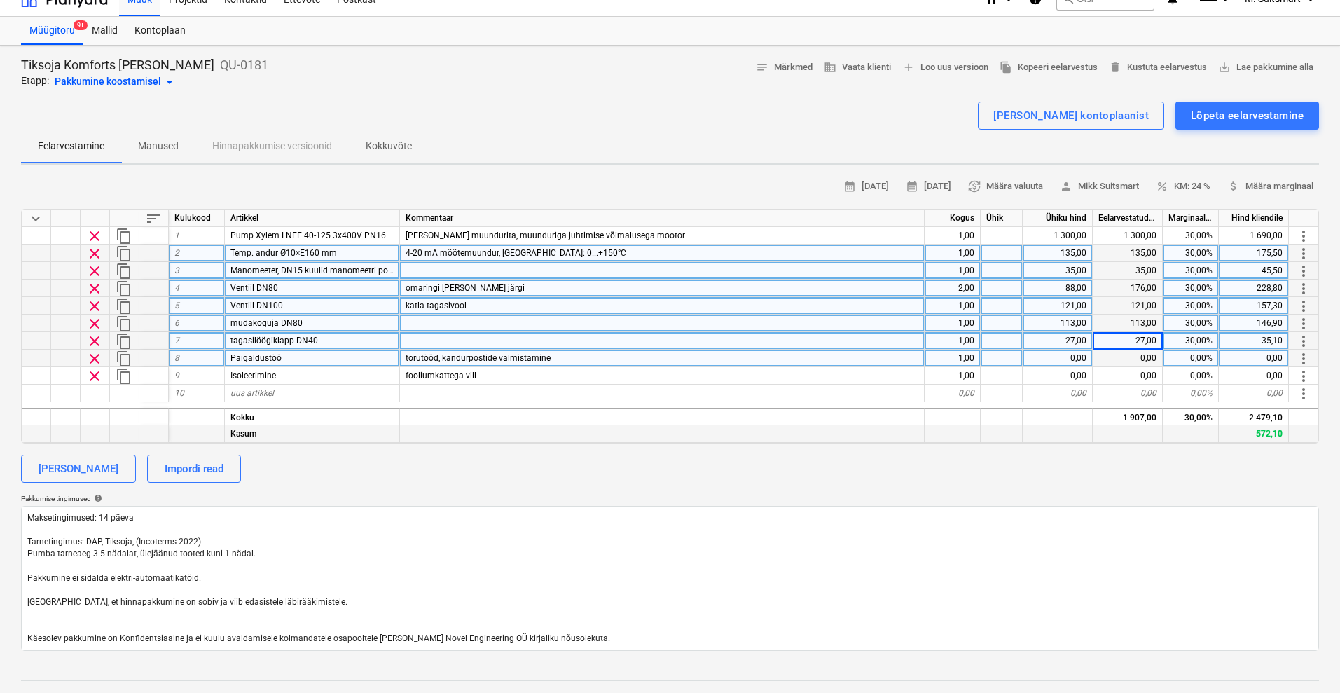
scroll to position [0, 0]
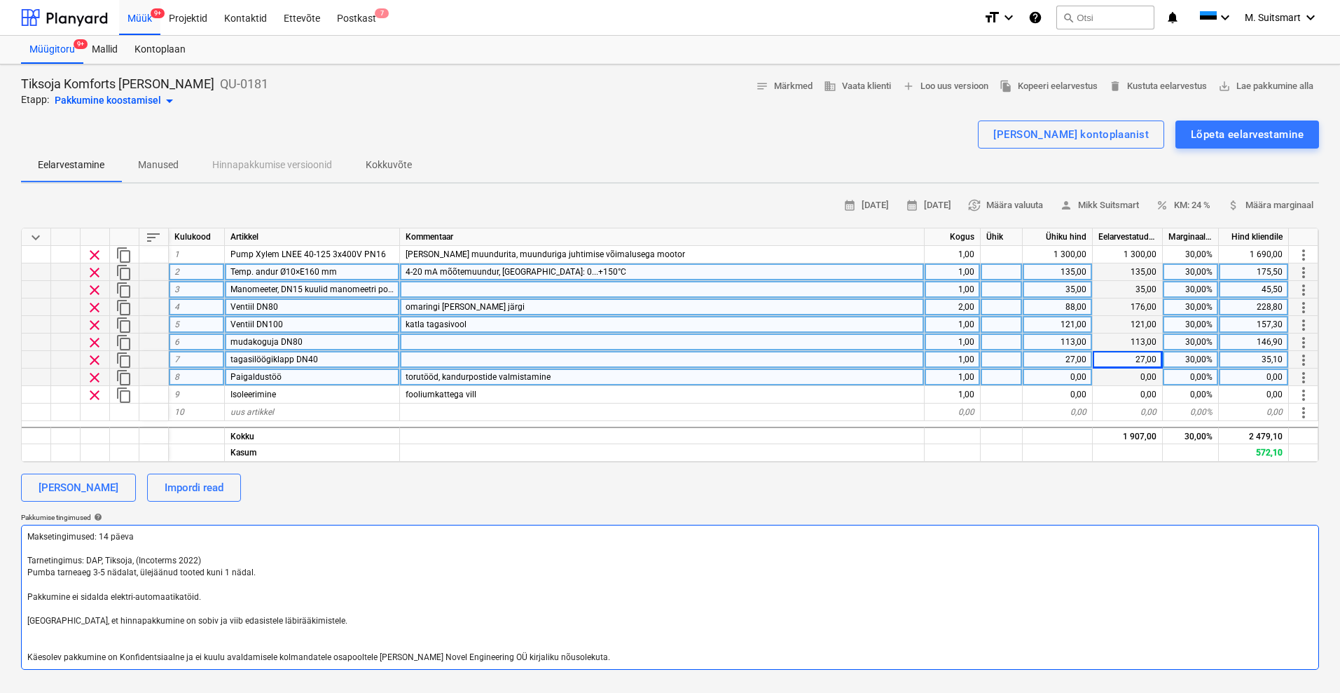
click at [86, 594] on textarea "Maksetingimused: 14 päeva Tarnetingimus: DAP, Tiksoja, (Incoterms 2022) Pumba t…" at bounding box center [670, 597] width 1298 height 145
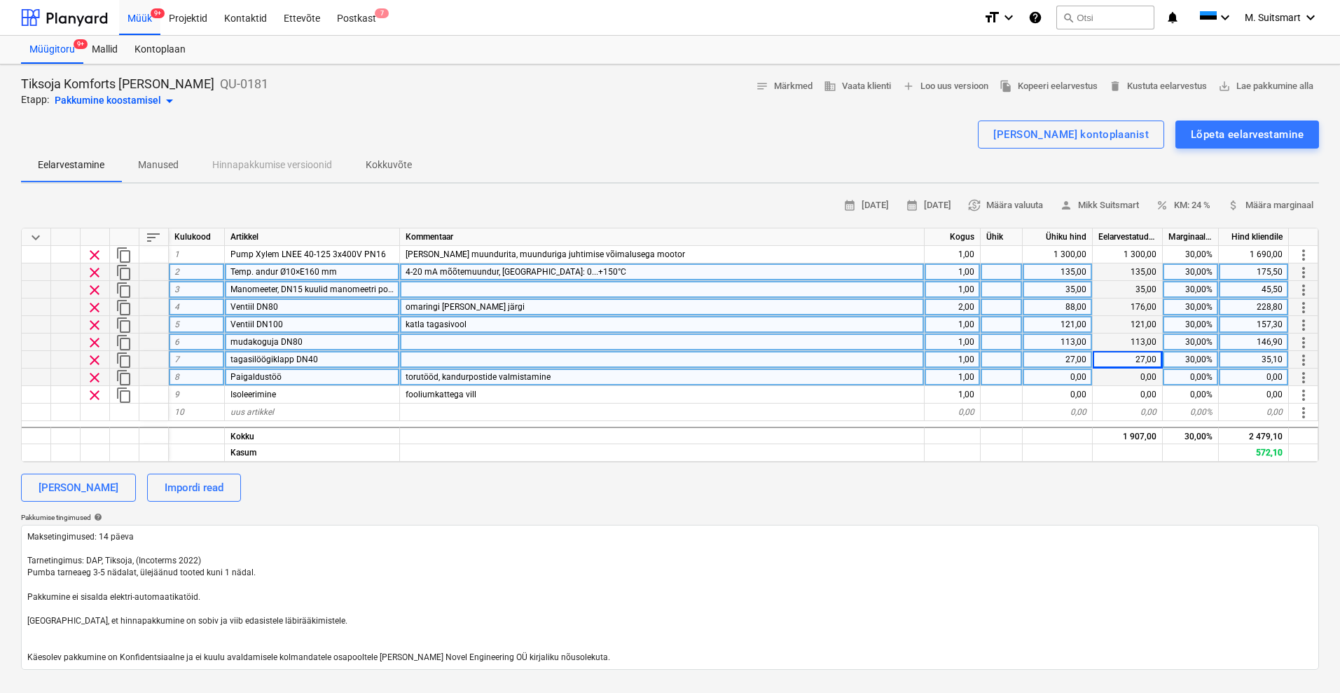
click at [561, 153] on div "Eelarvestamine Manused Hinnapakkumise versioonid Kokkuvõte" at bounding box center [670, 165] width 1298 height 34
click at [560, 377] on div "torutööd, kandurpostide valmistamine" at bounding box center [662, 377] width 525 height 18
click at [585, 377] on input "torutööd, kandurpostide valmistamine" at bounding box center [662, 376] width 524 height 17
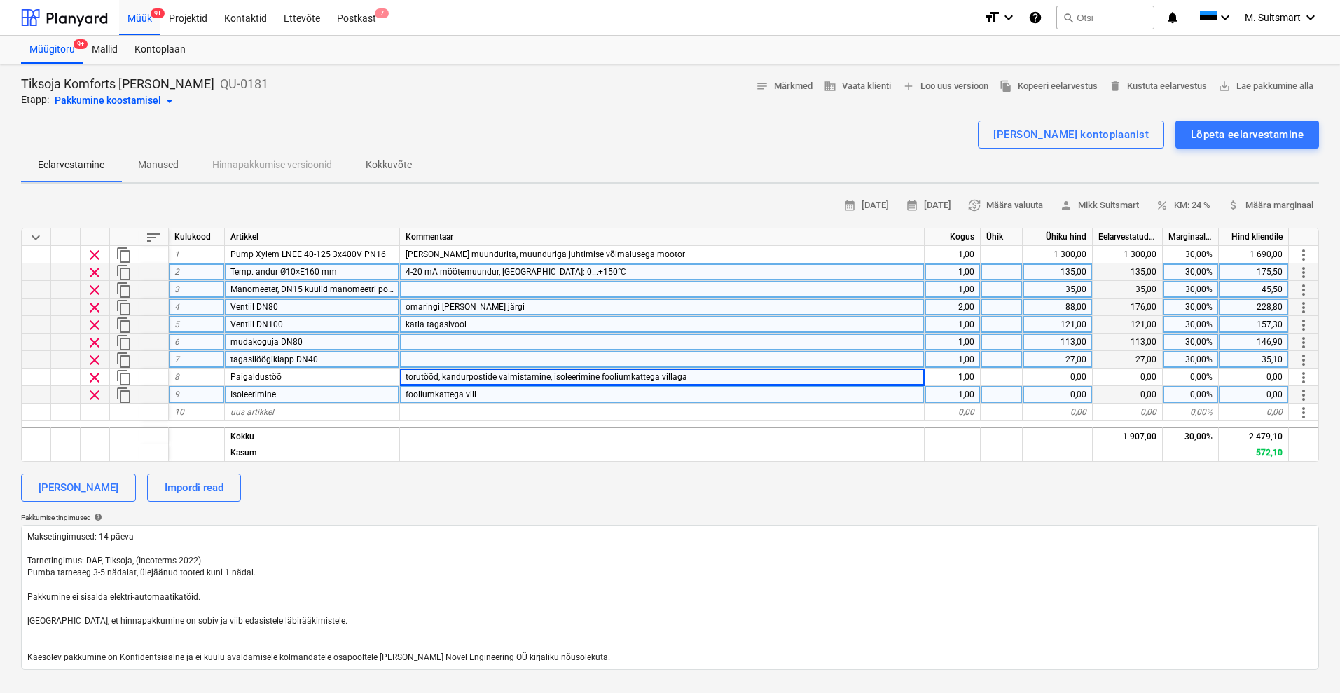
click at [88, 393] on span "clear" at bounding box center [94, 395] width 17 height 17
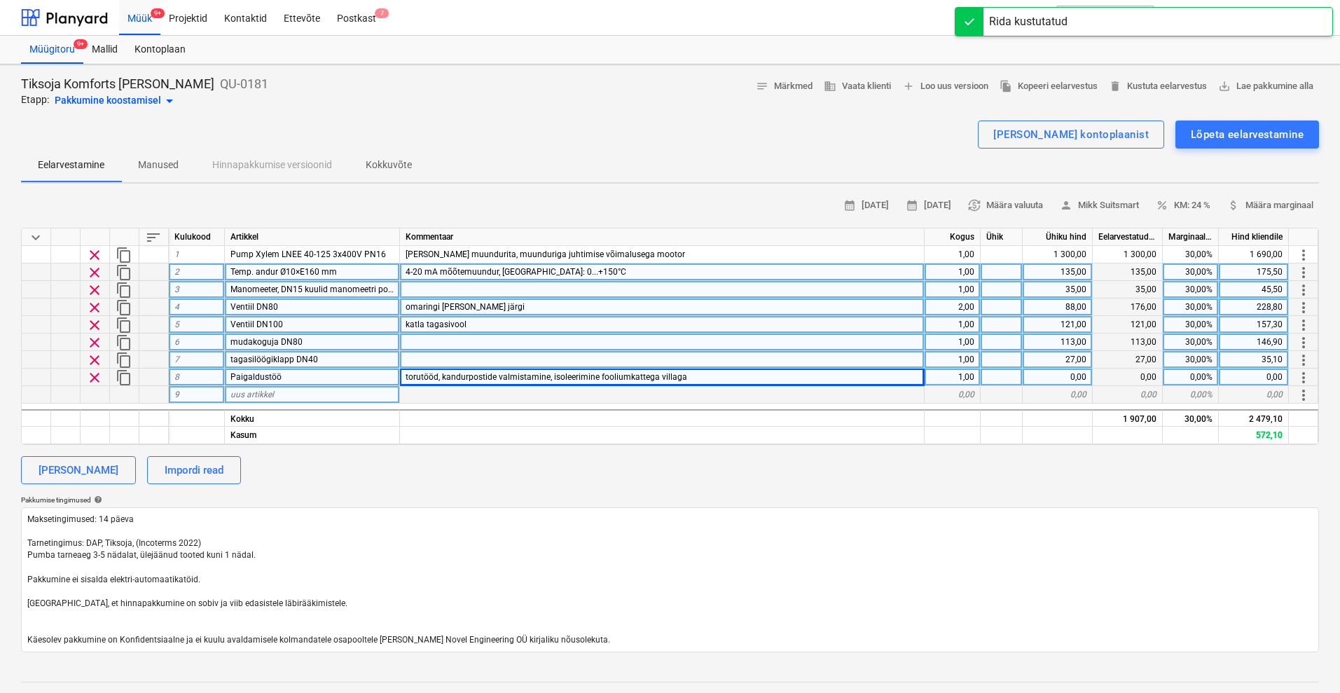
click at [1063, 372] on div "0,00" at bounding box center [1058, 377] width 70 height 18
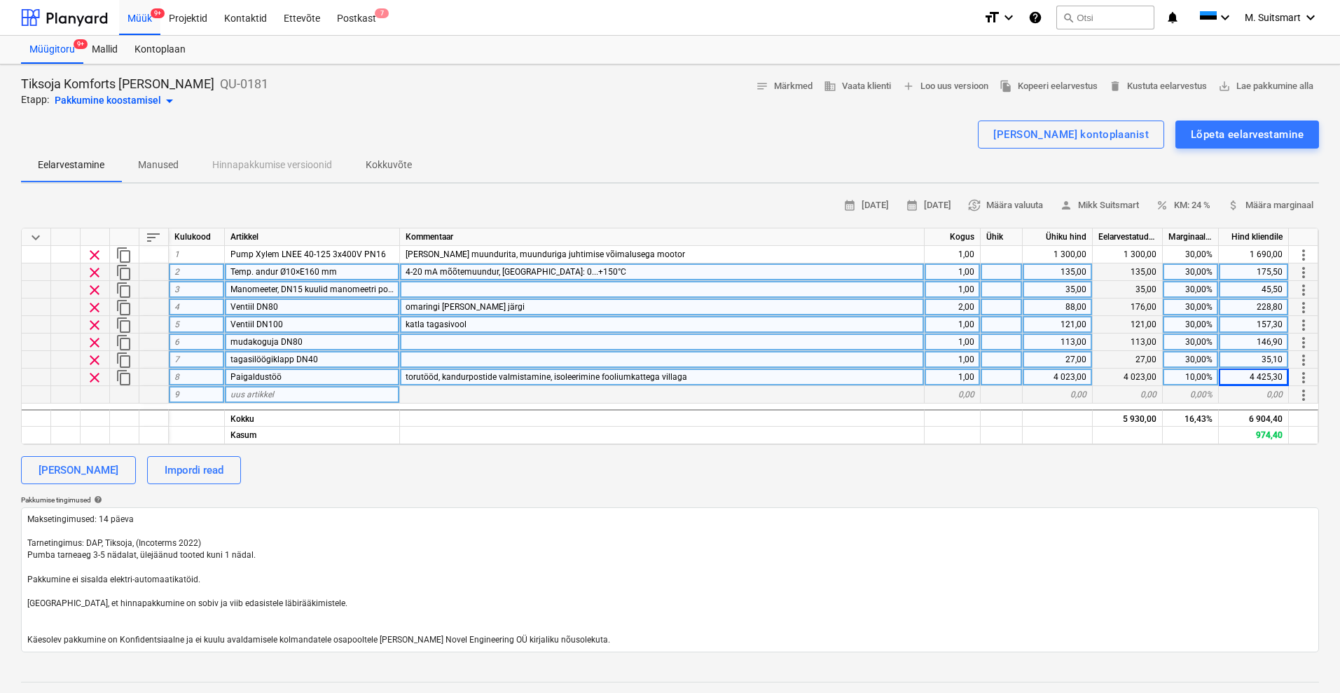
click at [1194, 379] on div "10,00%" at bounding box center [1191, 377] width 56 height 18
click at [1264, 376] on div "5 229,90" at bounding box center [1254, 377] width 70 height 18
click at [1274, 374] on input "5229,9" at bounding box center [1253, 376] width 69 height 17
click at [1208, 470] on div "Lisa kategooria Impordi read" at bounding box center [670, 470] width 1298 height 28
click at [1266, 376] on div "5 200,00" at bounding box center [1254, 377] width 70 height 18
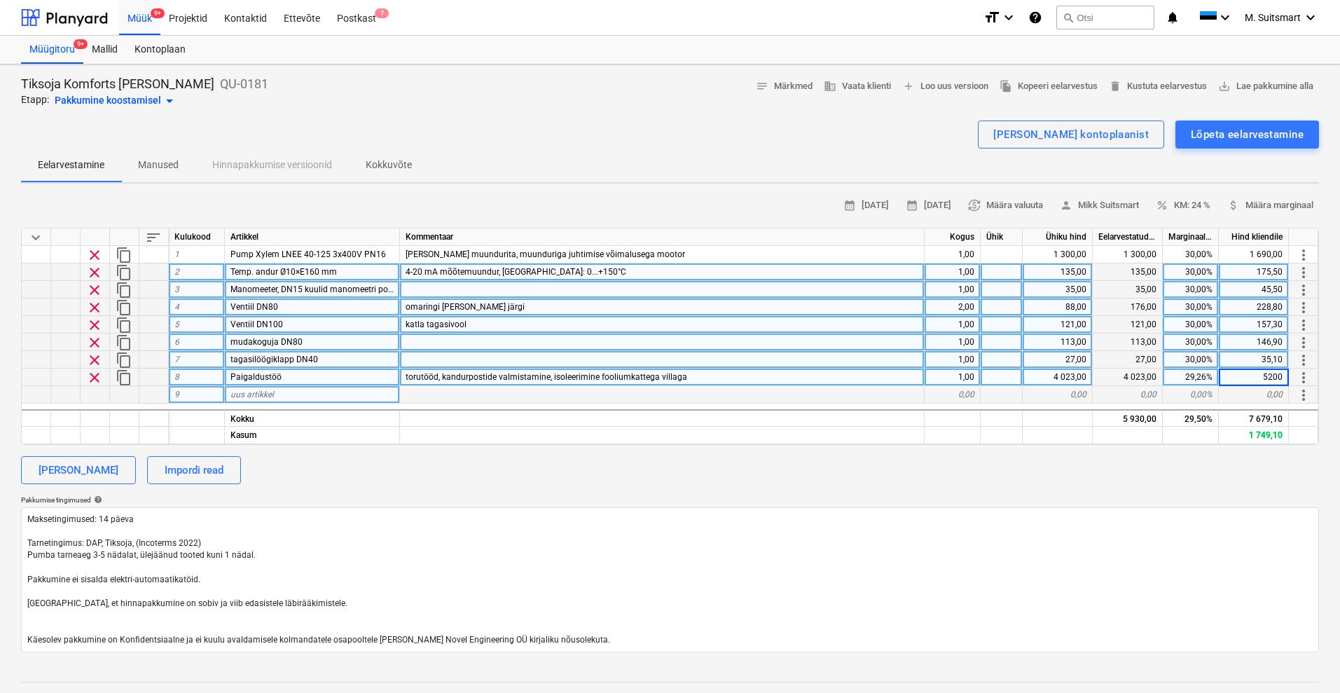
click at [1274, 375] on input "5200" at bounding box center [1253, 376] width 69 height 17
click at [1183, 467] on div "Lisa kategooria Impordi read" at bounding box center [670, 470] width 1298 height 28
click at [1257, 86] on span "save_alt Lae pakkumine alla" at bounding box center [1265, 86] width 95 height 16
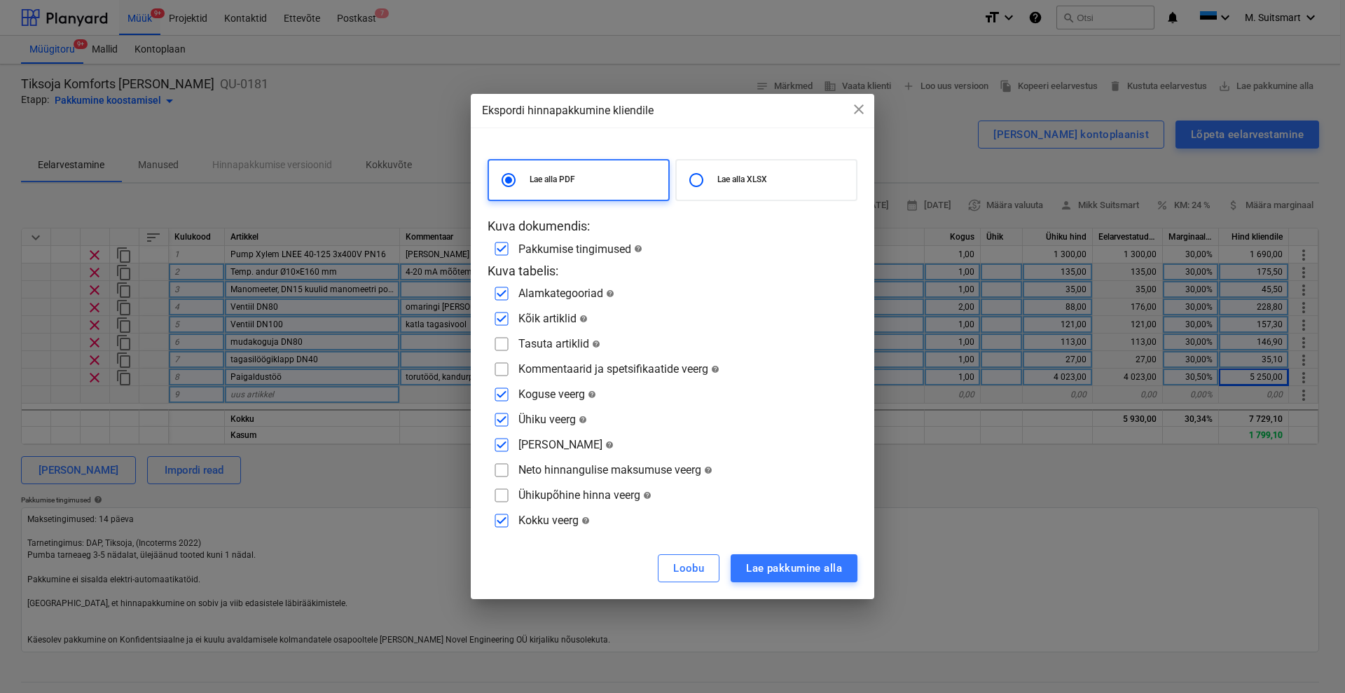
click at [555, 368] on div "Kommentaarid ja spetsifikaatide veerg help" at bounding box center [618, 368] width 201 height 13
click at [494, 368] on input "checkbox" at bounding box center [501, 369] width 22 height 22
click at [769, 570] on div "Lae pakkumine alla" at bounding box center [794, 568] width 96 height 18
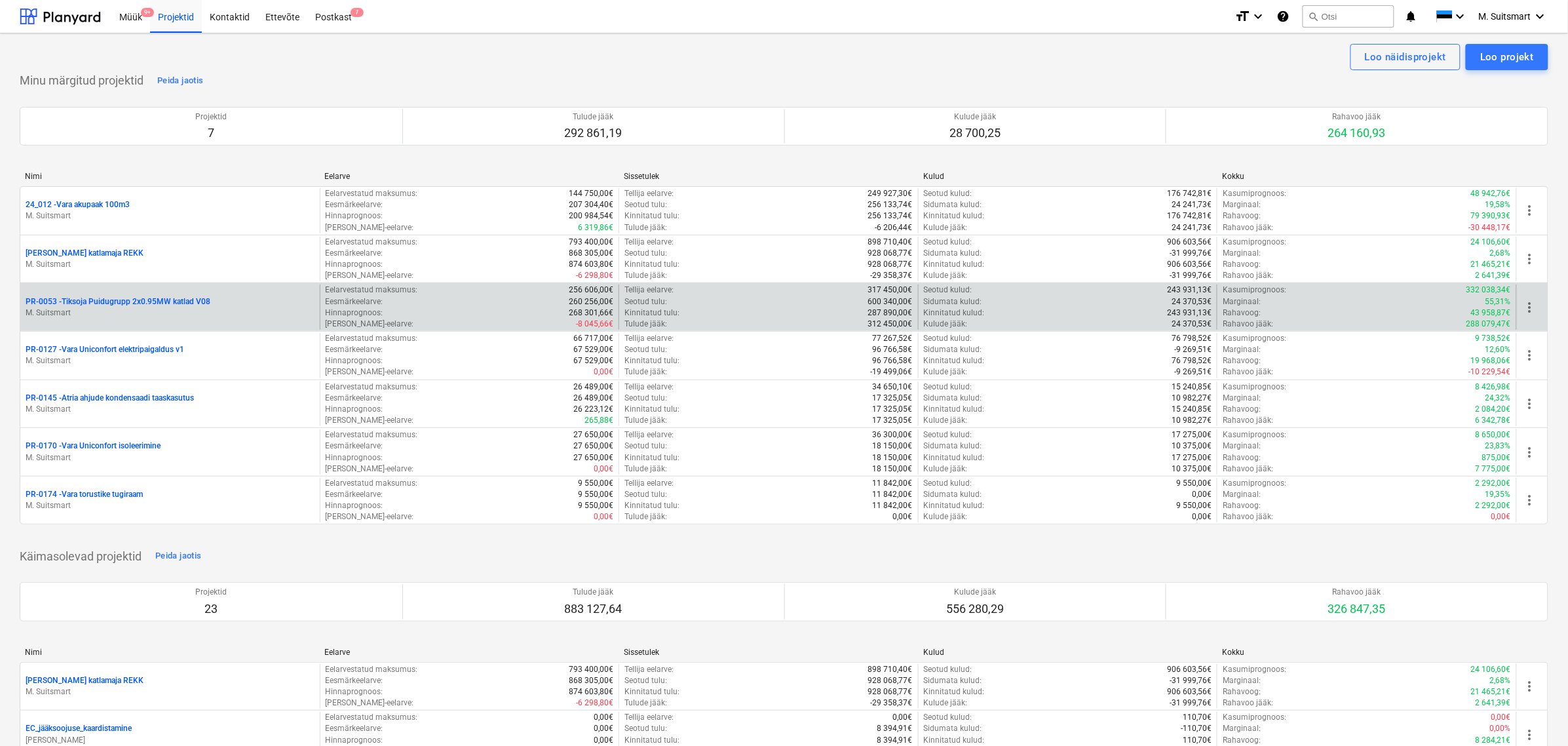
click at [123, 300] on p "PR-0053 - Tiksoja Puidugrupp 2x0.95MW katlad V08" at bounding box center [118, 302] width 185 height 11
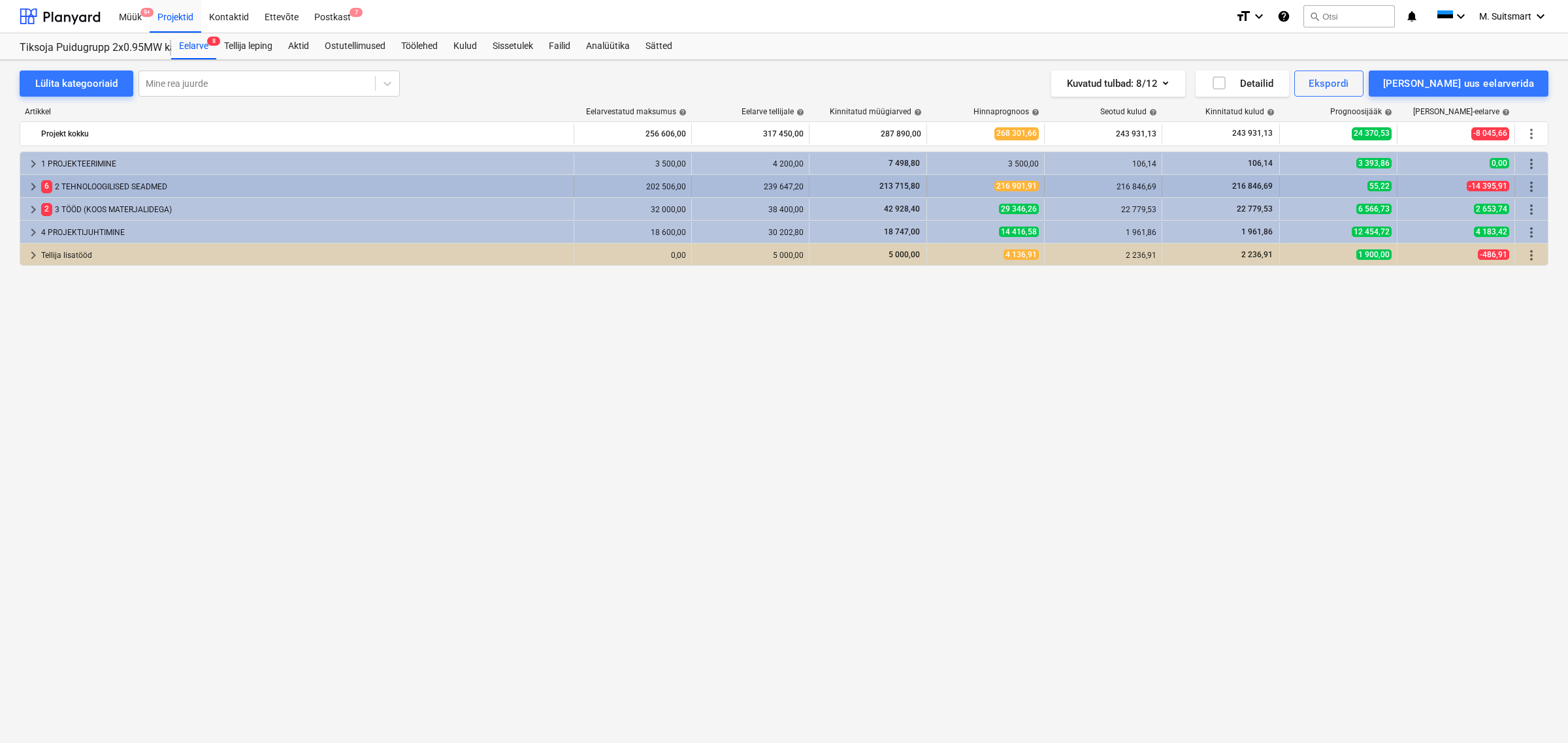
click at [35, 185] on span "keyboard_arrow_right" at bounding box center [33, 186] width 16 height 16
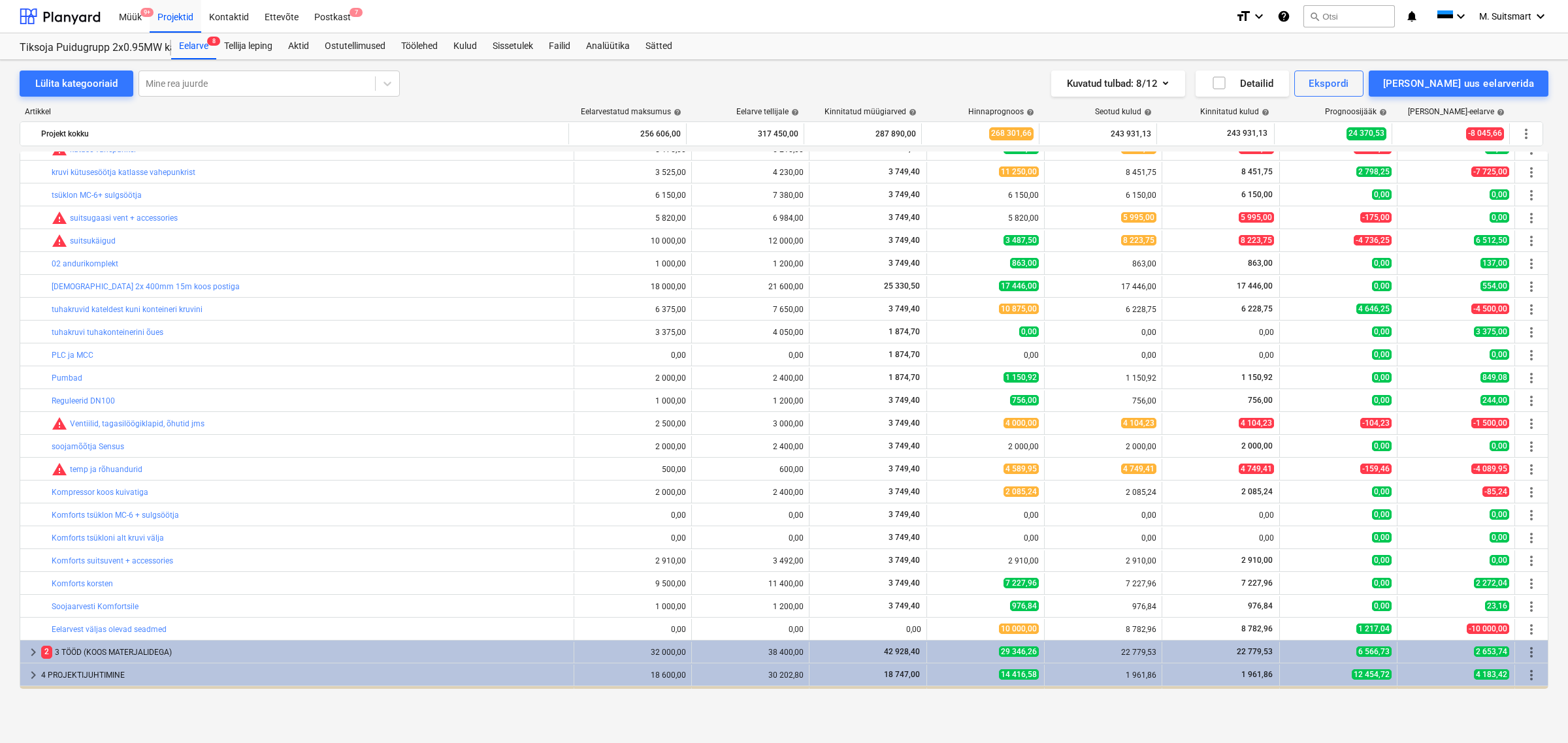
scroll to position [158, 0]
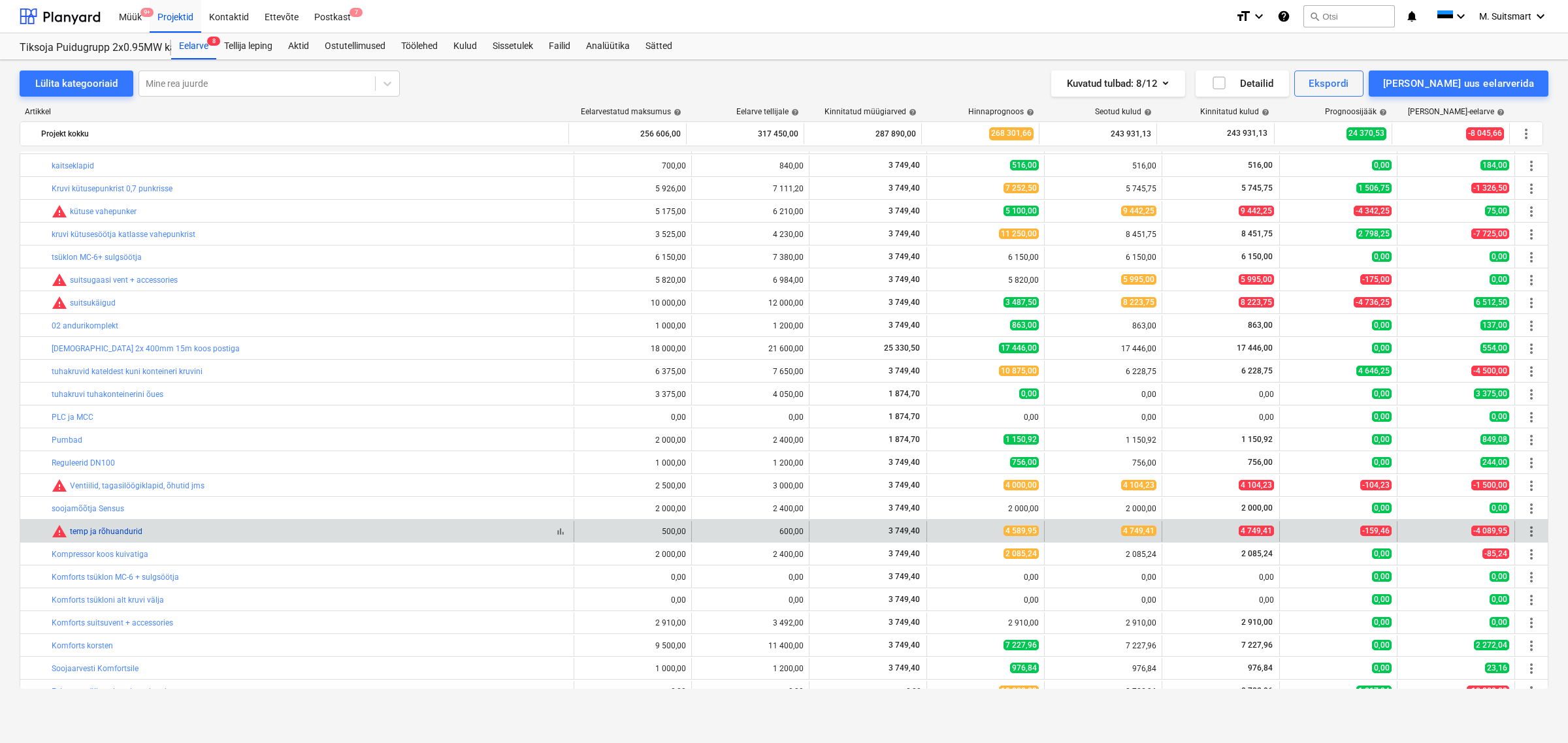
click at [91, 534] on link "temp ja rõhuandurid" at bounding box center [106, 531] width 73 height 9
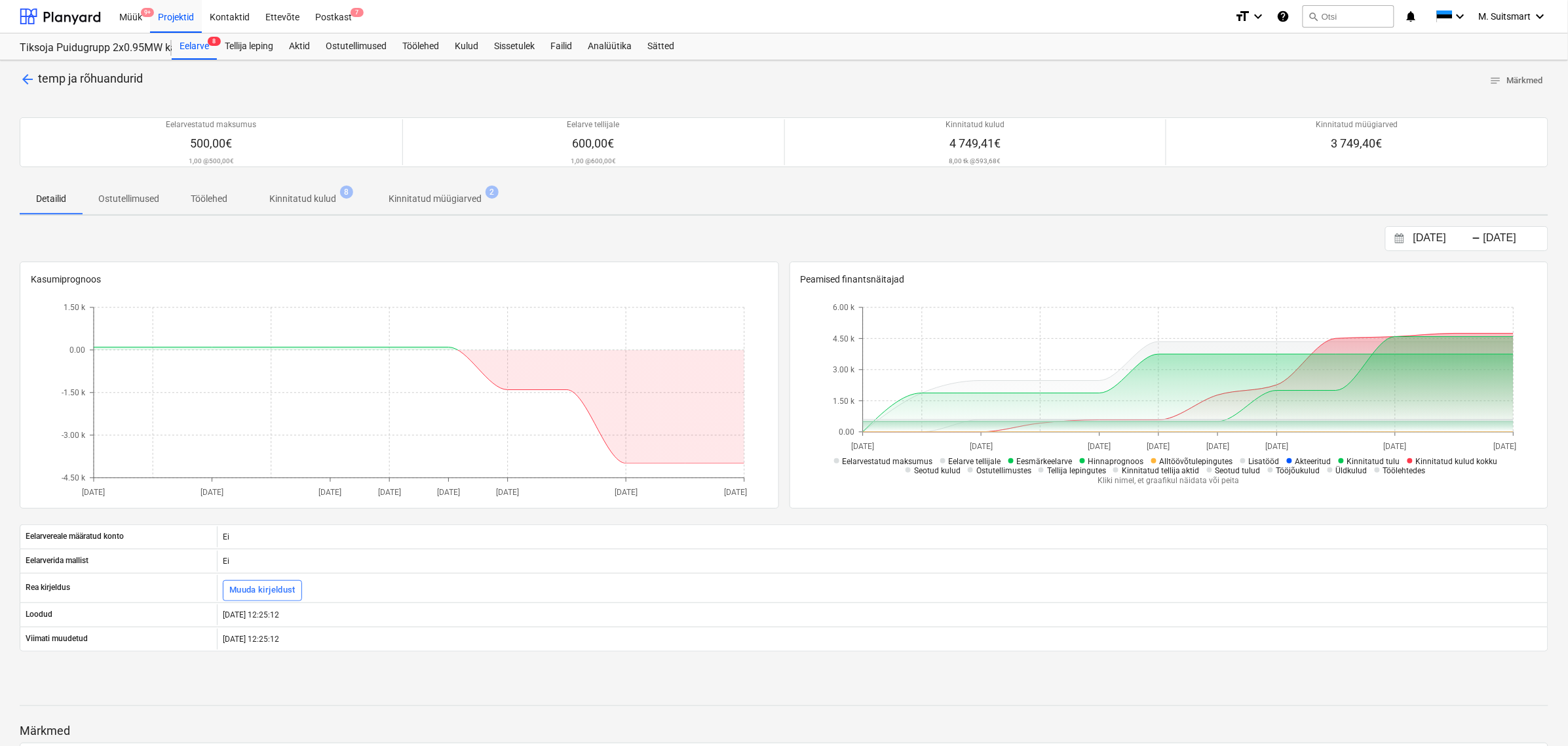
click at [308, 200] on p "Kinnitatud kulud" at bounding box center [302, 198] width 66 height 14
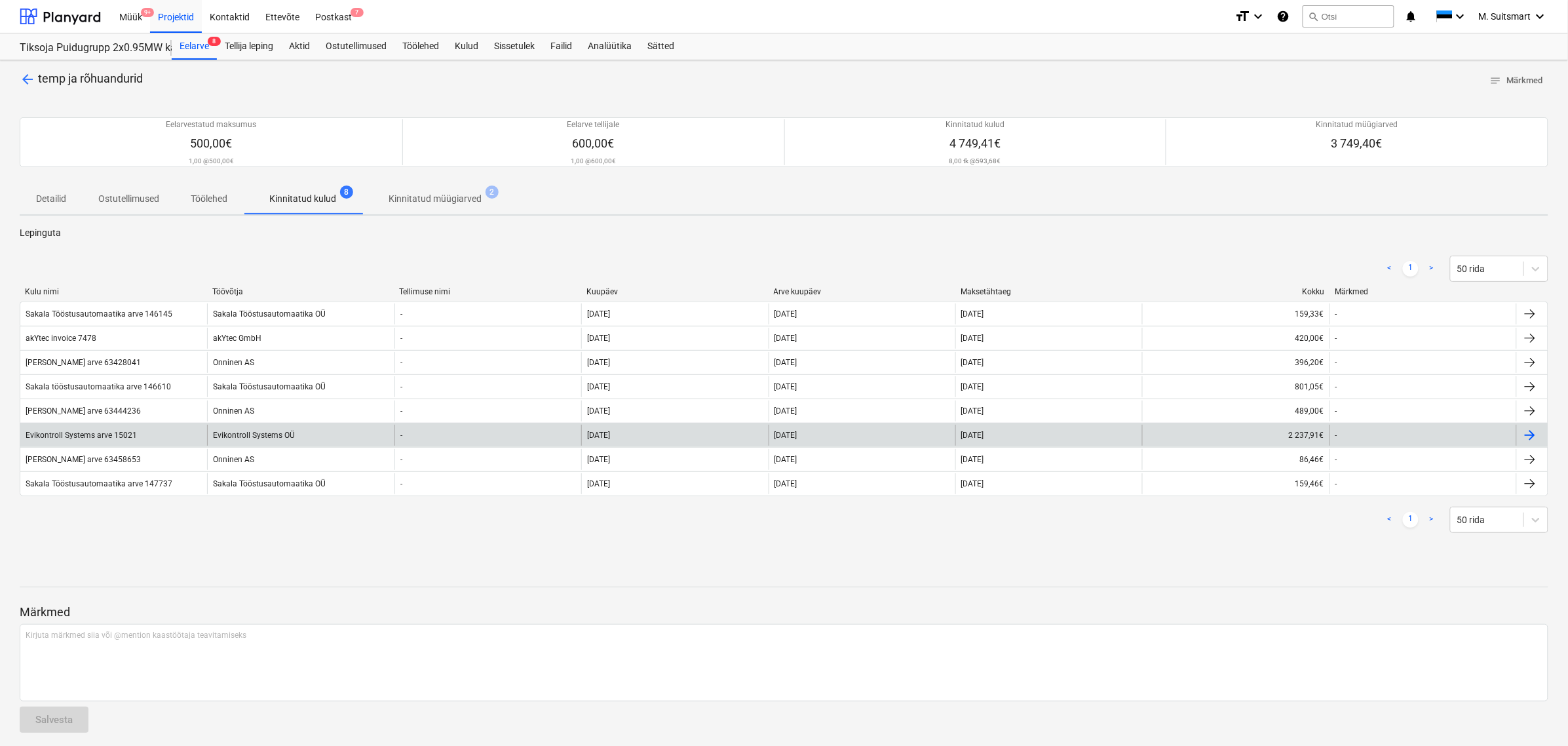
click at [1531, 432] on div at bounding box center [1530, 435] width 16 height 16
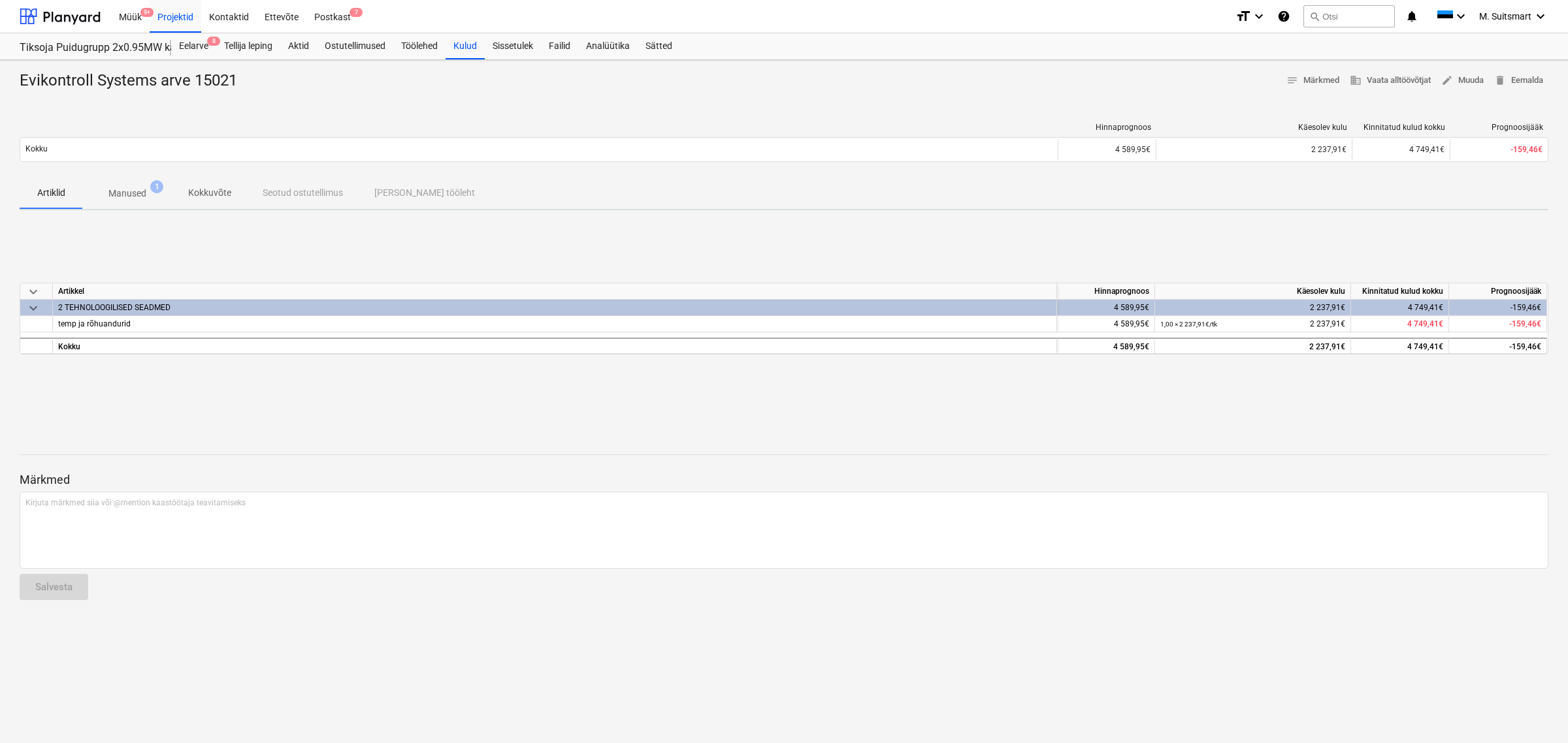
click at [148, 193] on span "Manused 1" at bounding box center [127, 193] width 59 height 14
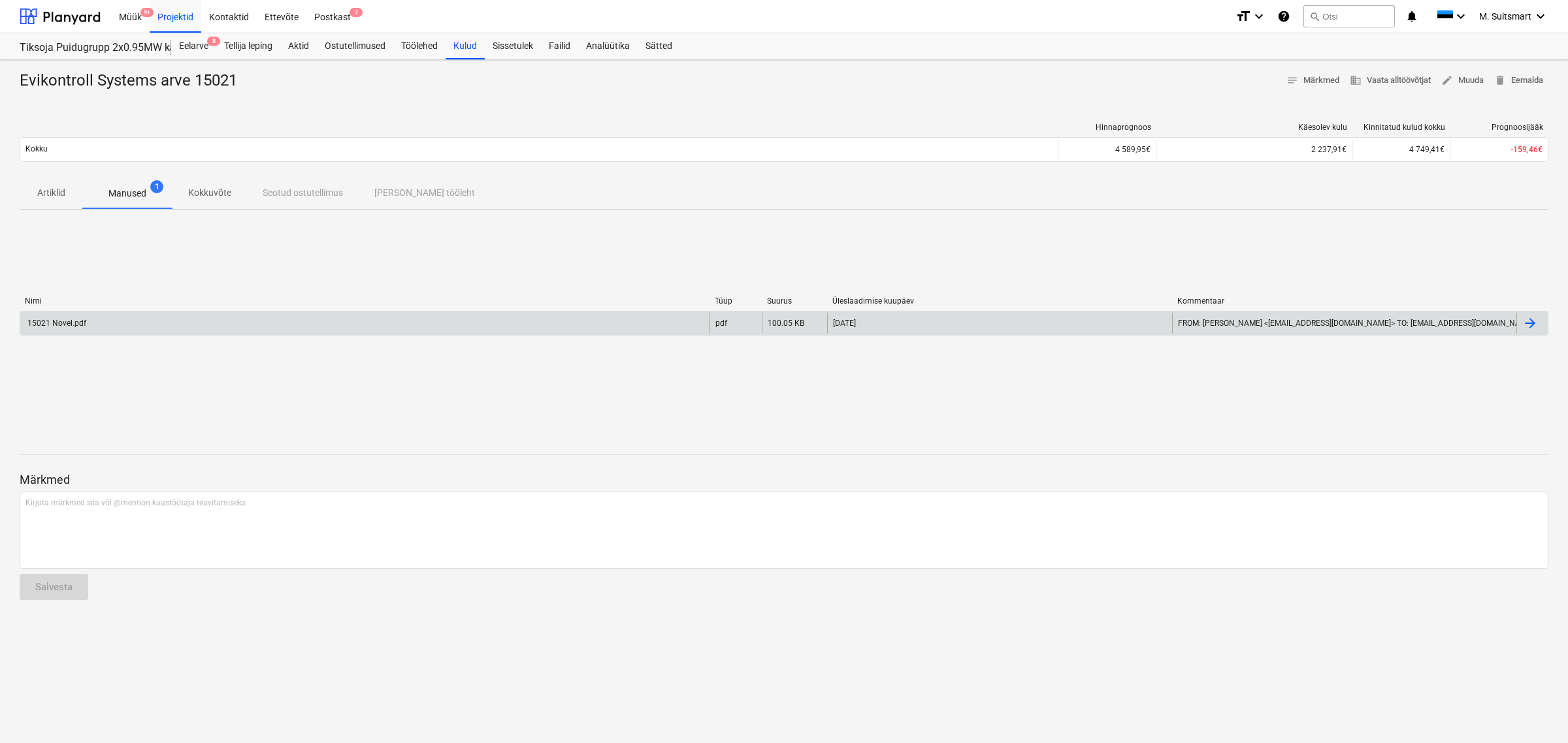
click at [972, 324] on div "[DATE]" at bounding box center [1000, 323] width 345 height 21
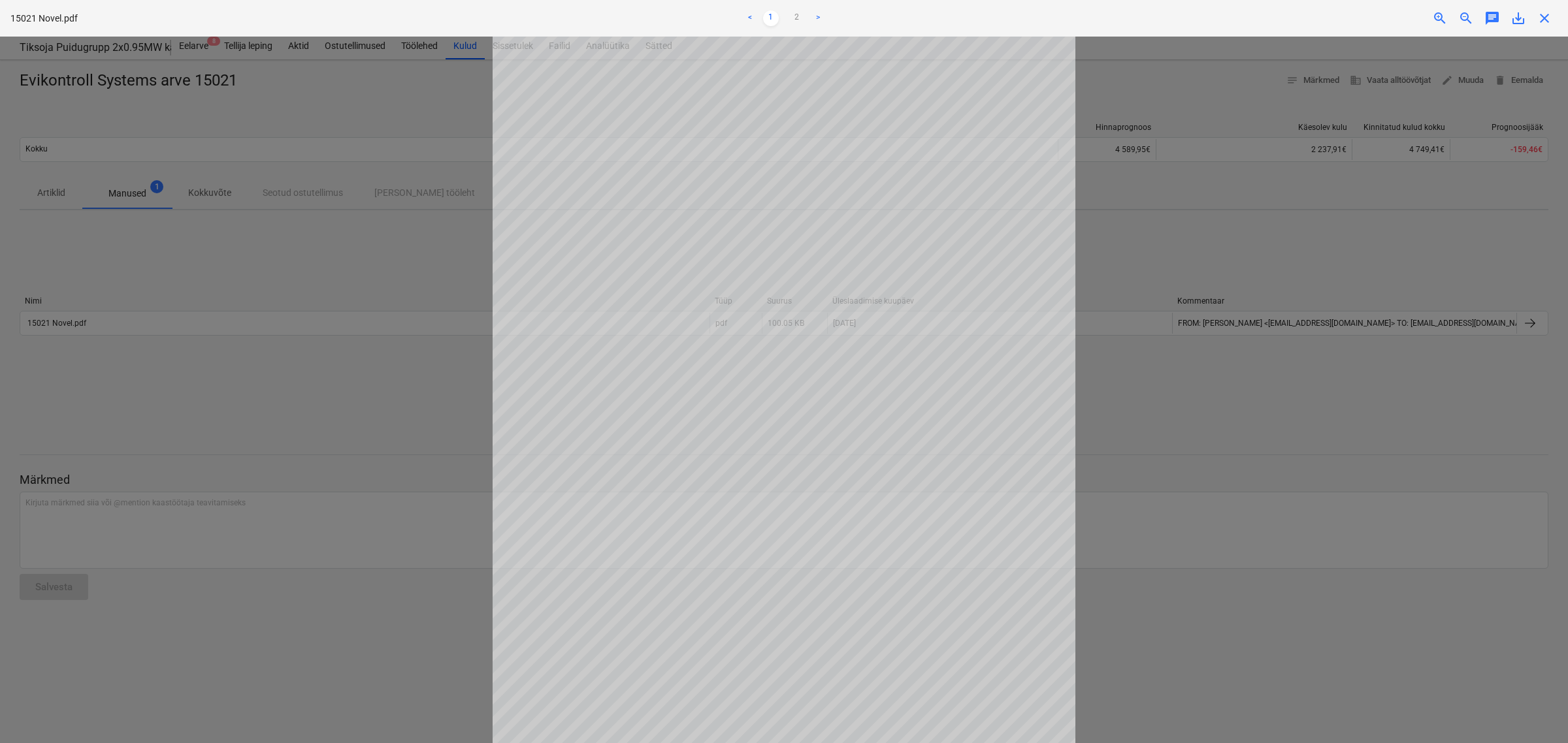
click at [1519, 19] on span "save_alt" at bounding box center [1518, 18] width 16 height 16
click at [456, 289] on div at bounding box center [784, 390] width 1568 height 707
click at [1542, 19] on span "close" at bounding box center [1544, 18] width 16 height 16
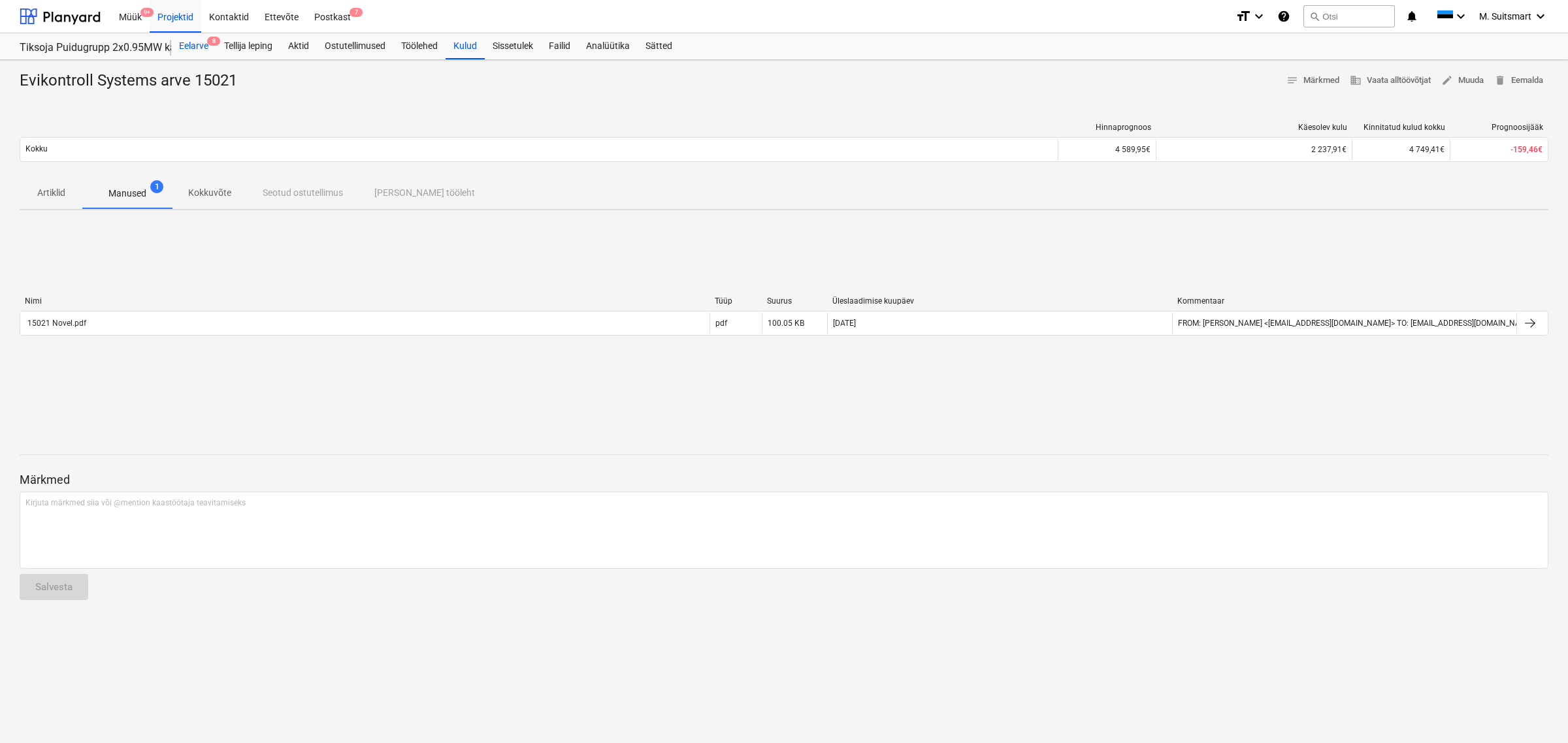
click at [206, 46] on div "Eelarve 8" at bounding box center [193, 47] width 45 height 26
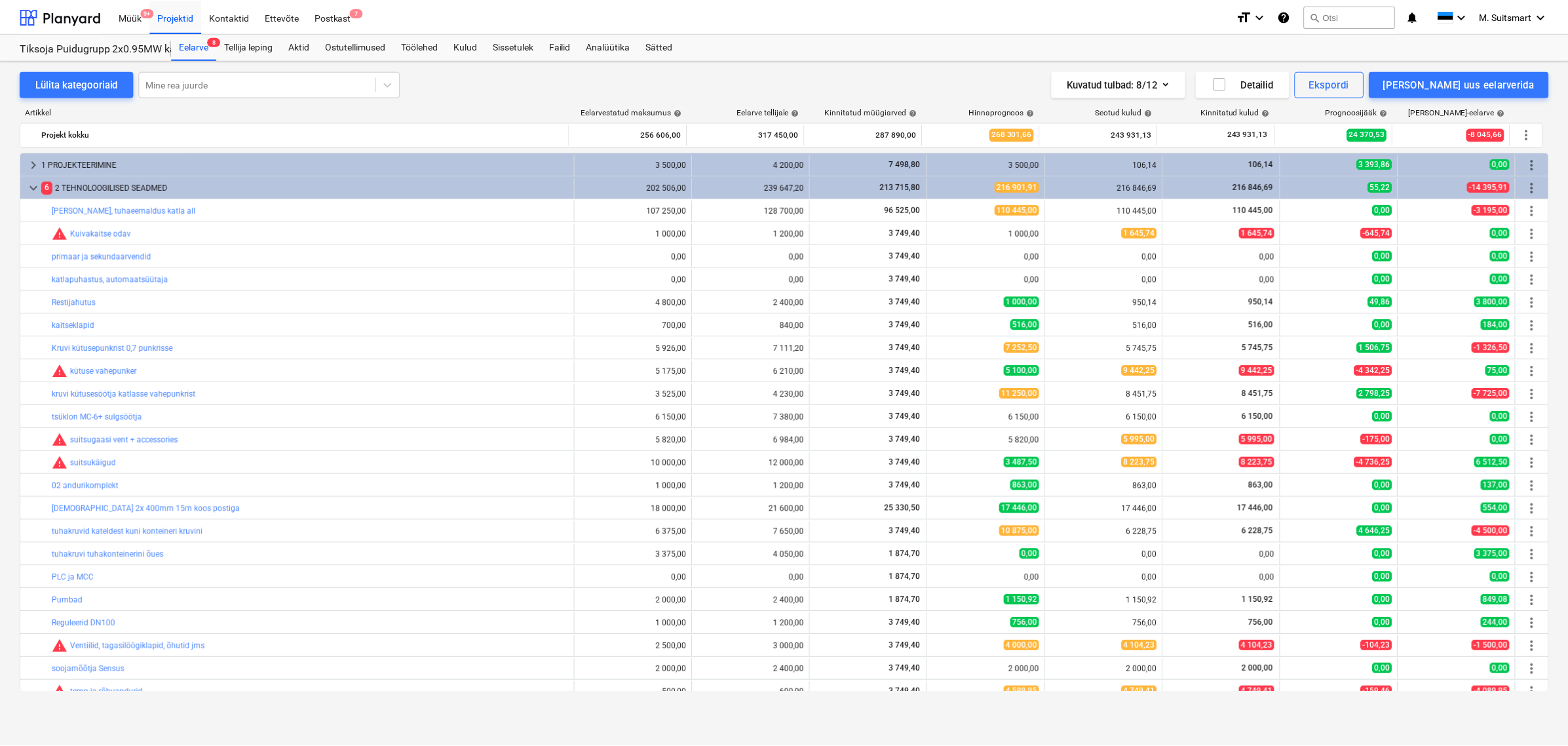
scroll to position [158, 0]
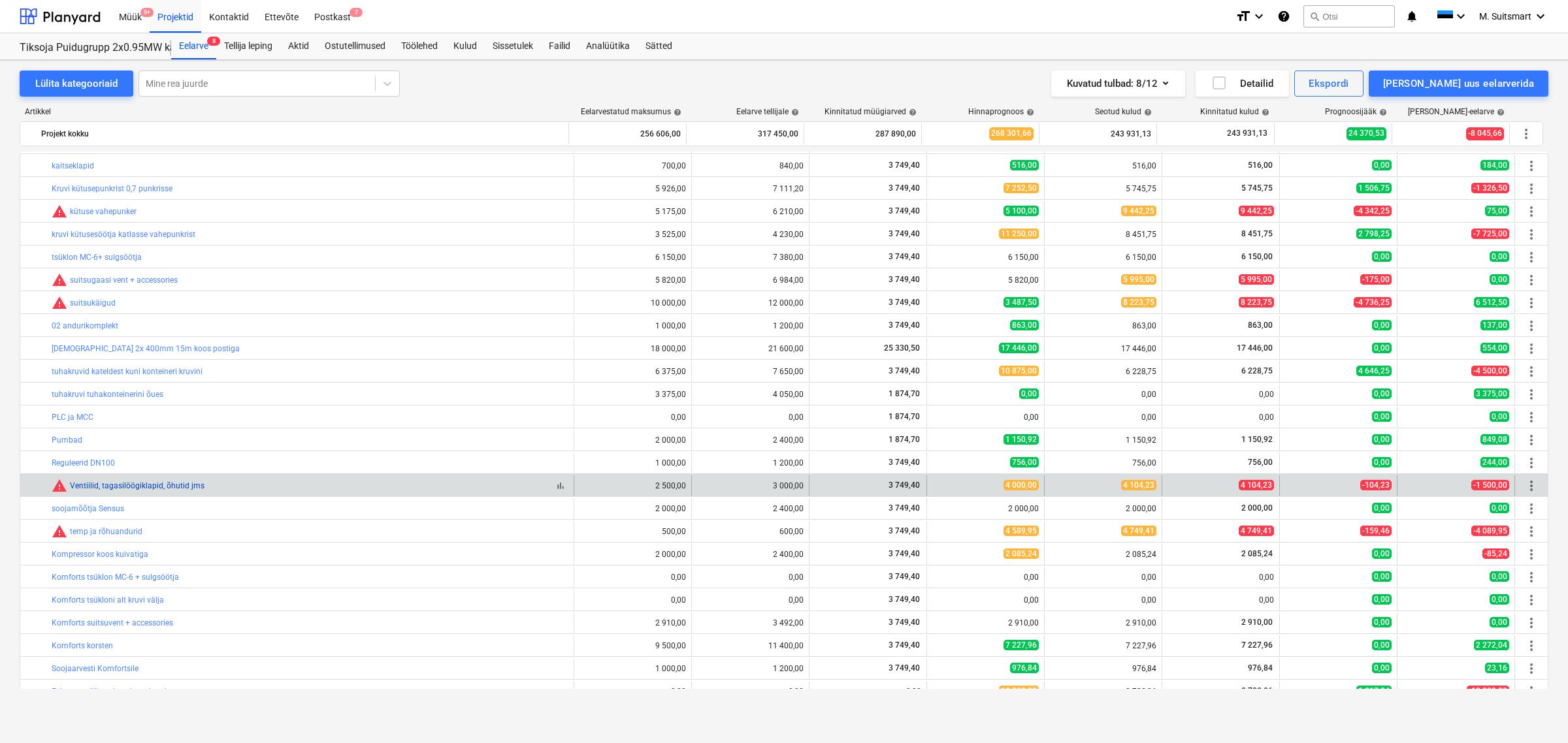
click at [100, 484] on link "Ventiilid, tagasilöögiklapid, õhutid jms" at bounding box center [137, 486] width 134 height 9
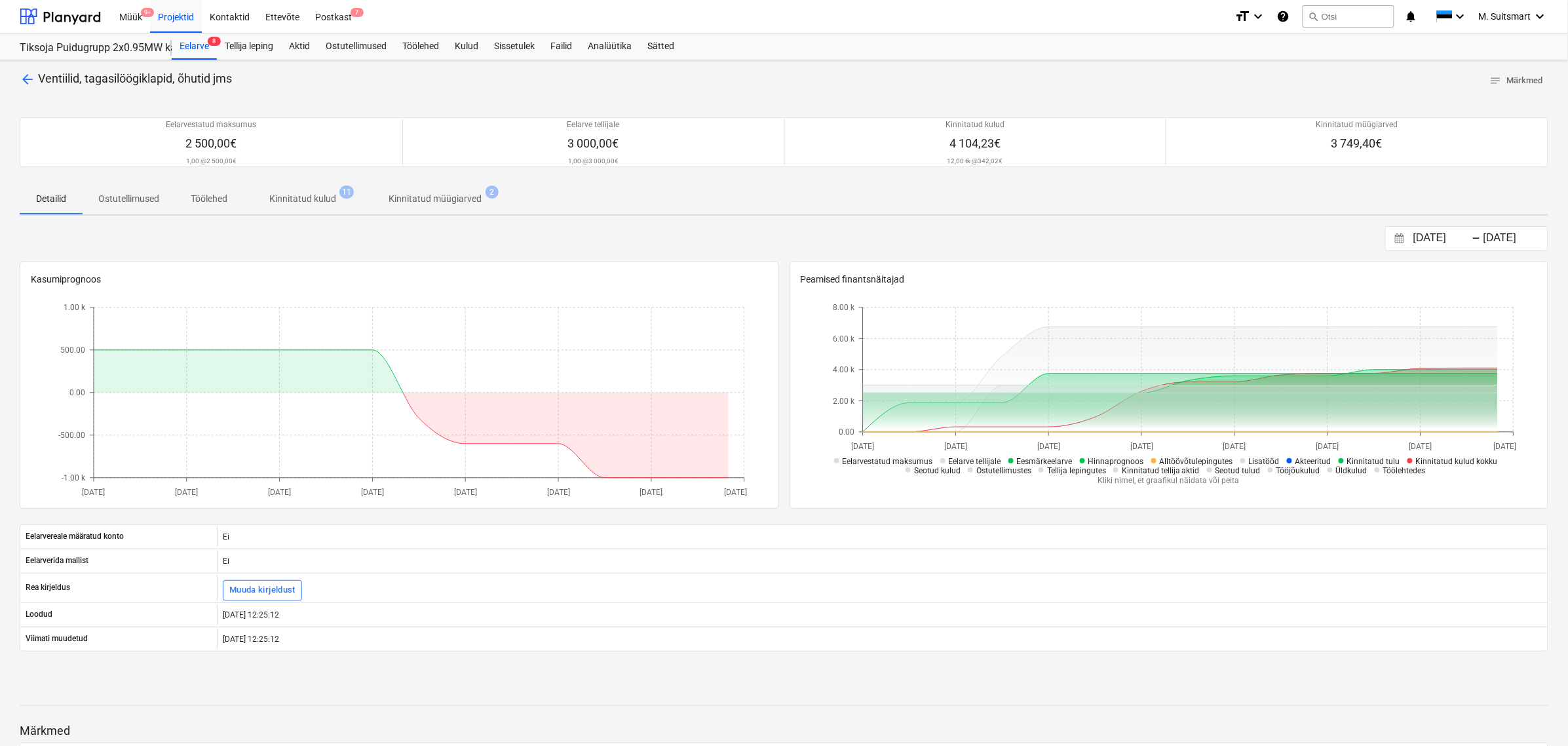
click at [290, 198] on p "Kinnitatud kulud" at bounding box center [302, 198] width 66 height 14
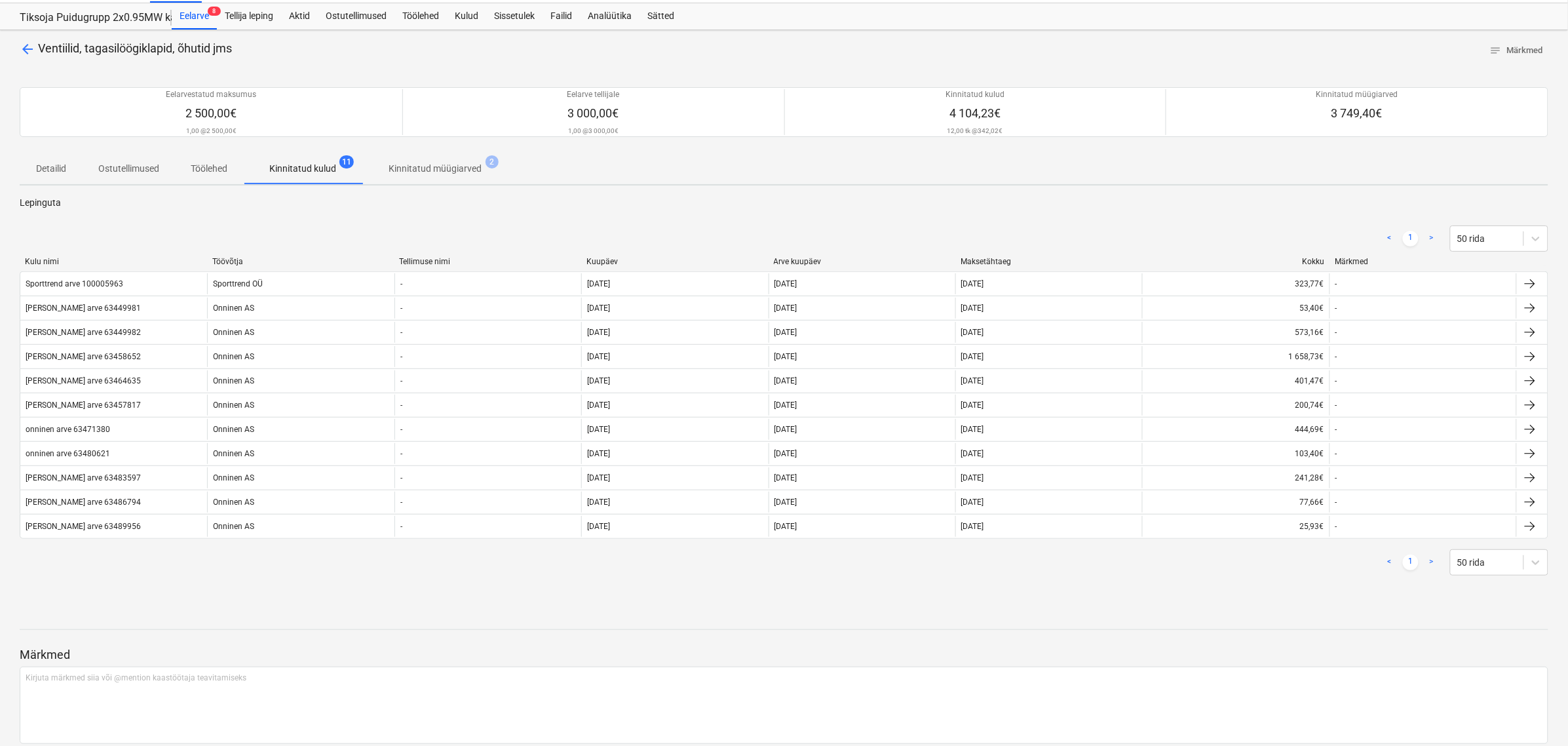
scroll to position [82, 0]
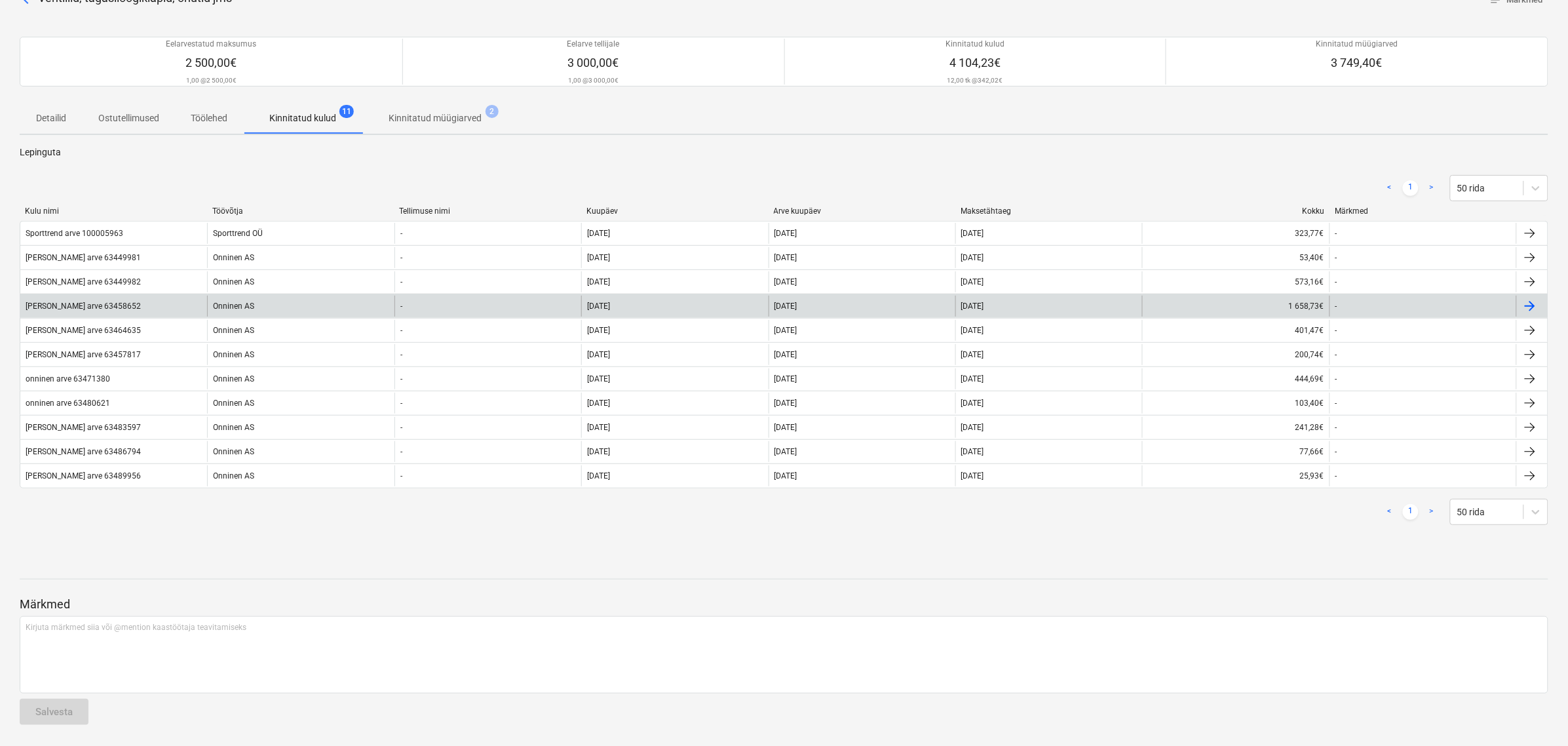
click at [103, 302] on div "[PERSON_NAME] arve 63458652" at bounding box center [82, 306] width 115 height 9
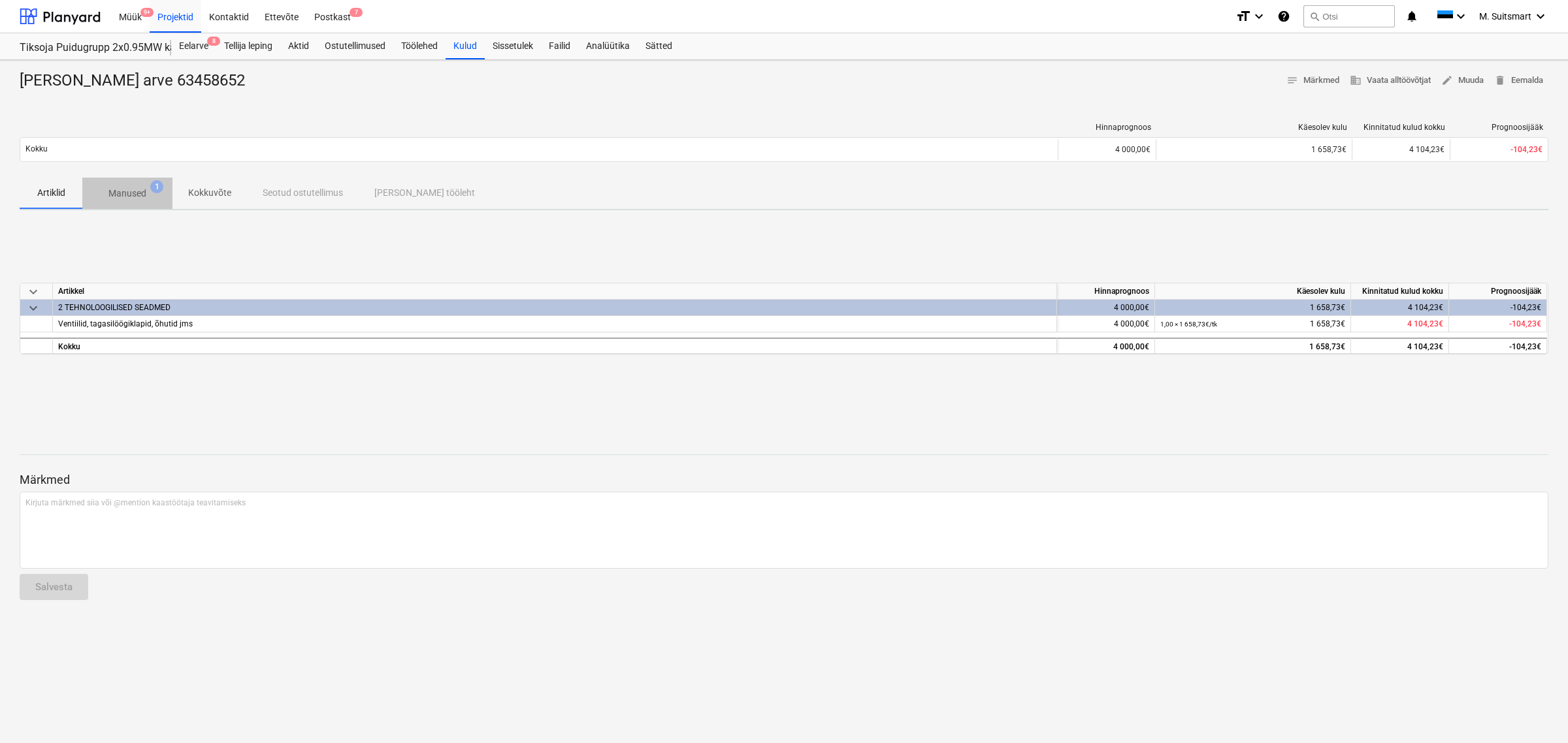
click at [138, 189] on p "Manused" at bounding box center [127, 193] width 38 height 14
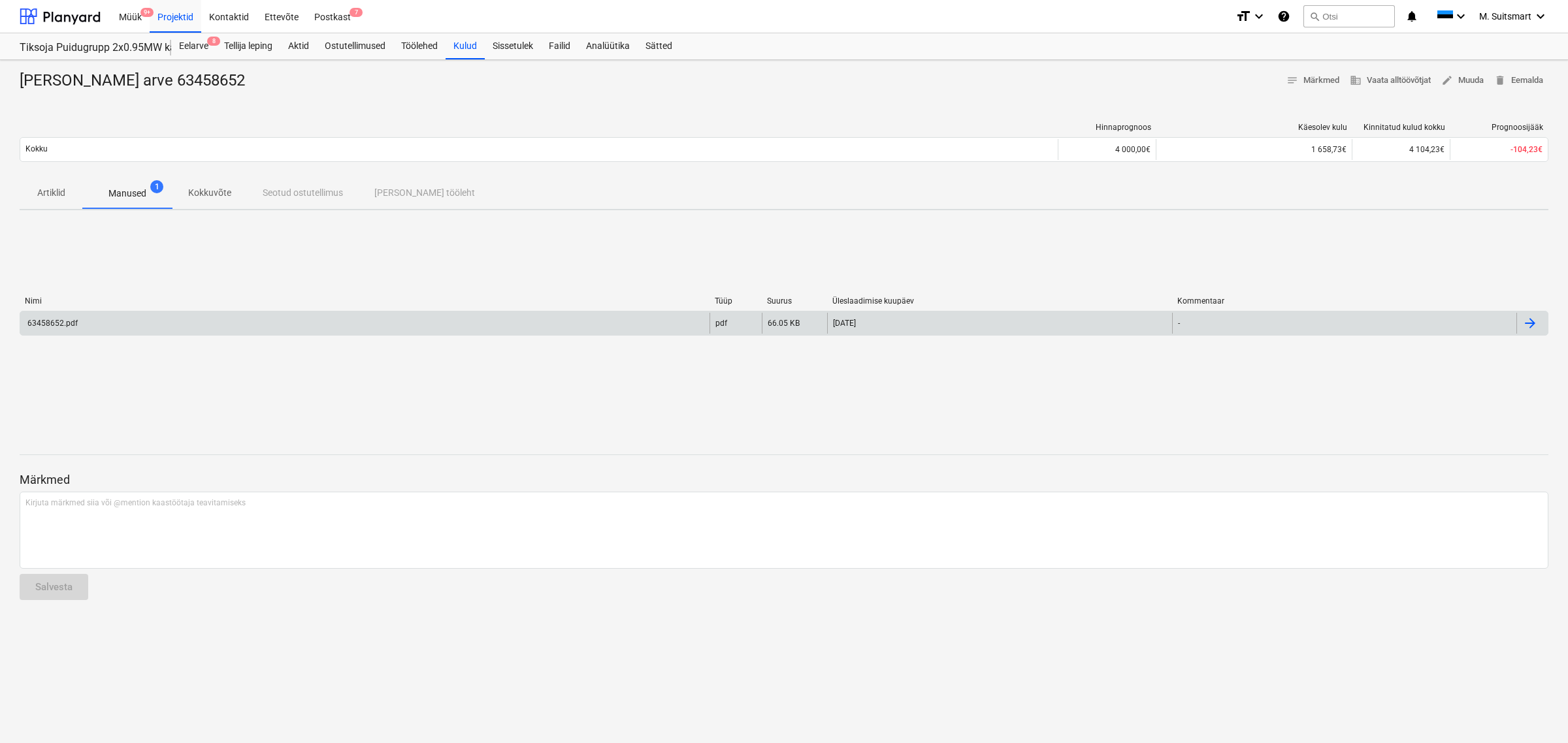
click at [667, 318] on div "63458652.pdf" at bounding box center [365, 323] width 689 height 21
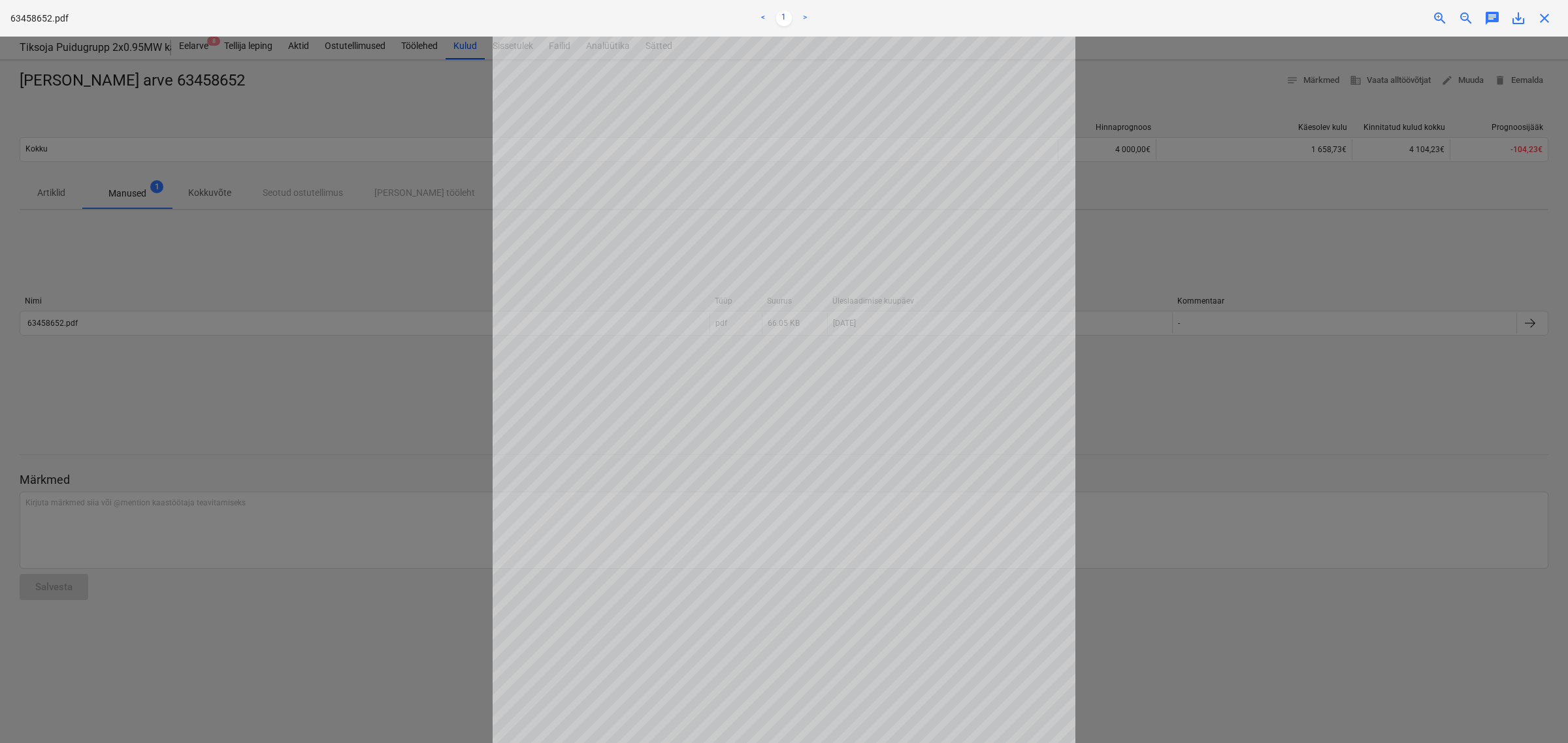
click at [1545, 21] on span "close" at bounding box center [1544, 18] width 16 height 16
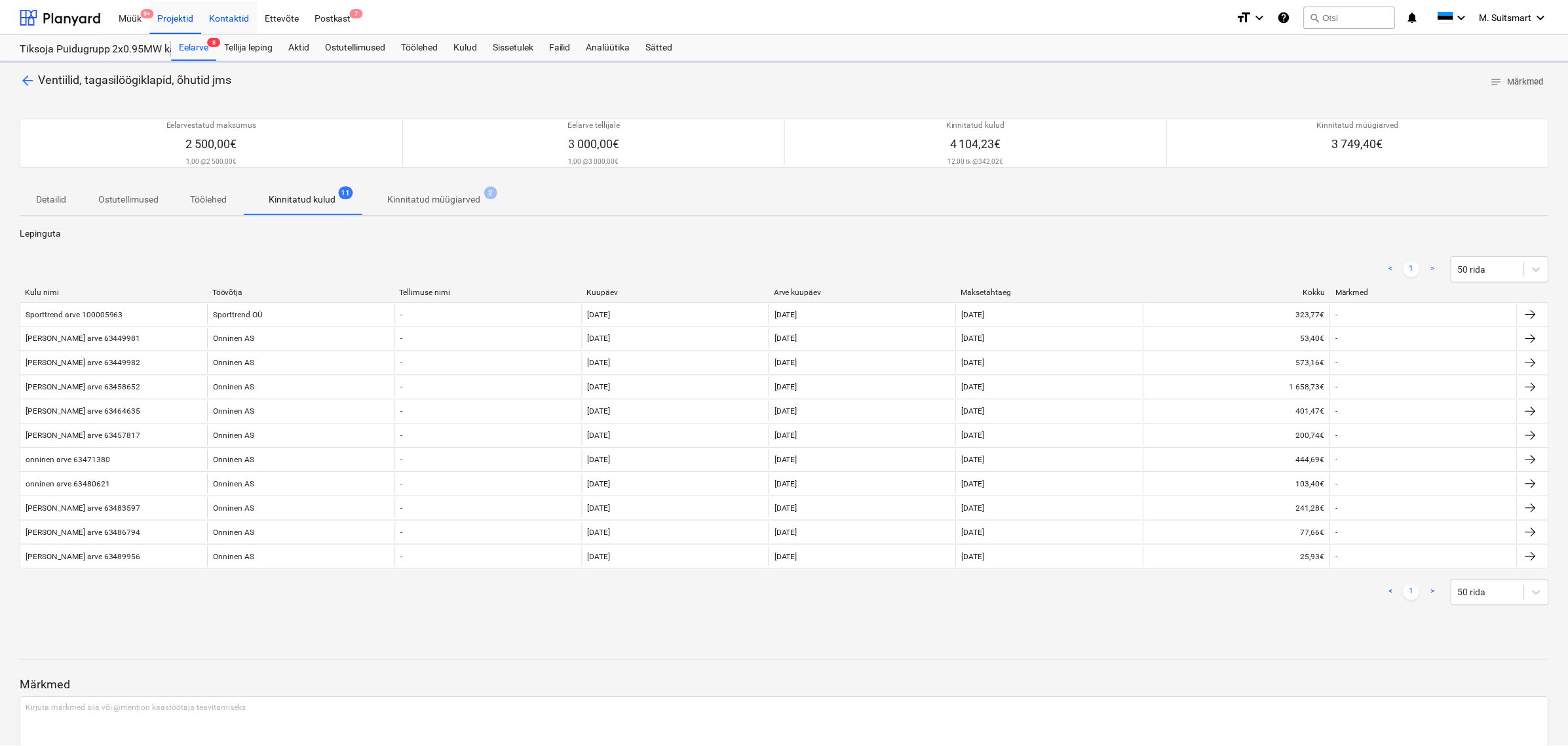
scroll to position [82, 0]
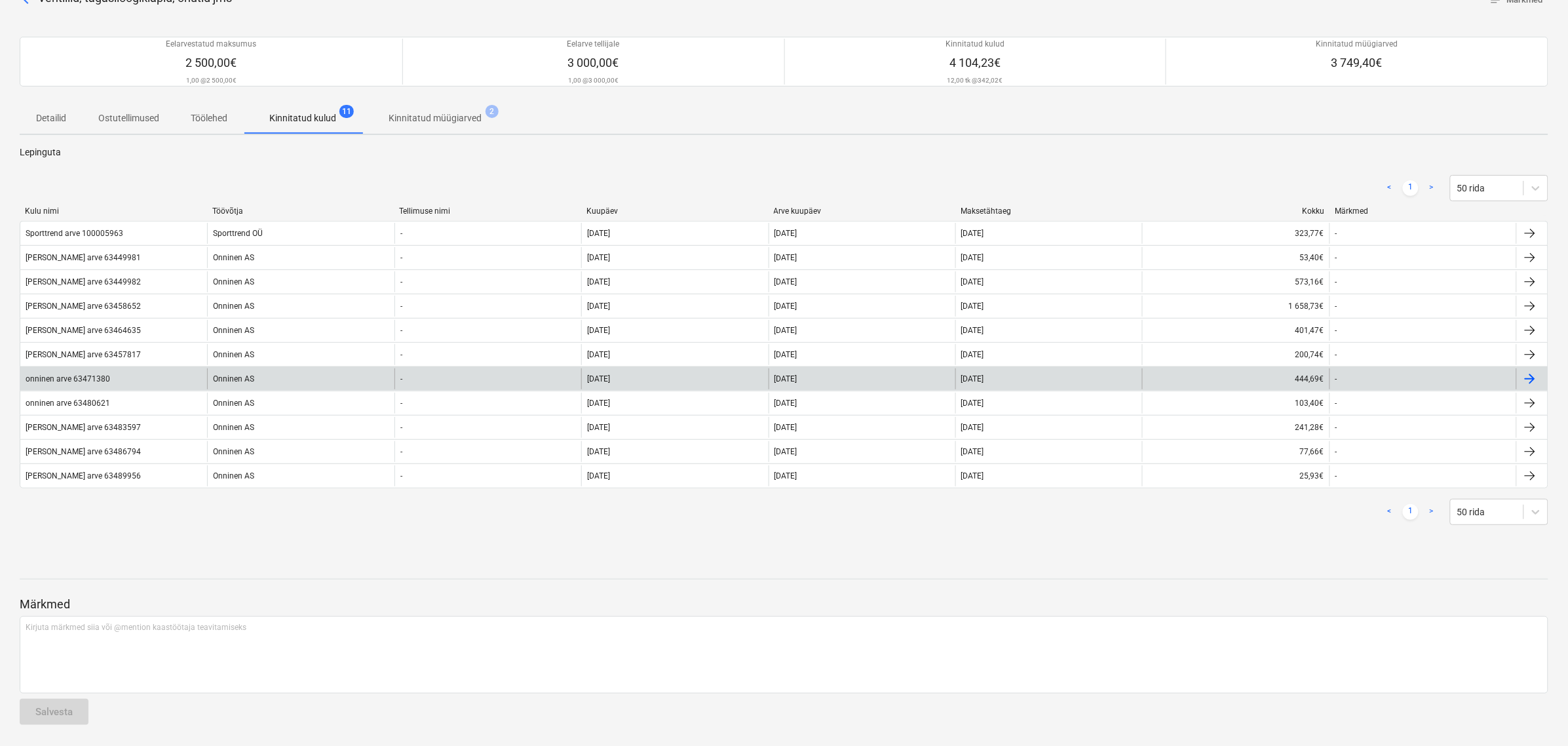
click at [283, 382] on div "Onninen AS" at bounding box center [300, 379] width 187 height 21
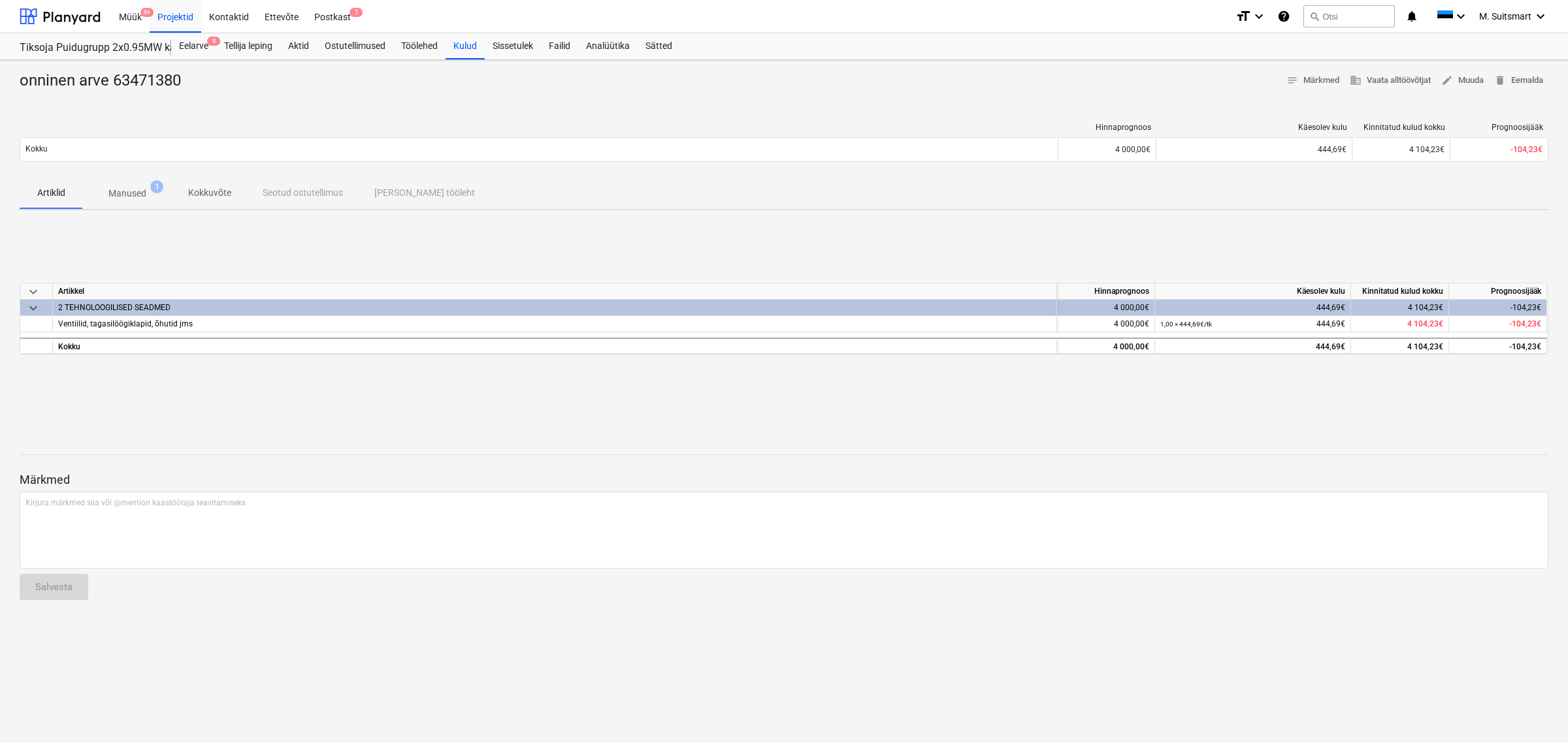
click at [138, 191] on p "Manused" at bounding box center [127, 193] width 38 height 14
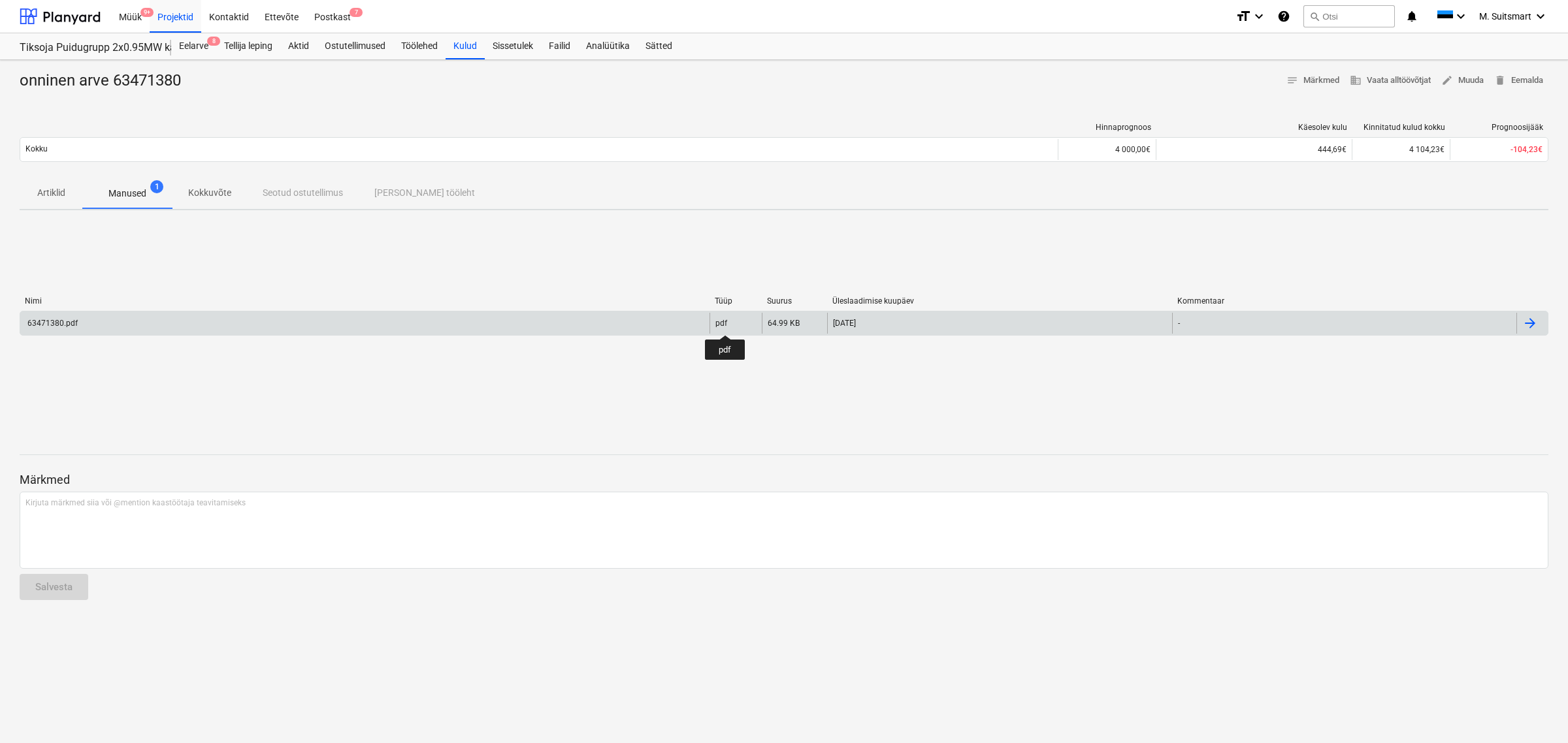
click at [724, 323] on div "pdf" at bounding box center [721, 323] width 12 height 9
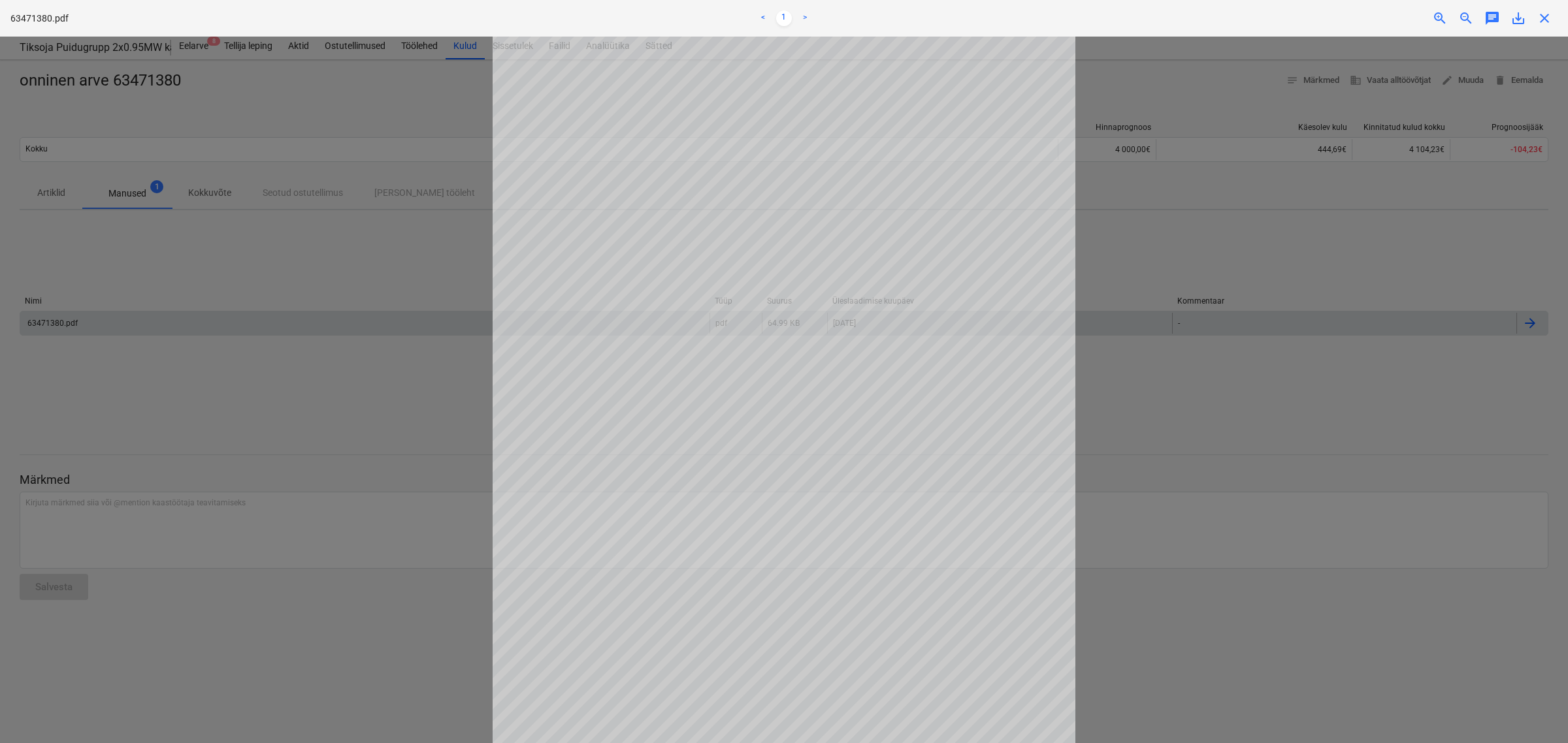
scroll to position [119, 0]
click at [1548, 18] on span "close" at bounding box center [1544, 18] width 16 height 16
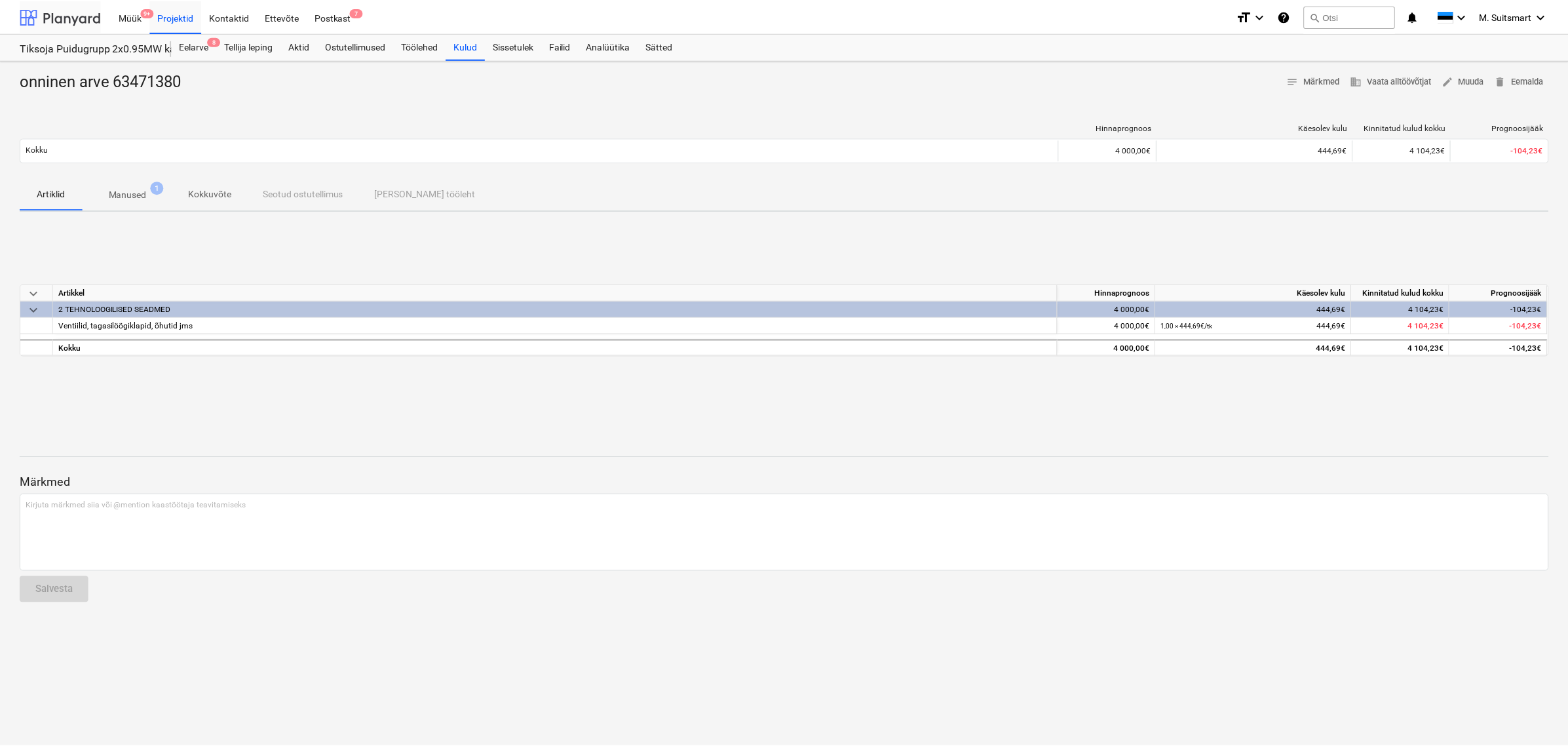
scroll to position [82, 0]
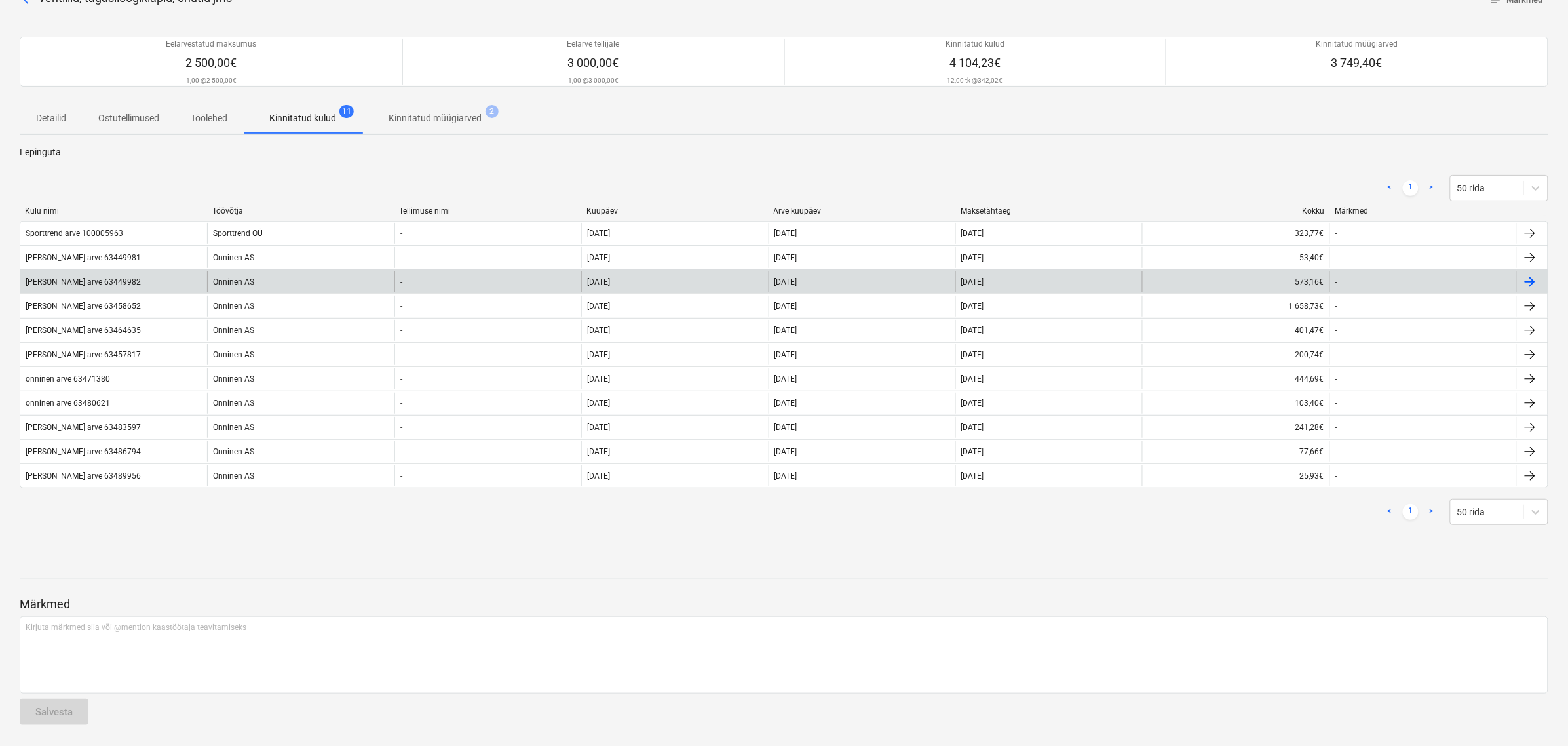
click at [853, 281] on div "[DATE]" at bounding box center [863, 282] width 187 height 21
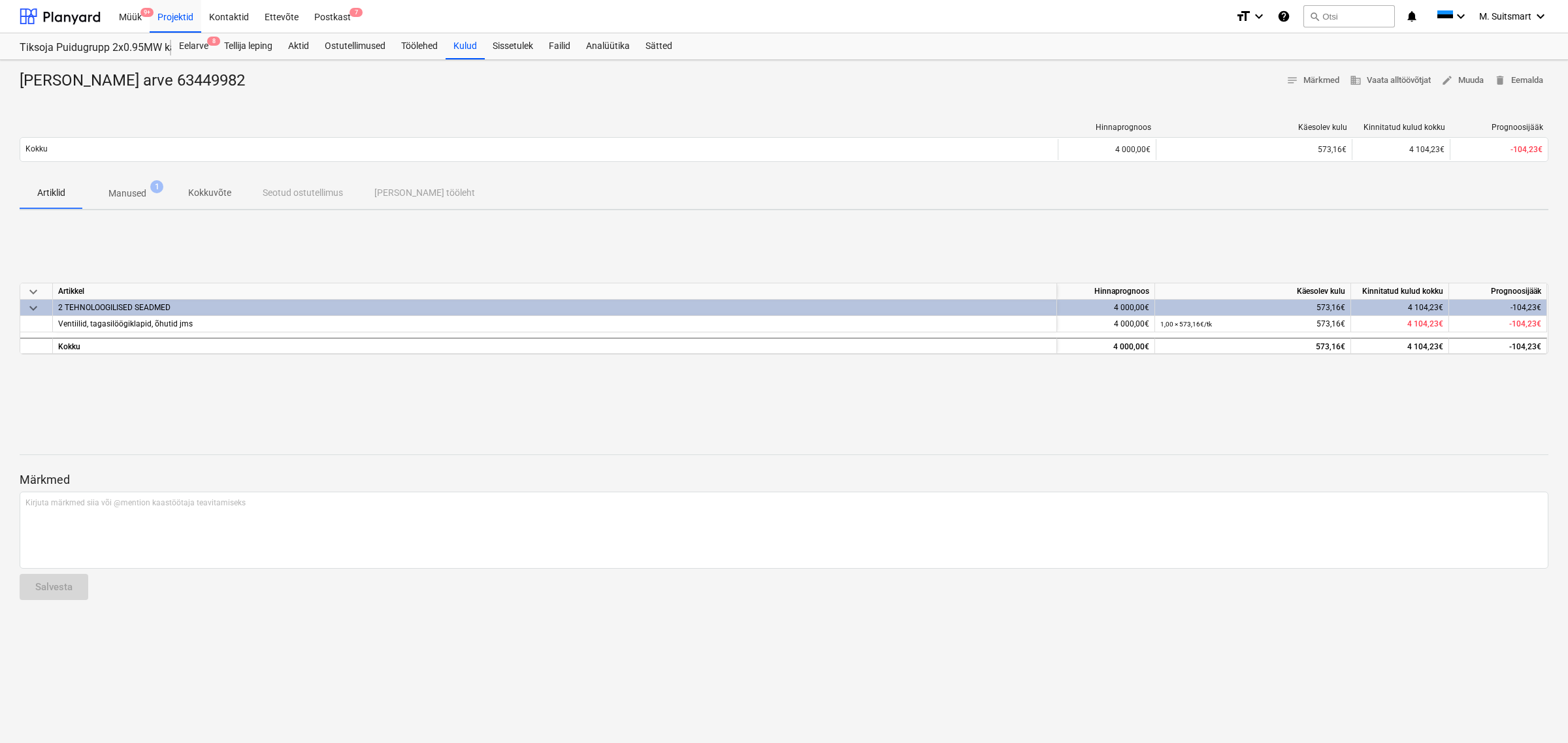
click at [132, 191] on p "Manused" at bounding box center [127, 193] width 38 height 14
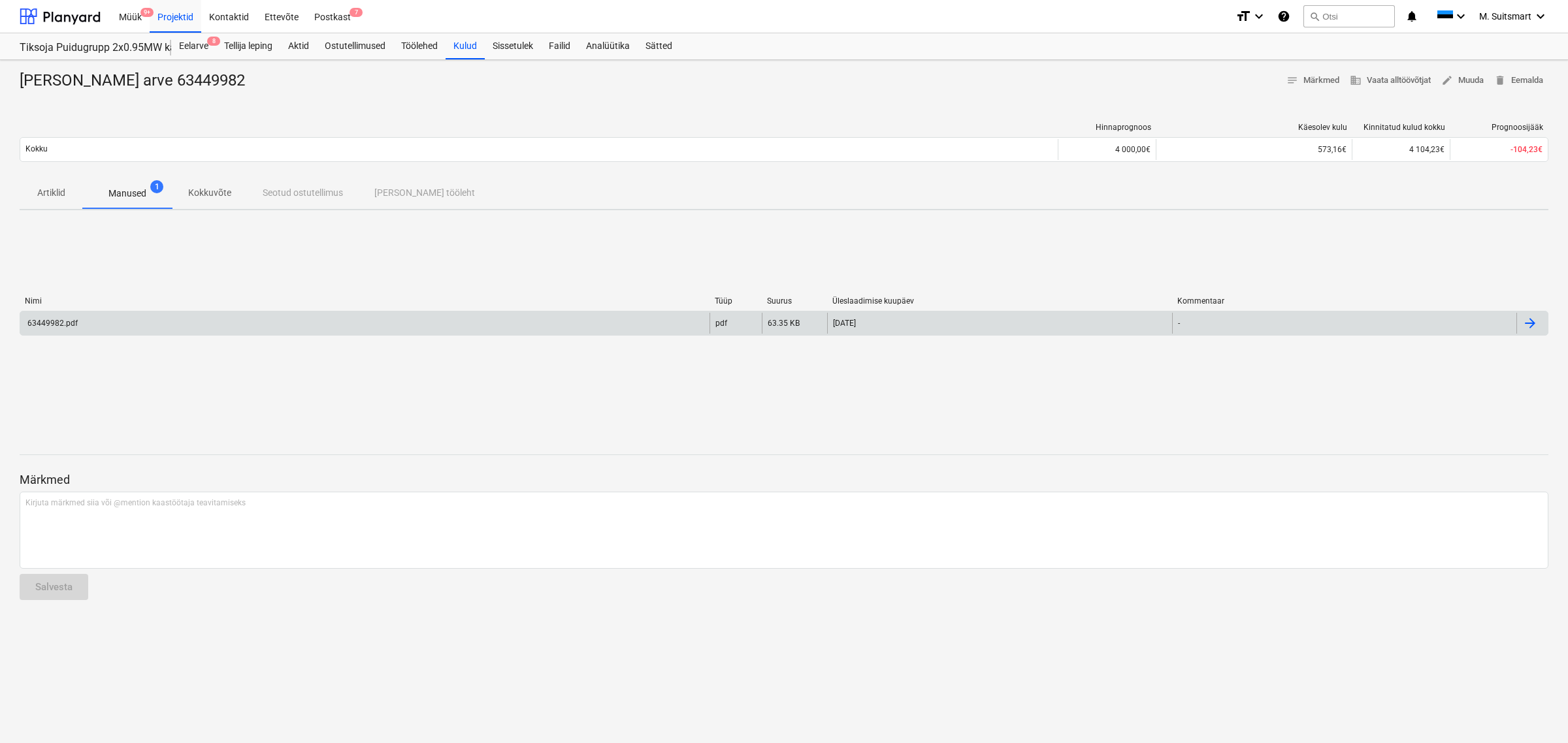
click at [714, 314] on div "pdf" at bounding box center [736, 323] width 52 height 21
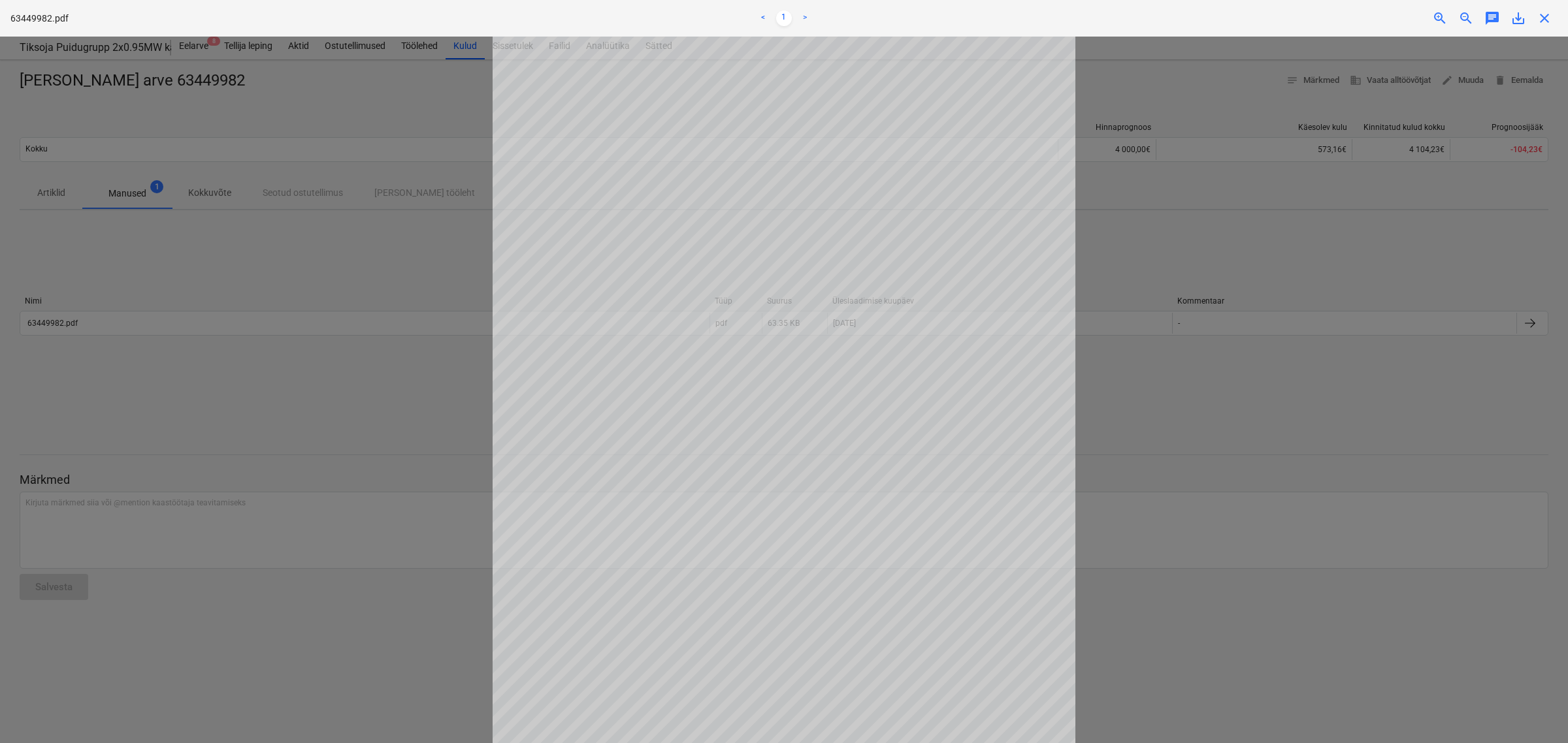
click at [1545, 24] on span "close" at bounding box center [1544, 18] width 16 height 16
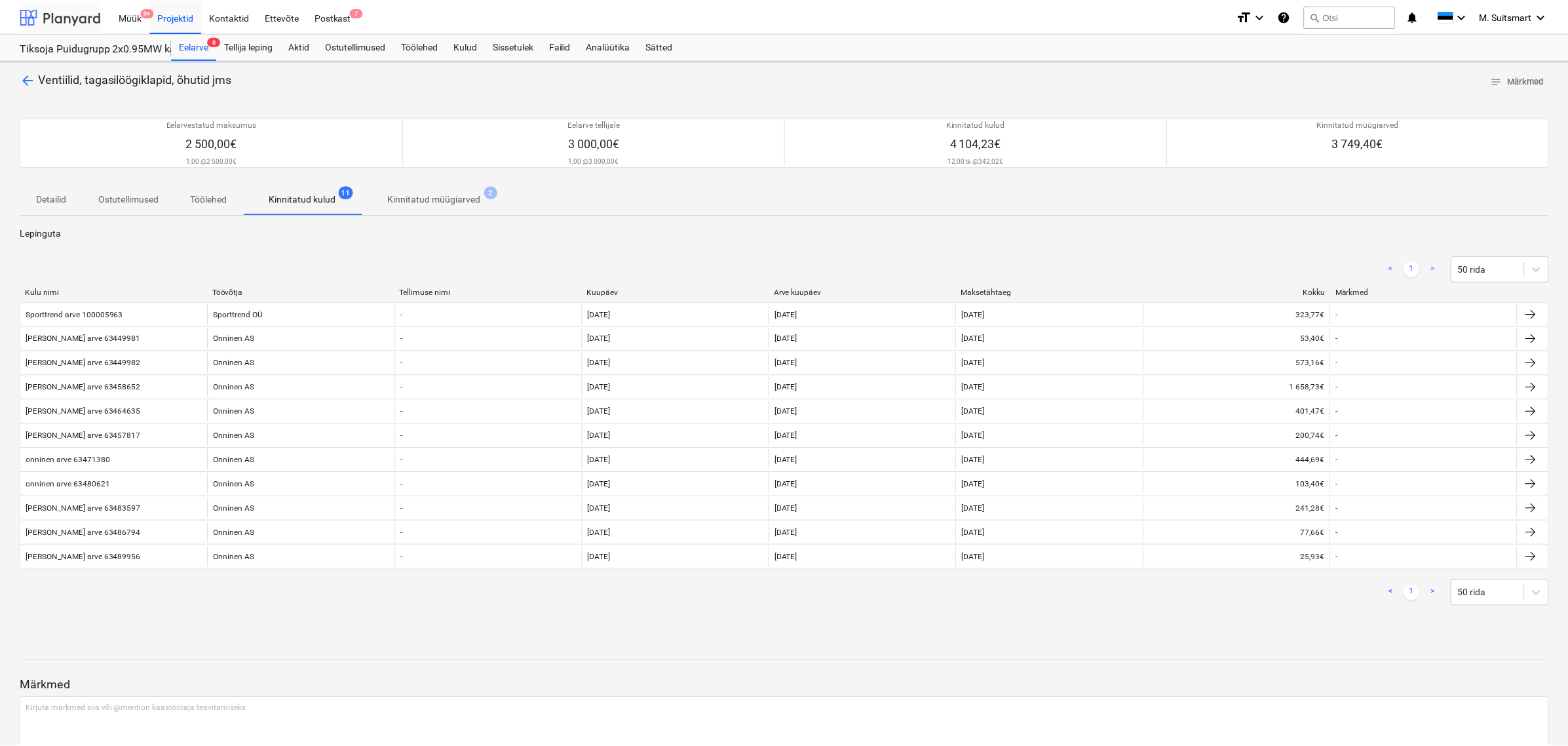
scroll to position [82, 0]
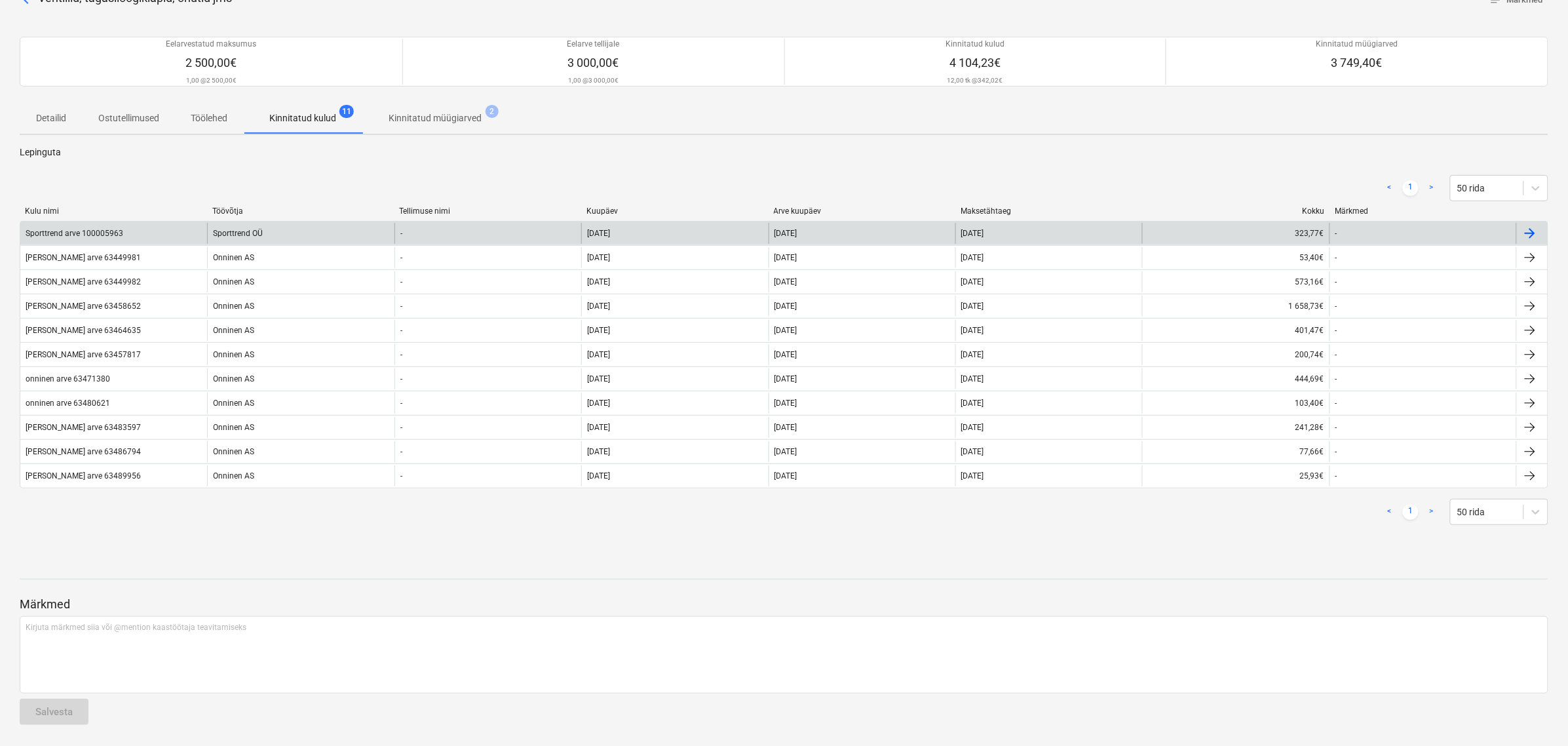
click at [756, 235] on div "[DATE]" at bounding box center [675, 233] width 187 height 21
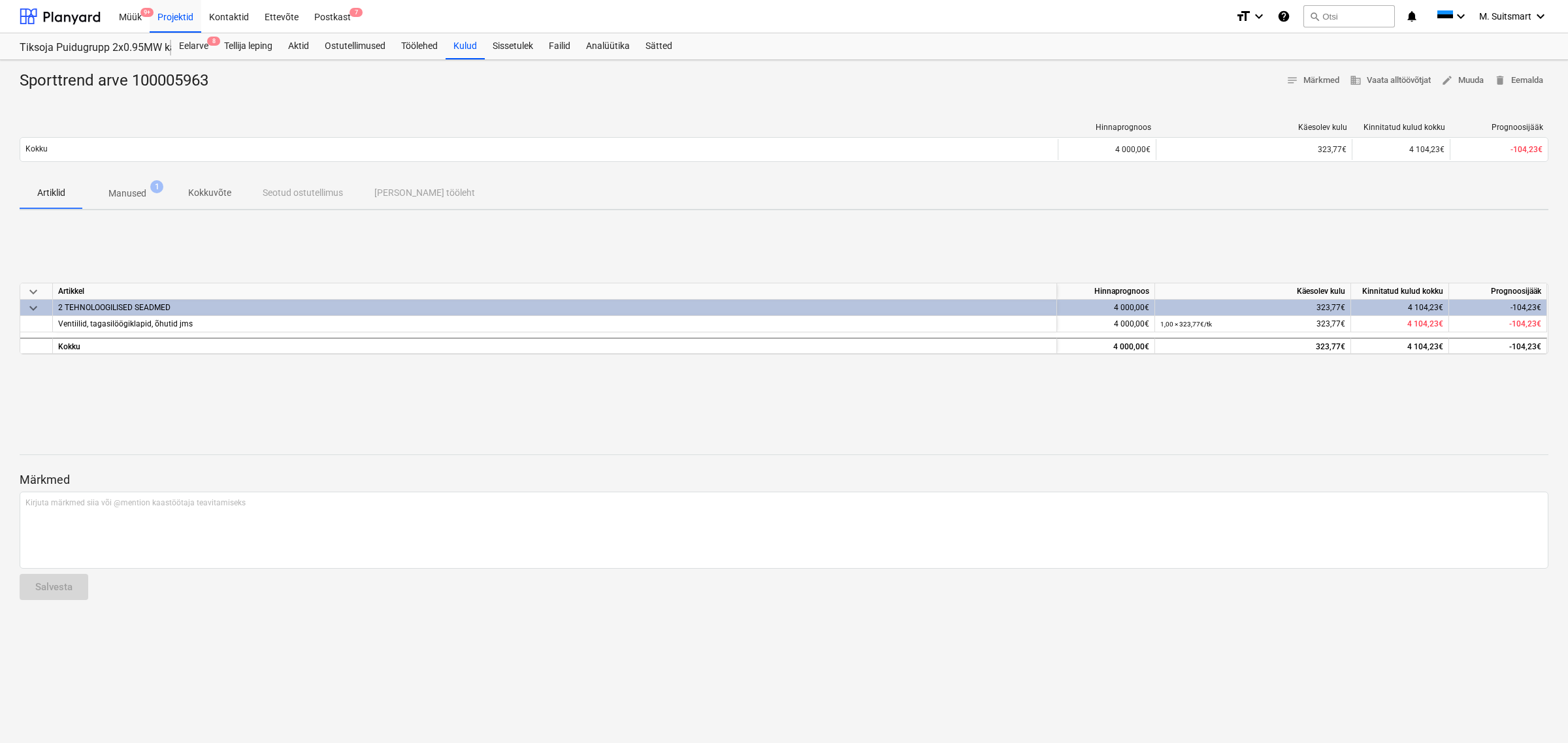
click at [123, 193] on p "Manused" at bounding box center [127, 193] width 38 height 14
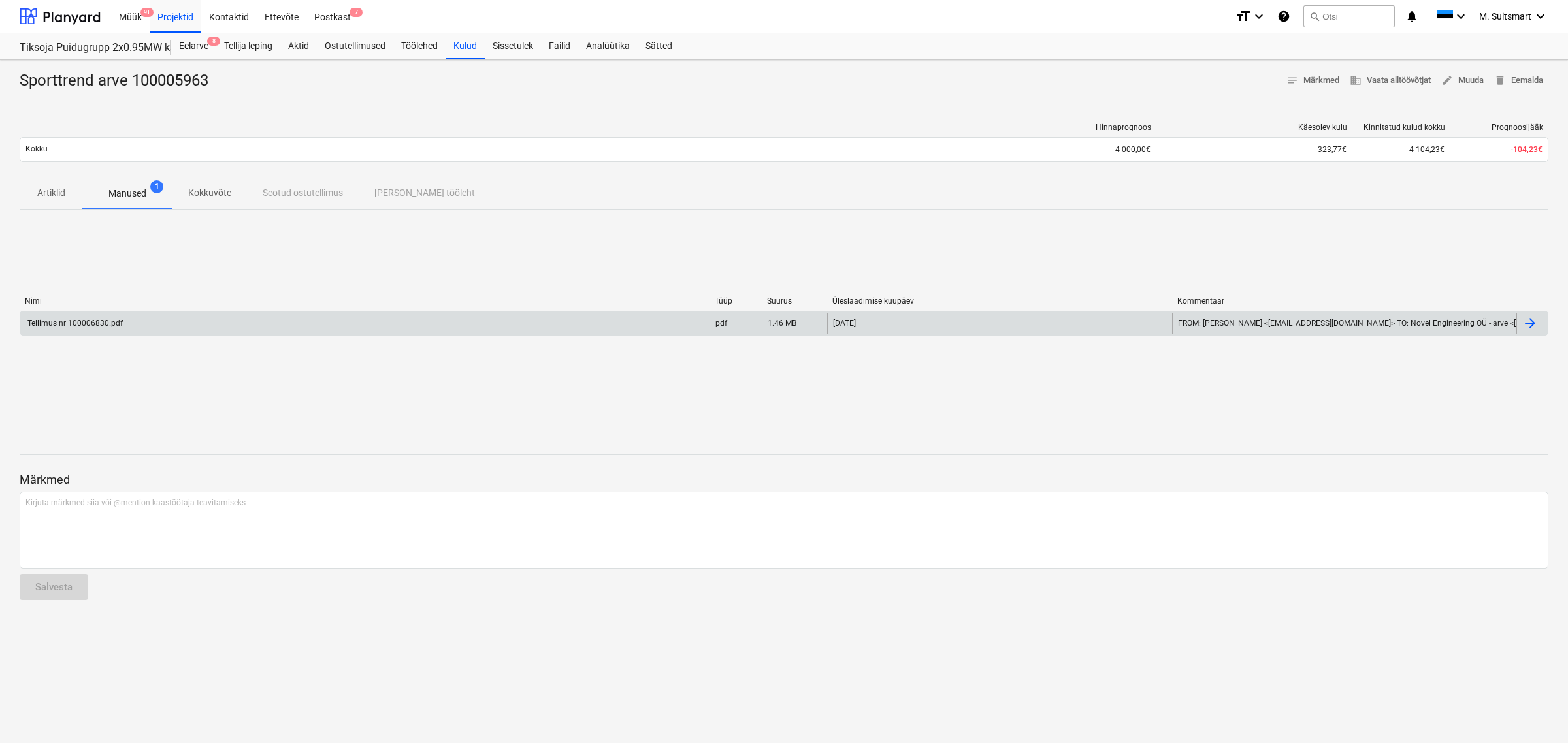
click at [684, 317] on div "Tellimus nr 100006830.pdf" at bounding box center [365, 323] width 689 height 21
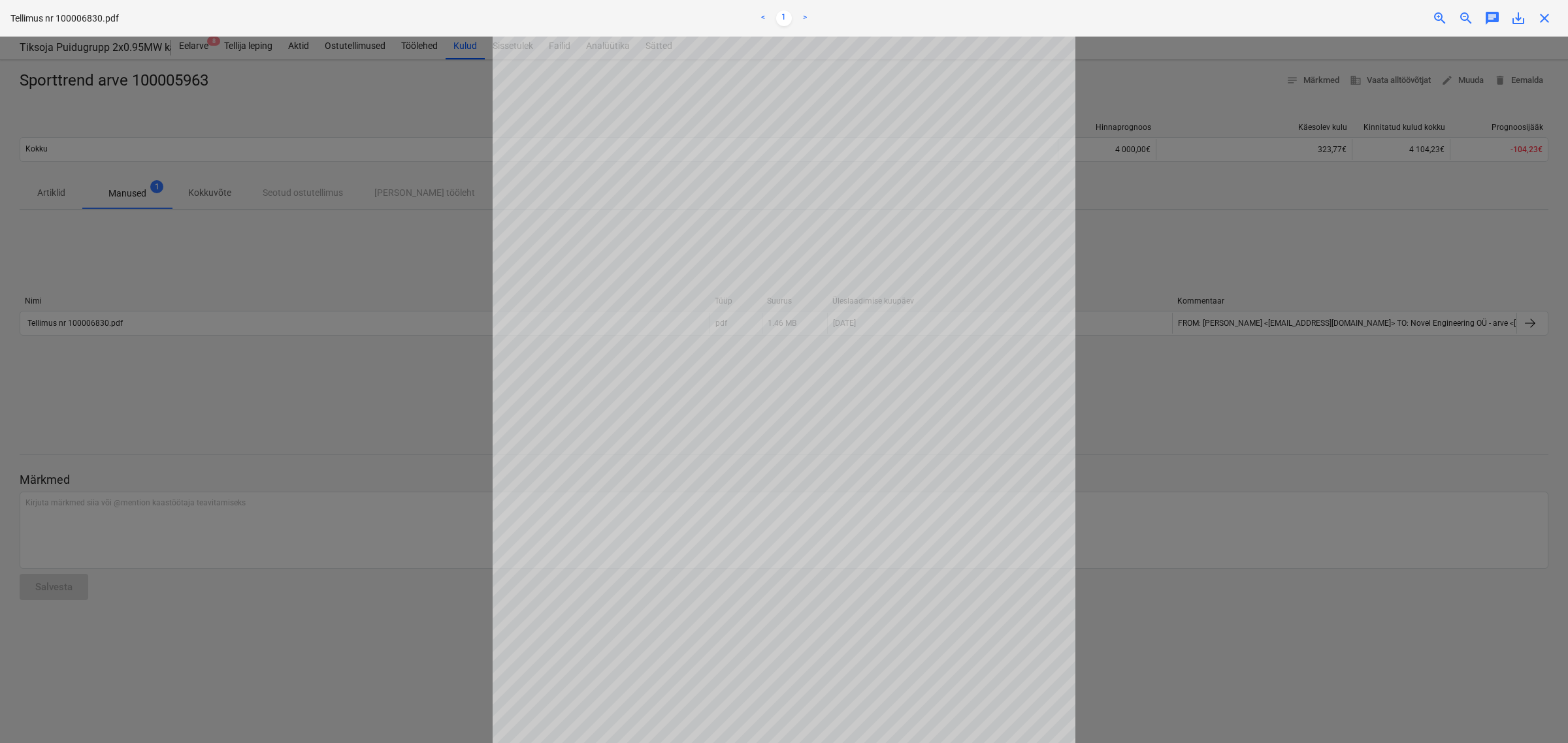
click at [1547, 17] on span "close" at bounding box center [1544, 18] width 16 height 16
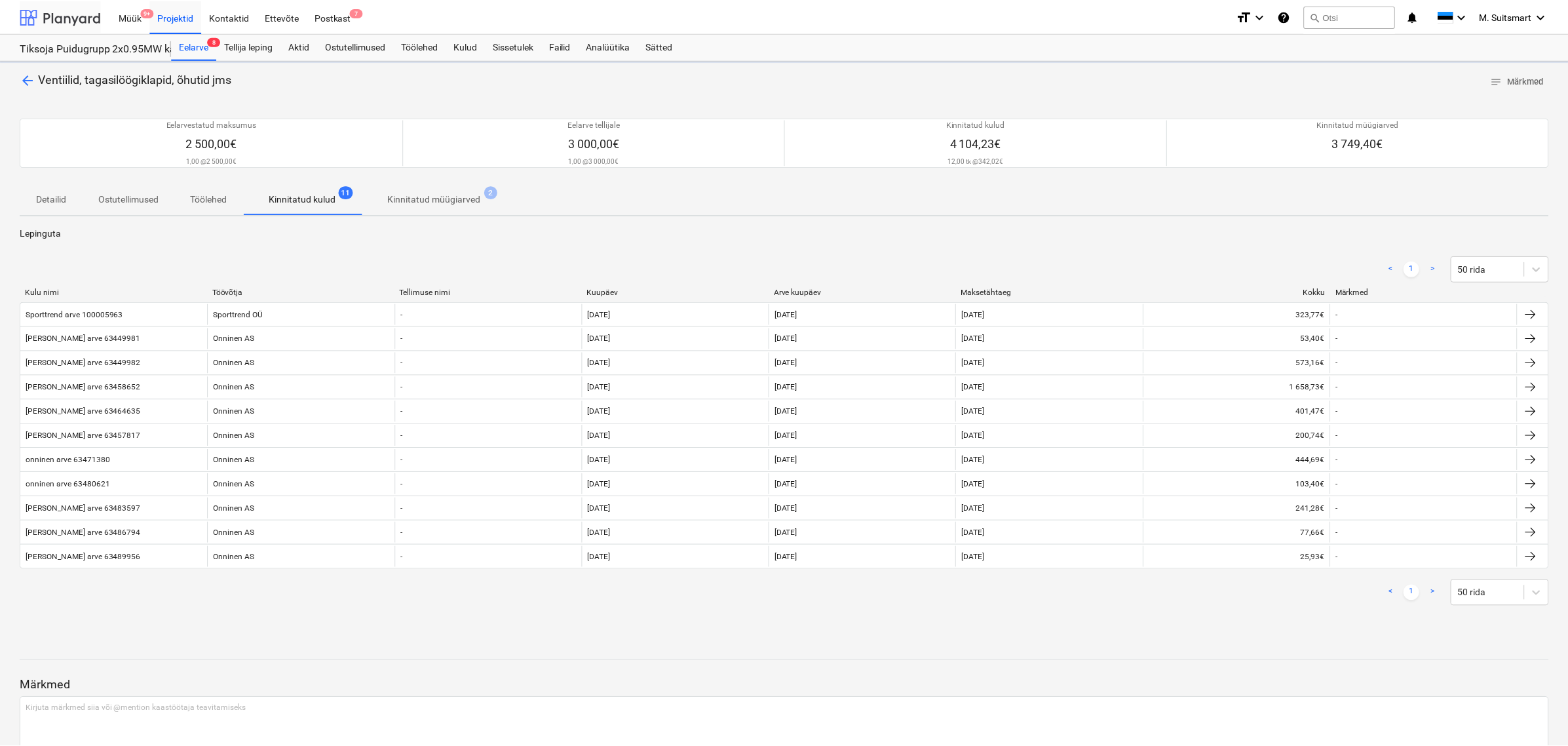
scroll to position [82, 0]
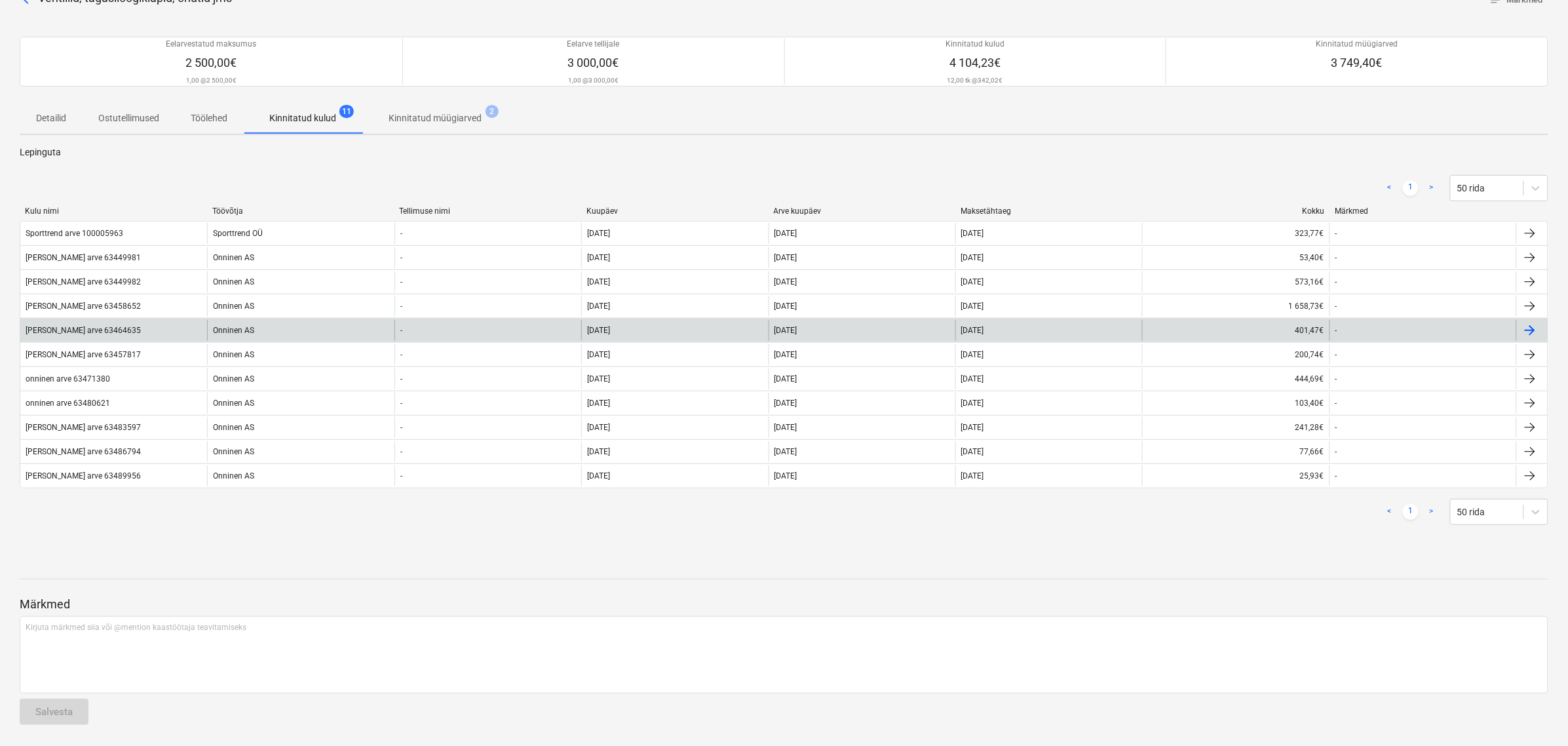
click at [720, 329] on div "[DATE]" at bounding box center [675, 330] width 187 height 21
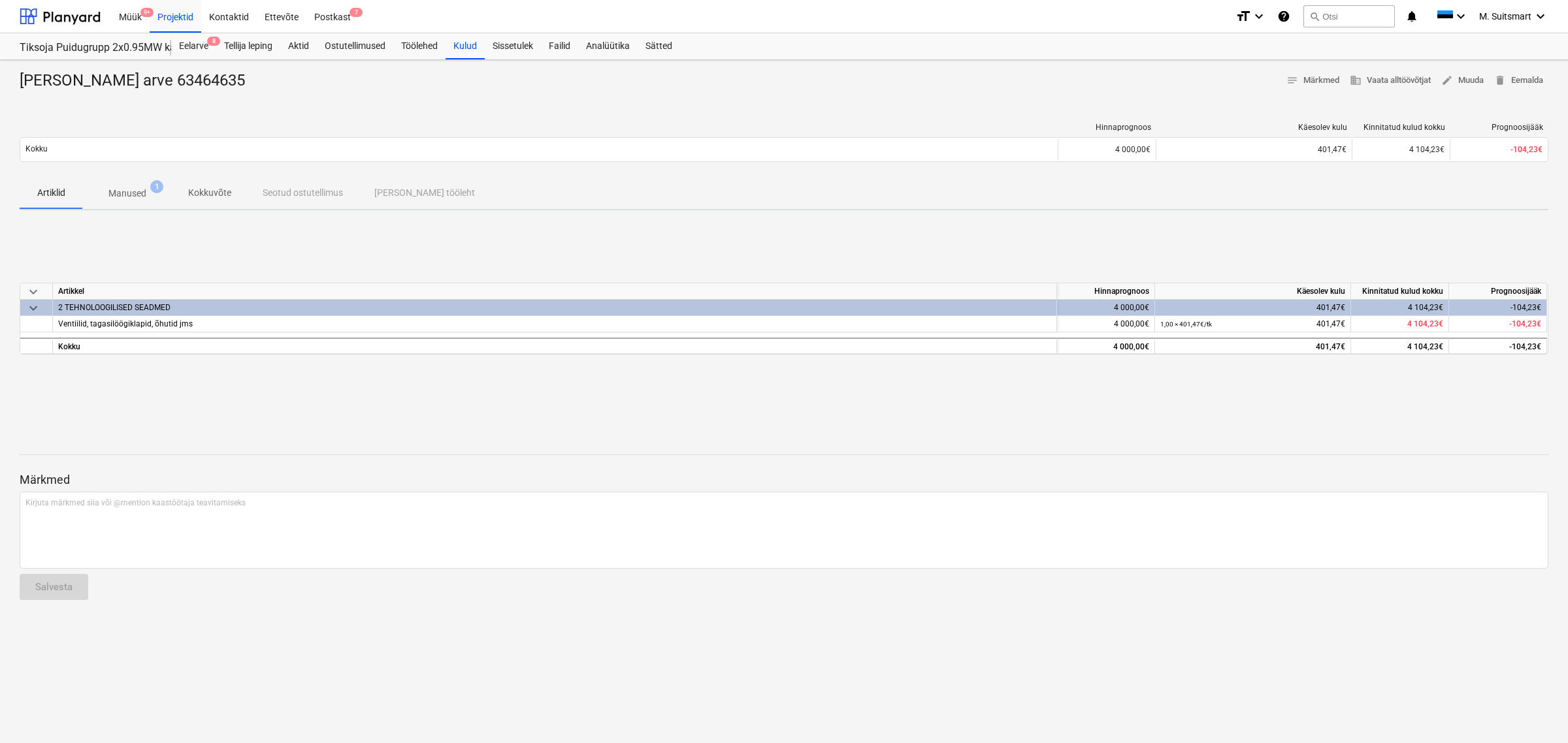
click at [132, 187] on p "Manused" at bounding box center [127, 193] width 38 height 14
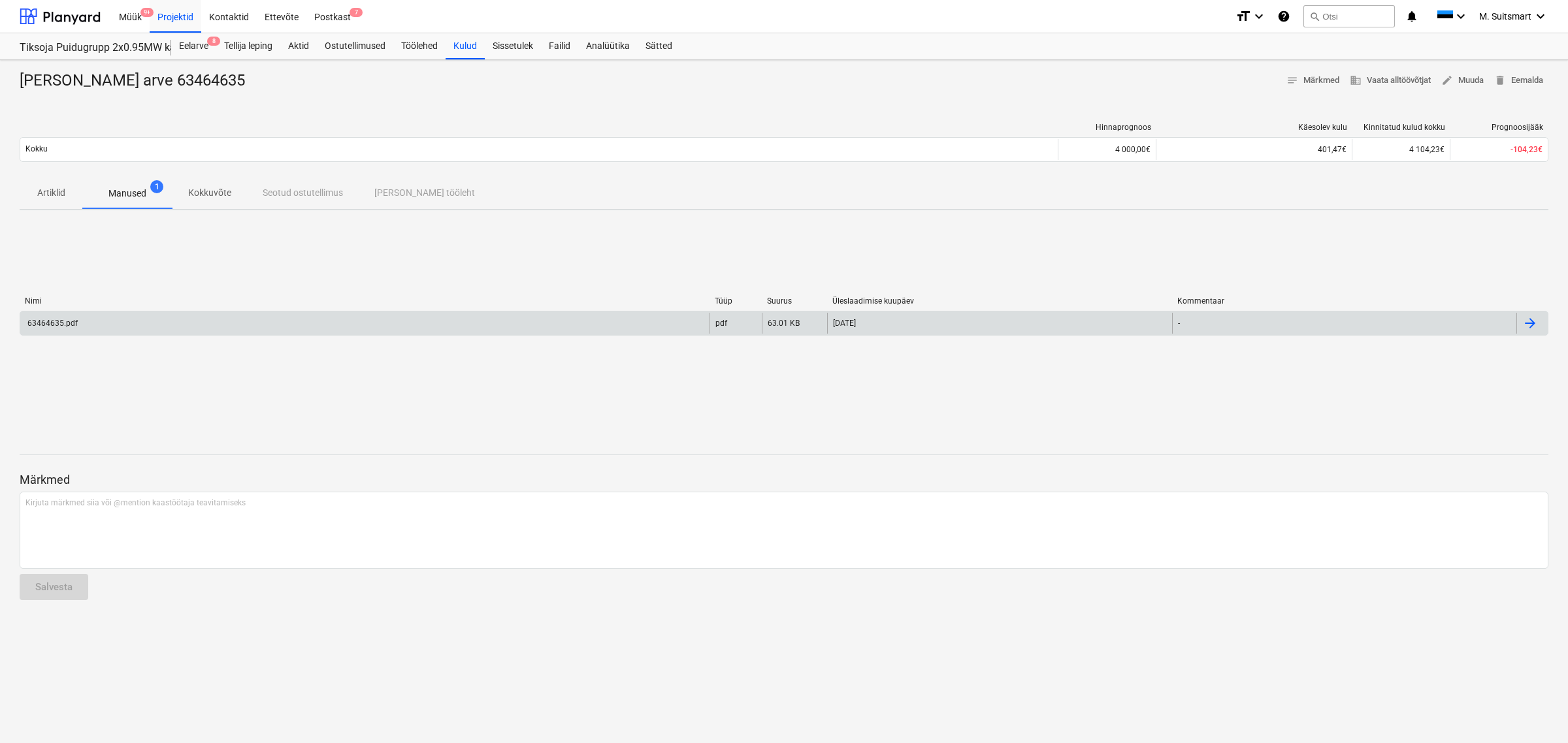
click at [700, 322] on div "63464635.pdf" at bounding box center [365, 323] width 689 height 21
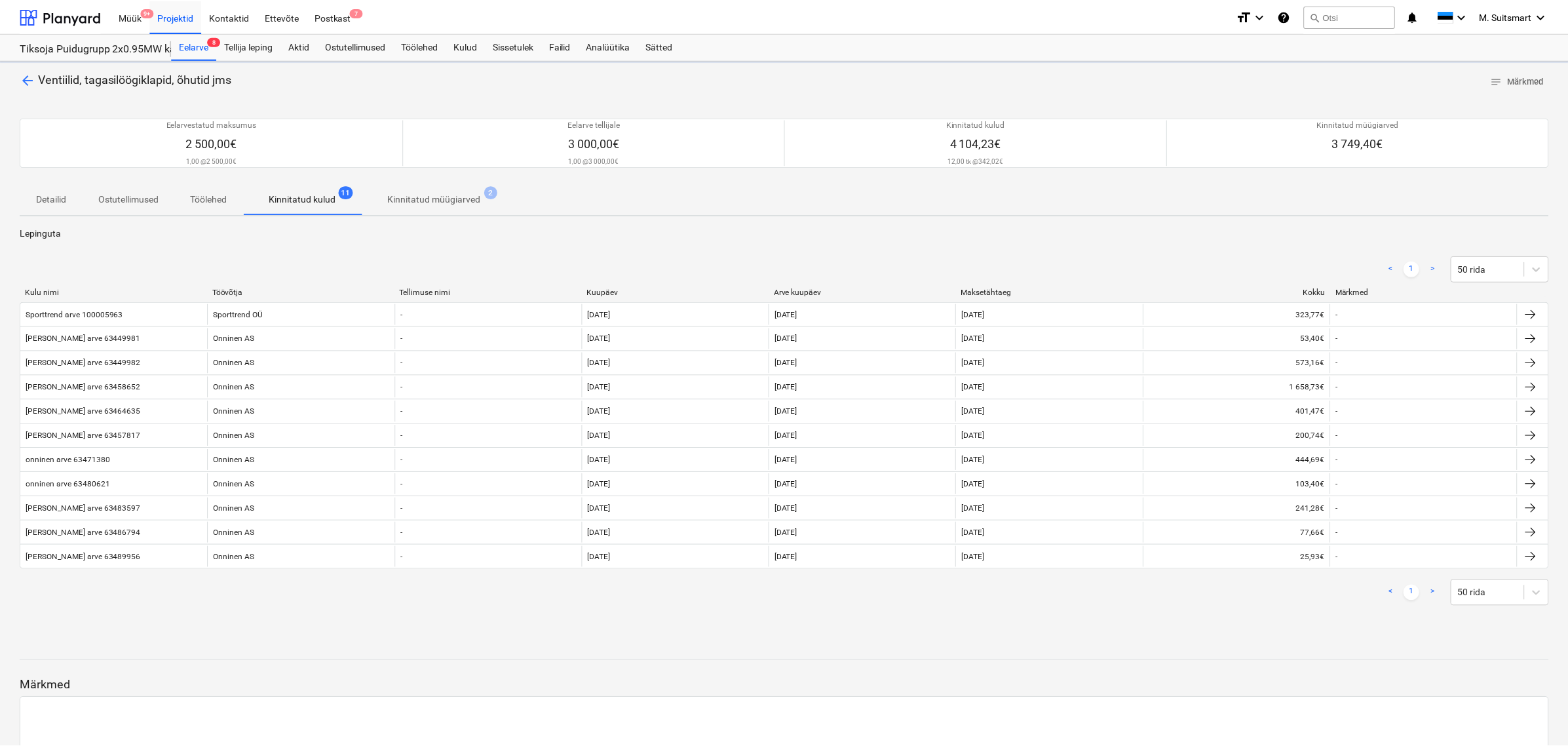
scroll to position [82, 0]
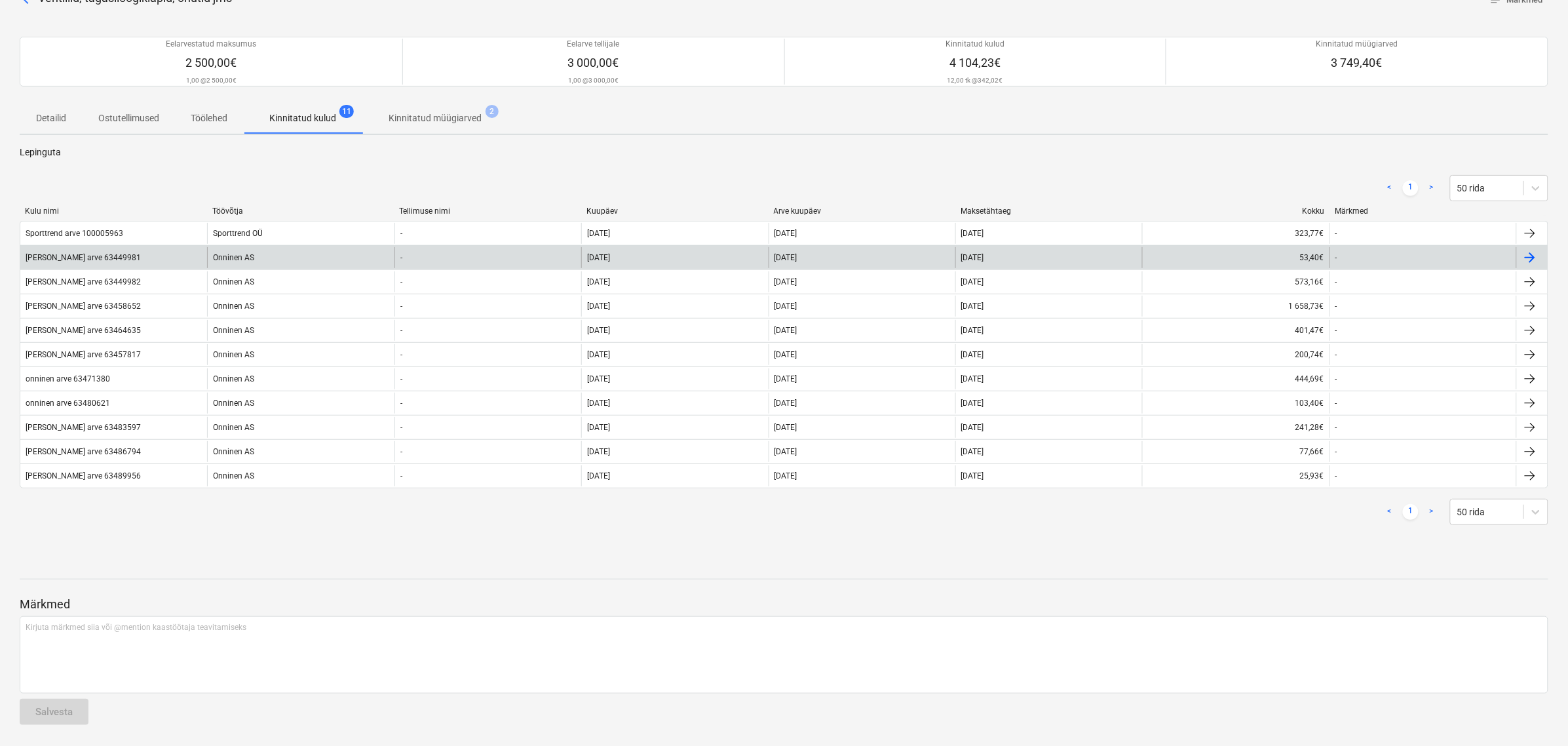
click at [644, 256] on div "[DATE]" at bounding box center [675, 257] width 187 height 21
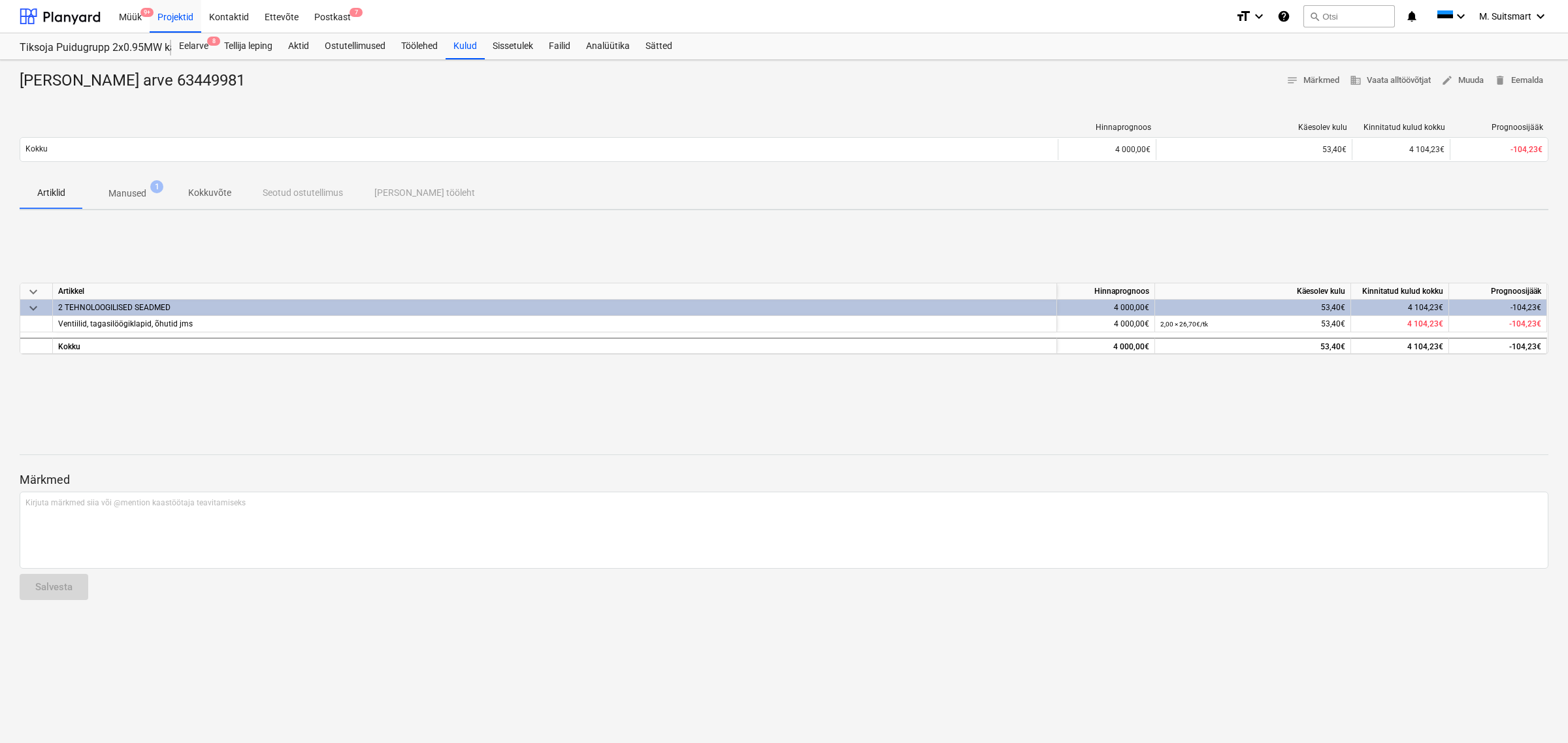
click at [136, 188] on p "Manused" at bounding box center [127, 193] width 38 height 14
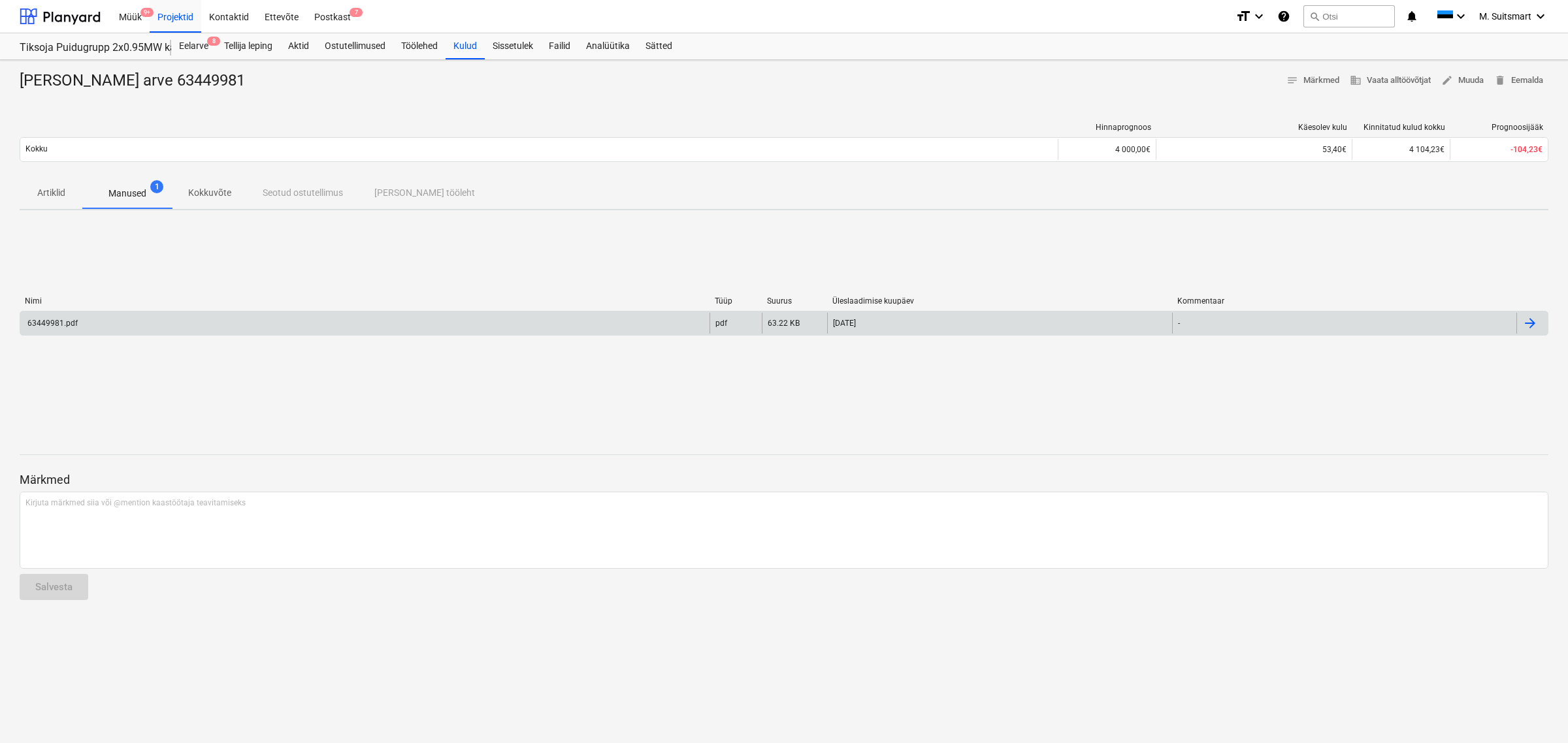
click at [576, 320] on div "63449981.pdf" at bounding box center [365, 323] width 689 height 21
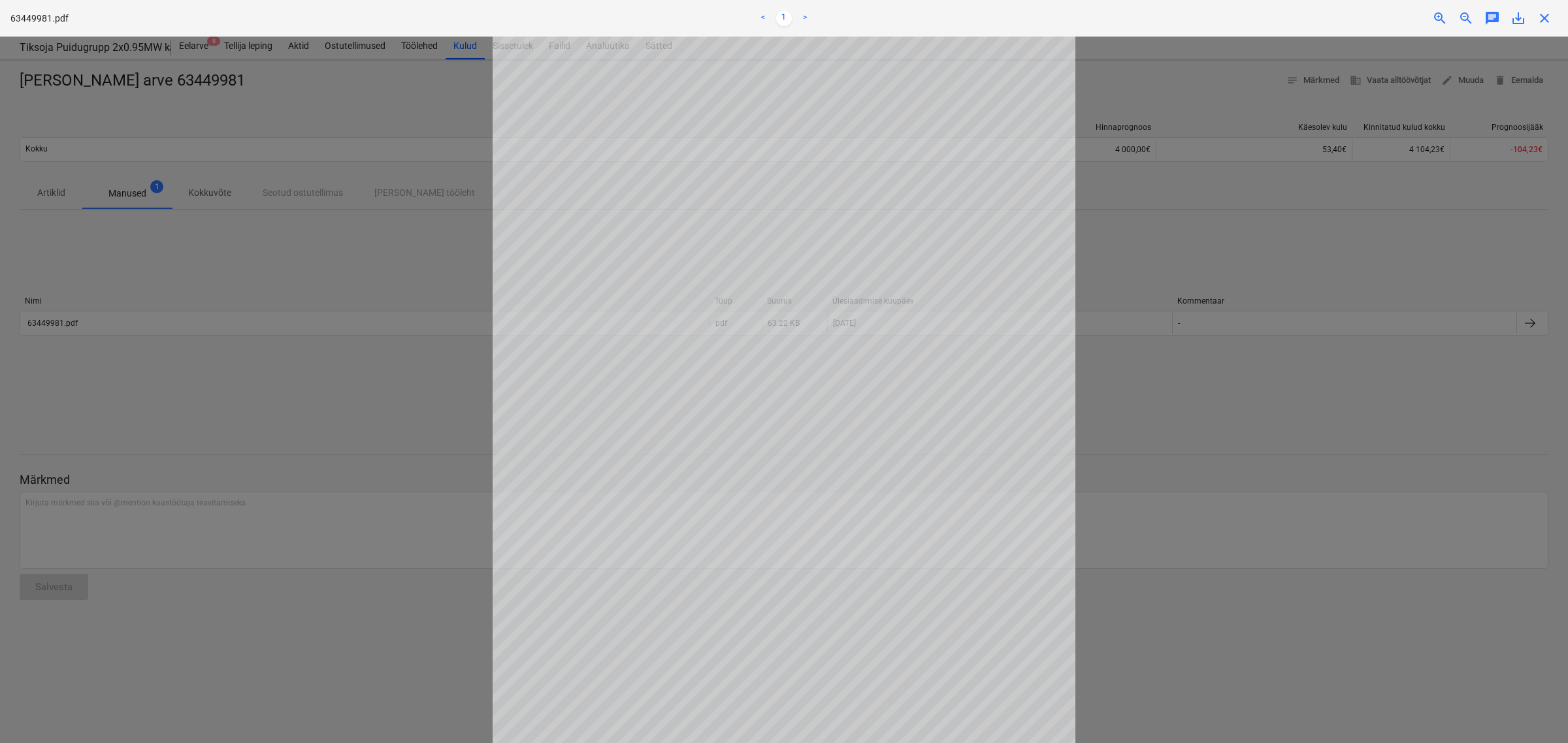
click at [1545, 20] on span "close" at bounding box center [1544, 18] width 16 height 16
